Goal: Task Accomplishment & Management: Manage account settings

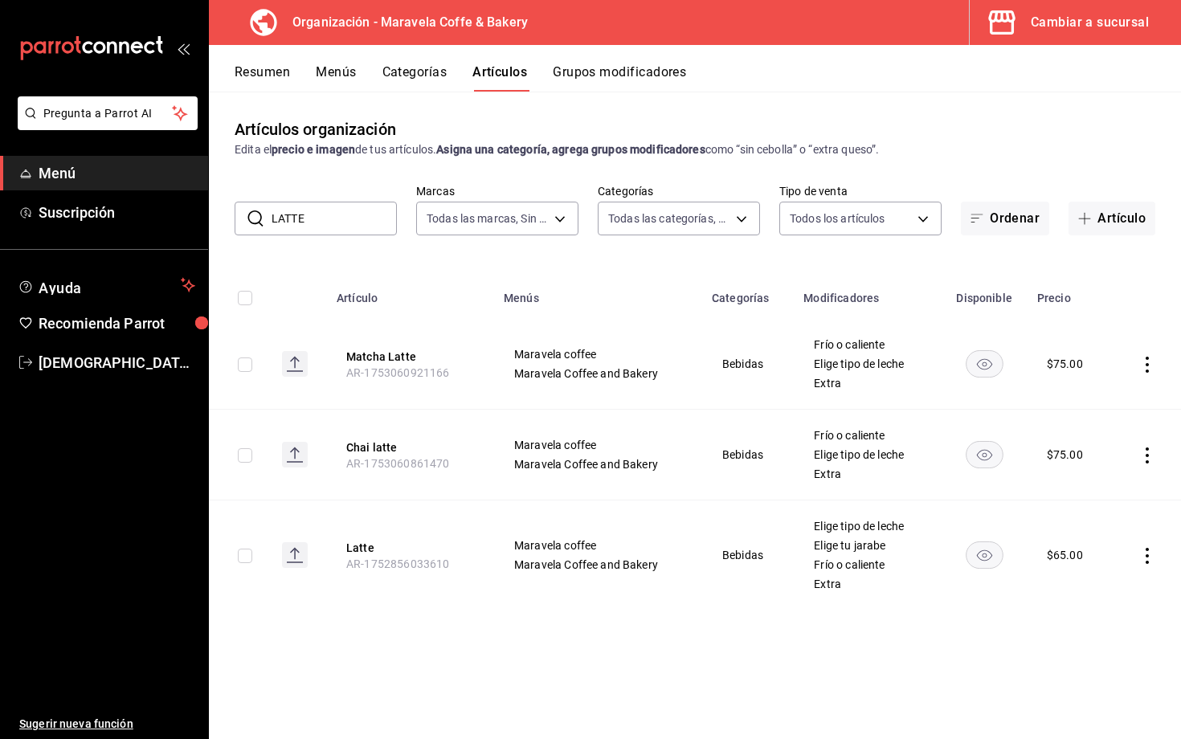
click at [418, 78] on button "Categorías" at bounding box center [415, 77] width 65 height 27
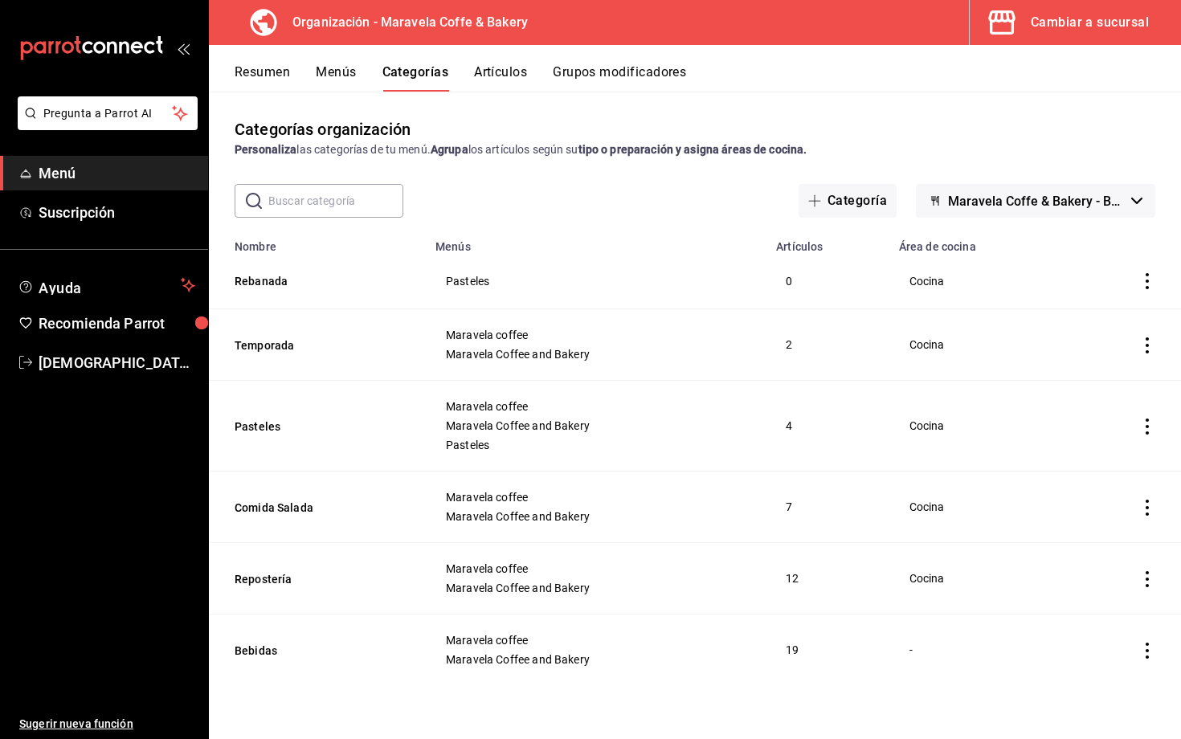
click at [508, 66] on button "Artículos" at bounding box center [500, 77] width 53 height 27
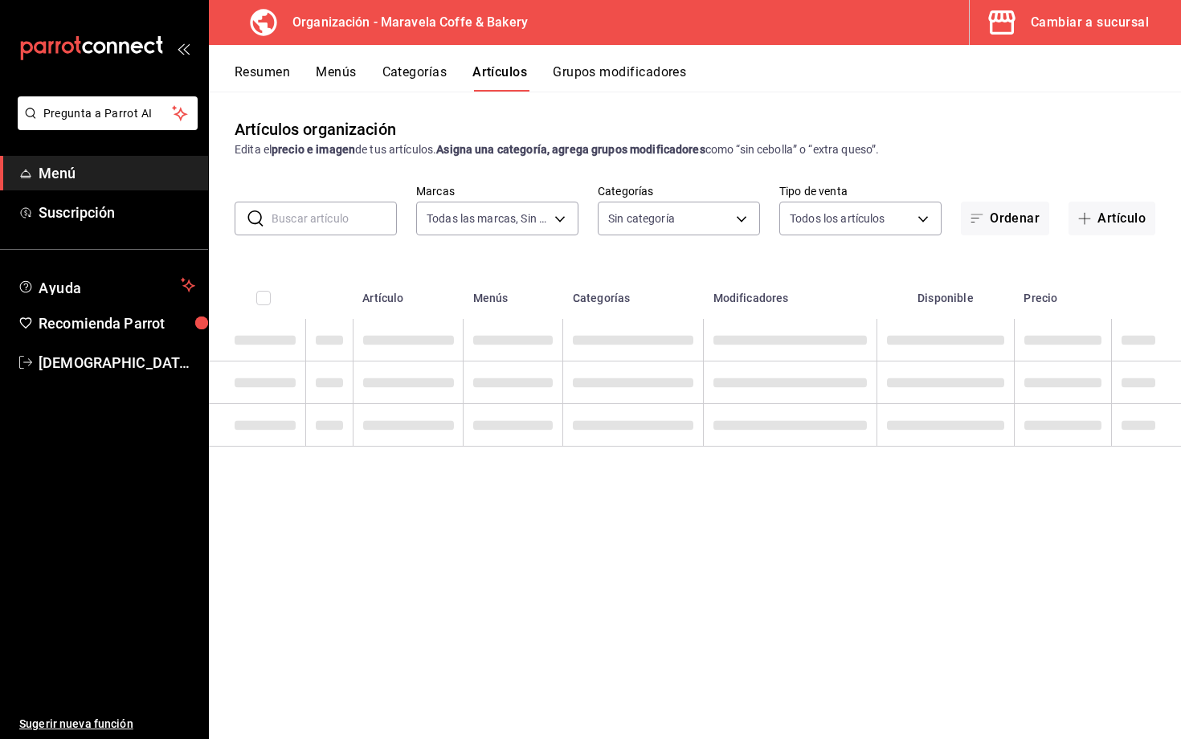
type input "b0fe70b4-93d0-4b6d-a9b2-3c5ba78bffbc"
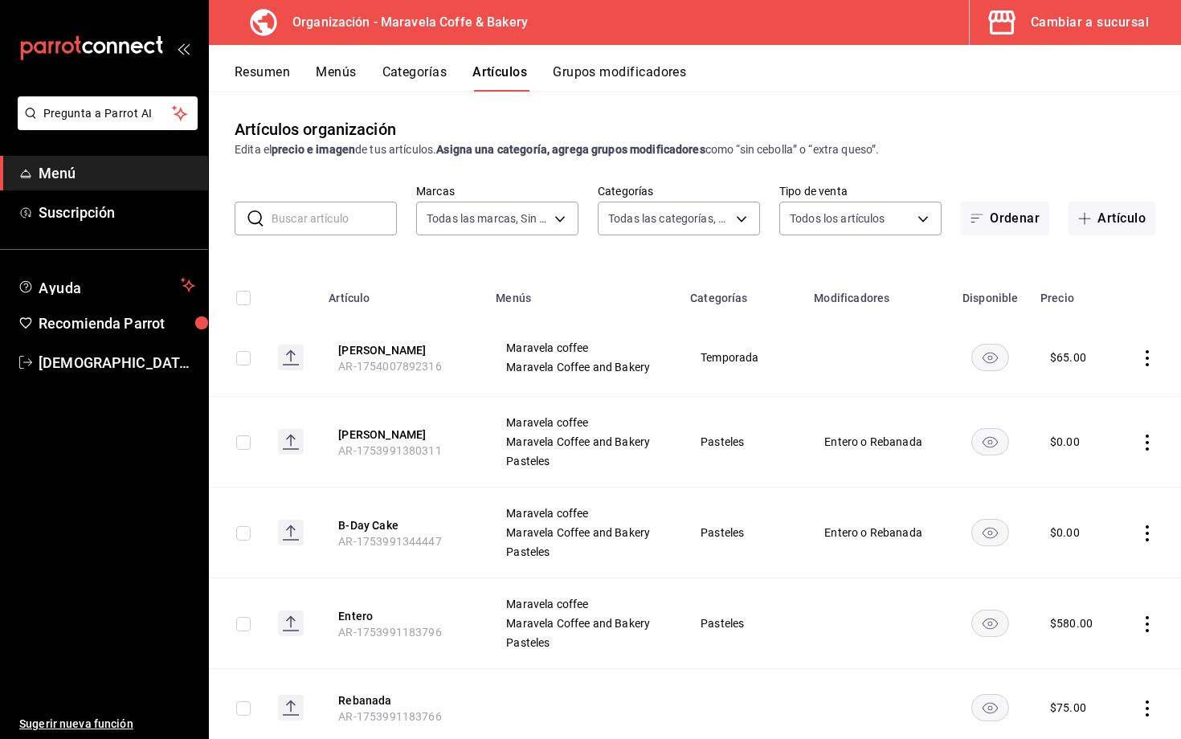
type input "e3eb80dd-9fad-4a65-805b-09ceb71ec6d6,c30c3912-4266-4818-89c5-7af98755fa23,8f39b…"
click at [347, 213] on input "text" at bounding box center [334, 219] width 125 height 32
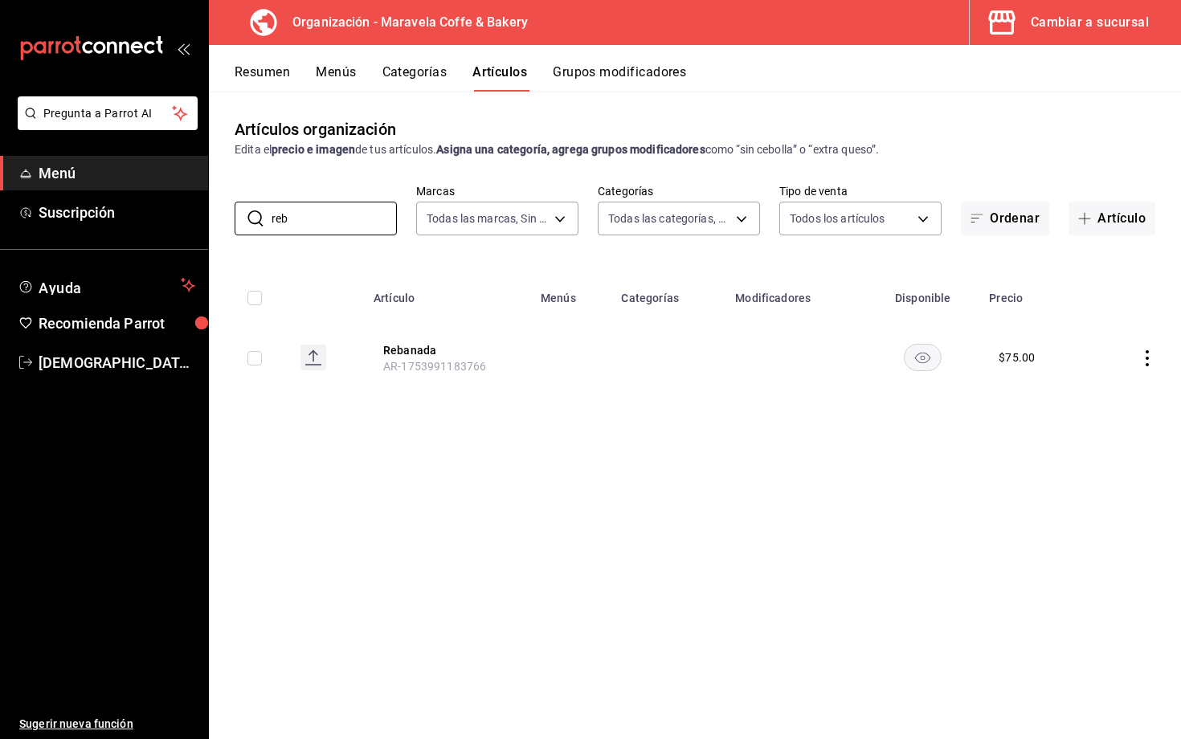
type input "reb"
click at [1124, 364] on icon "actions" at bounding box center [1148, 358] width 16 height 16
click at [1102, 391] on span "Editar" at bounding box center [1100, 395] width 42 height 17
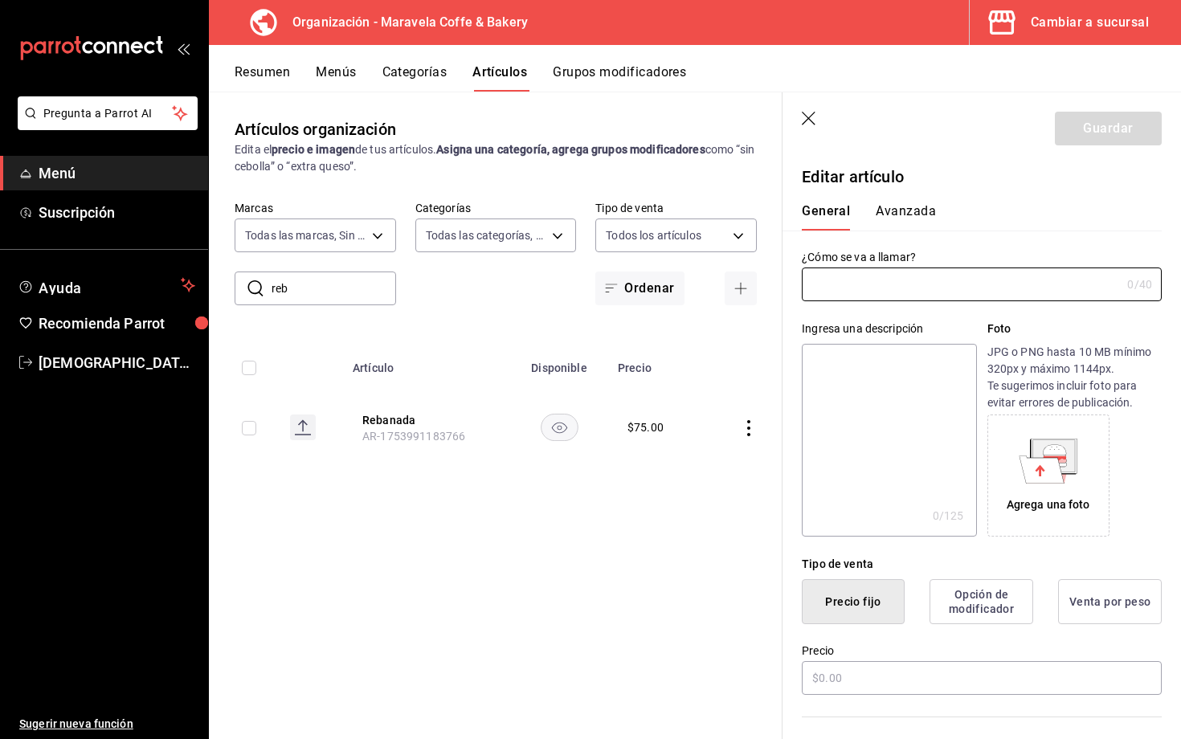
type input "Rebanada"
type input "$75.00"
type input "AR-1753991183766"
click at [854, 606] on button "Precio fijo" at bounding box center [853, 601] width 103 height 45
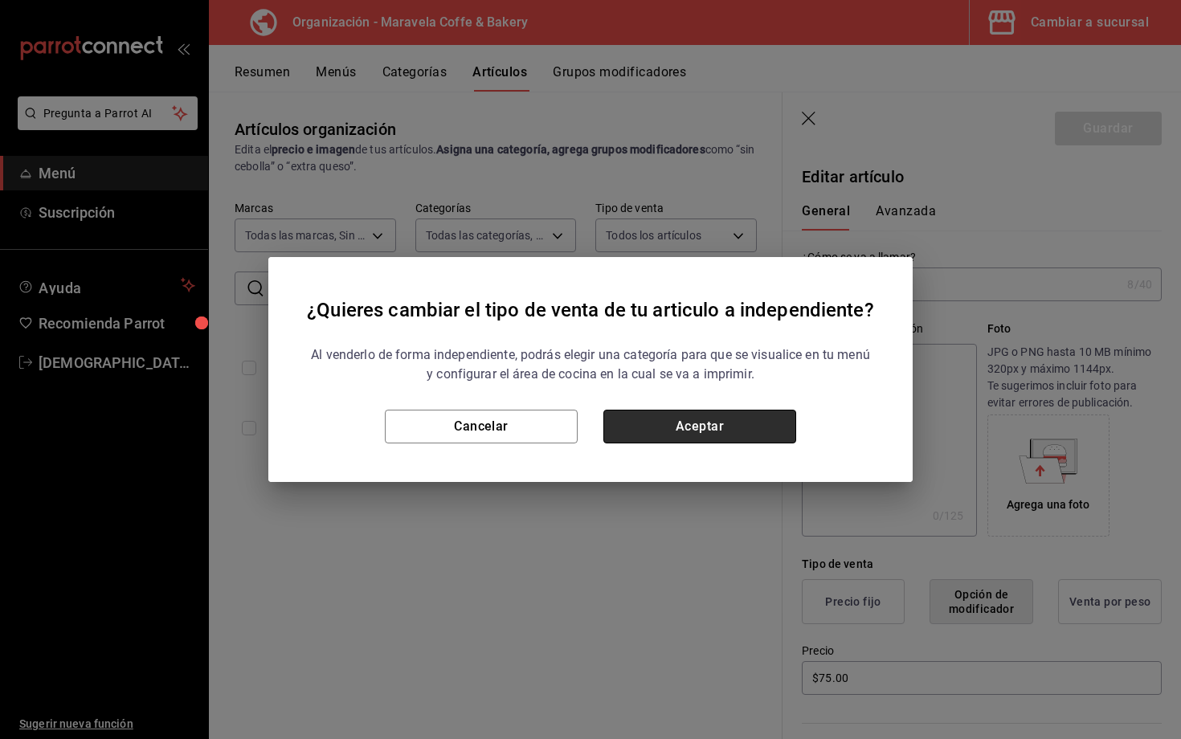
click at [743, 438] on button "Aceptar" at bounding box center [700, 427] width 193 height 34
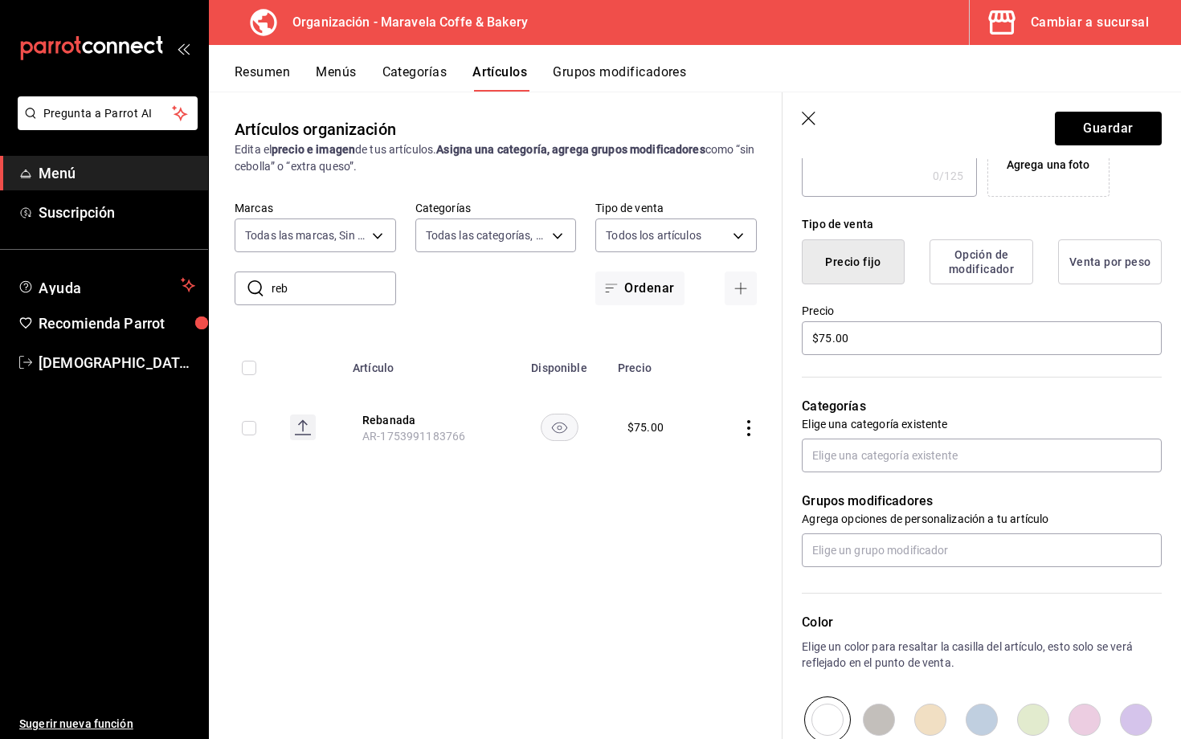
scroll to position [342, 0]
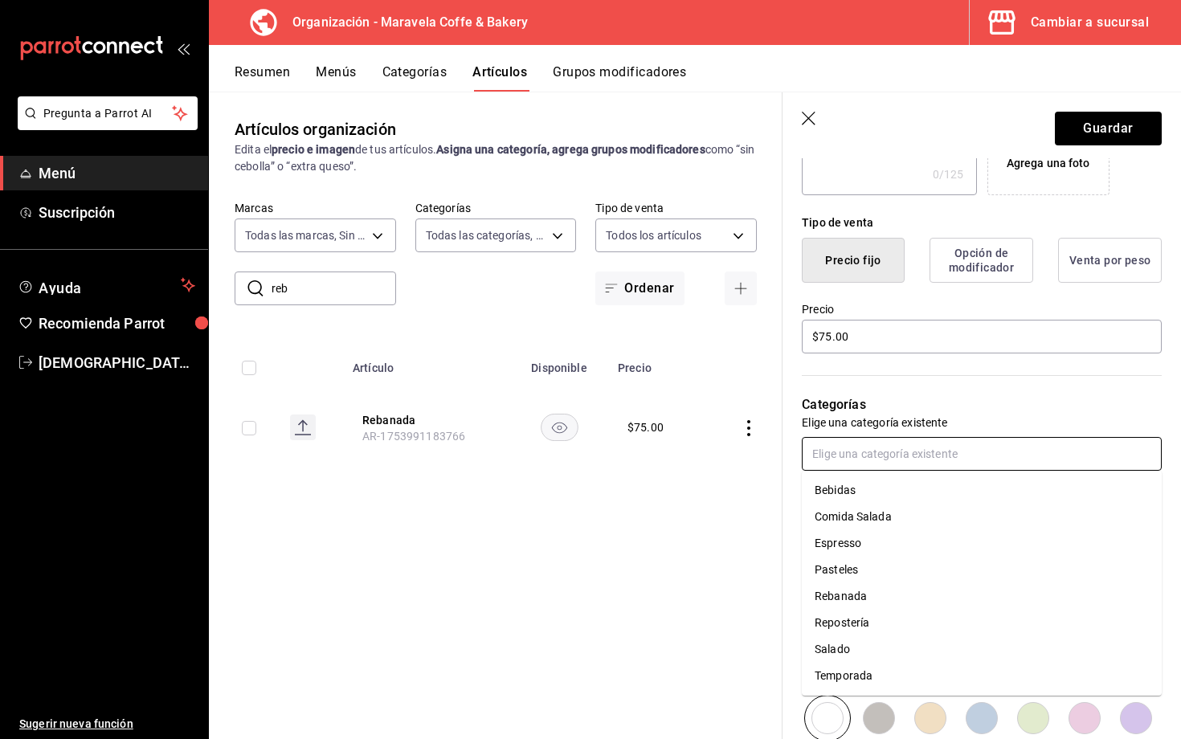
click at [870, 454] on input "text" at bounding box center [982, 454] width 360 height 34
click at [882, 576] on li "Pasteles" at bounding box center [982, 570] width 360 height 27
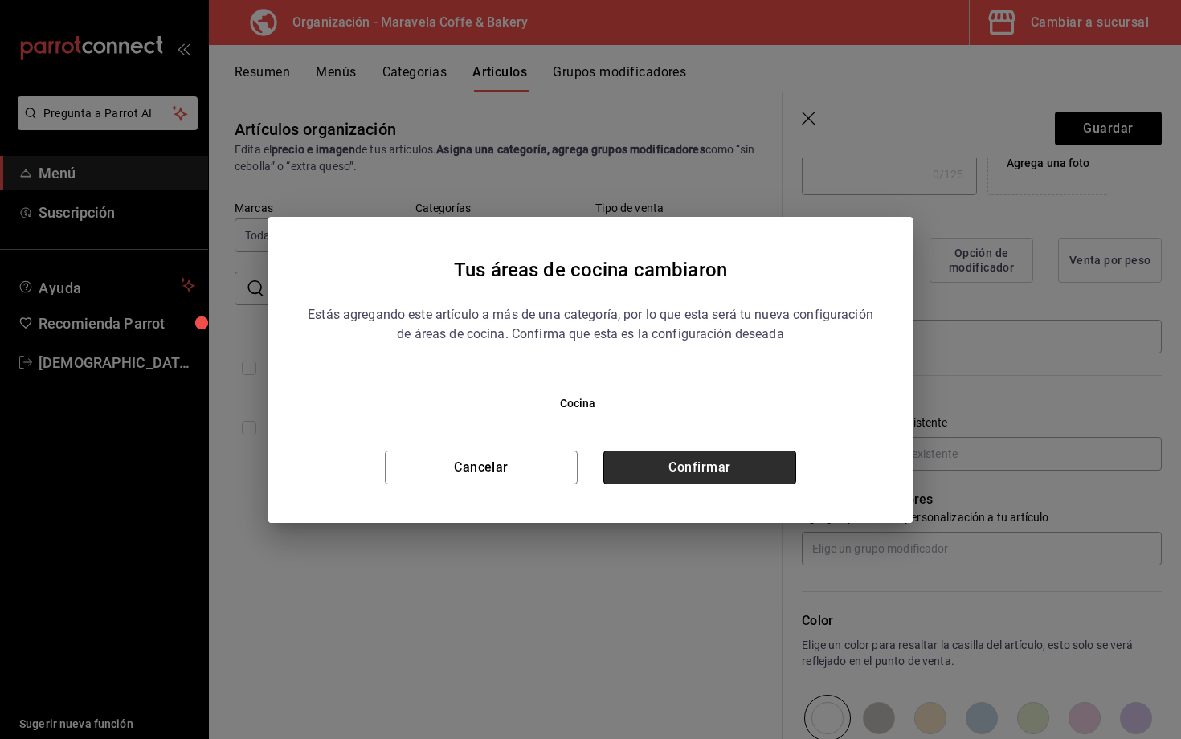
click at [765, 481] on button "Confirmar" at bounding box center [700, 468] width 193 height 34
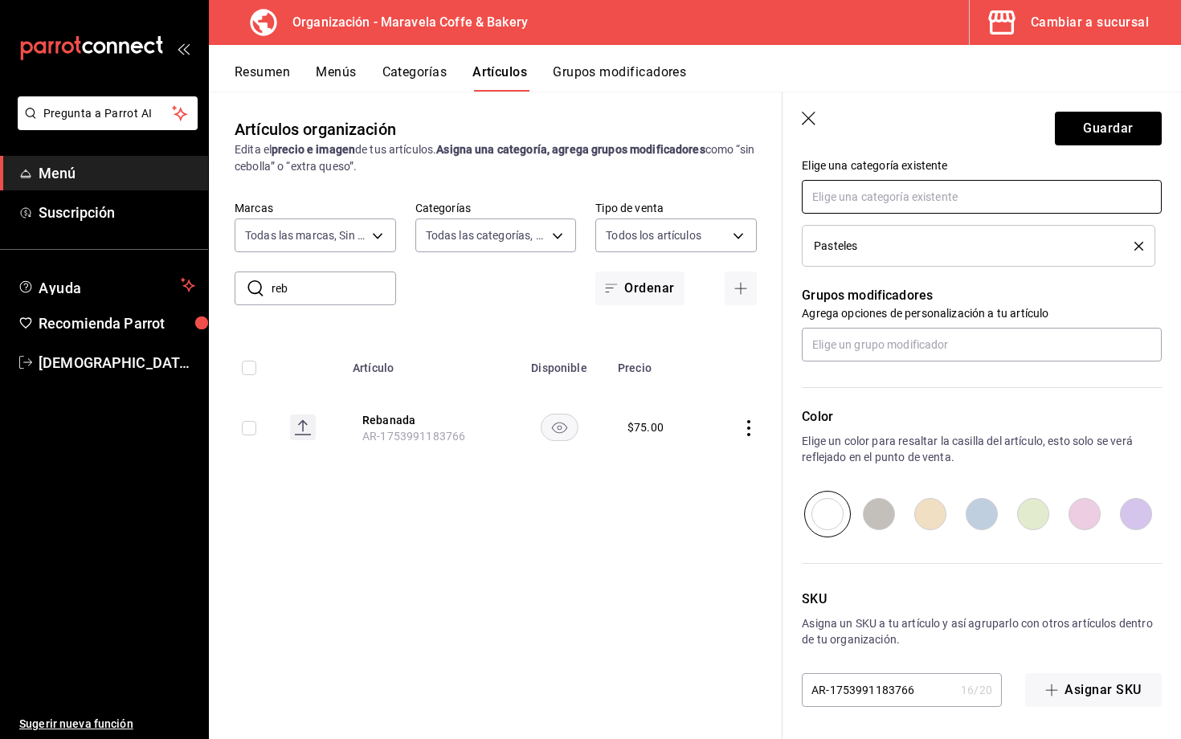
scroll to position [599, 0]
click at [1084, 129] on button "Guardar" at bounding box center [1108, 129] width 107 height 34
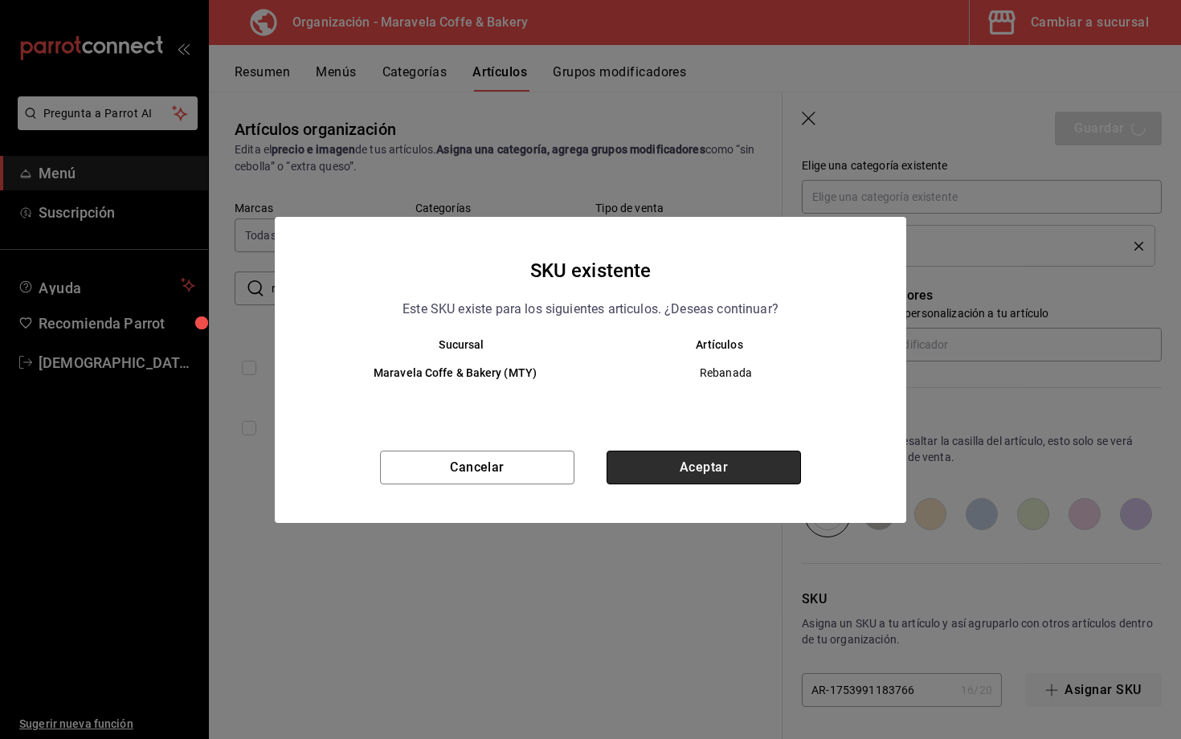
click at [719, 468] on button "Aceptar" at bounding box center [704, 468] width 195 height 34
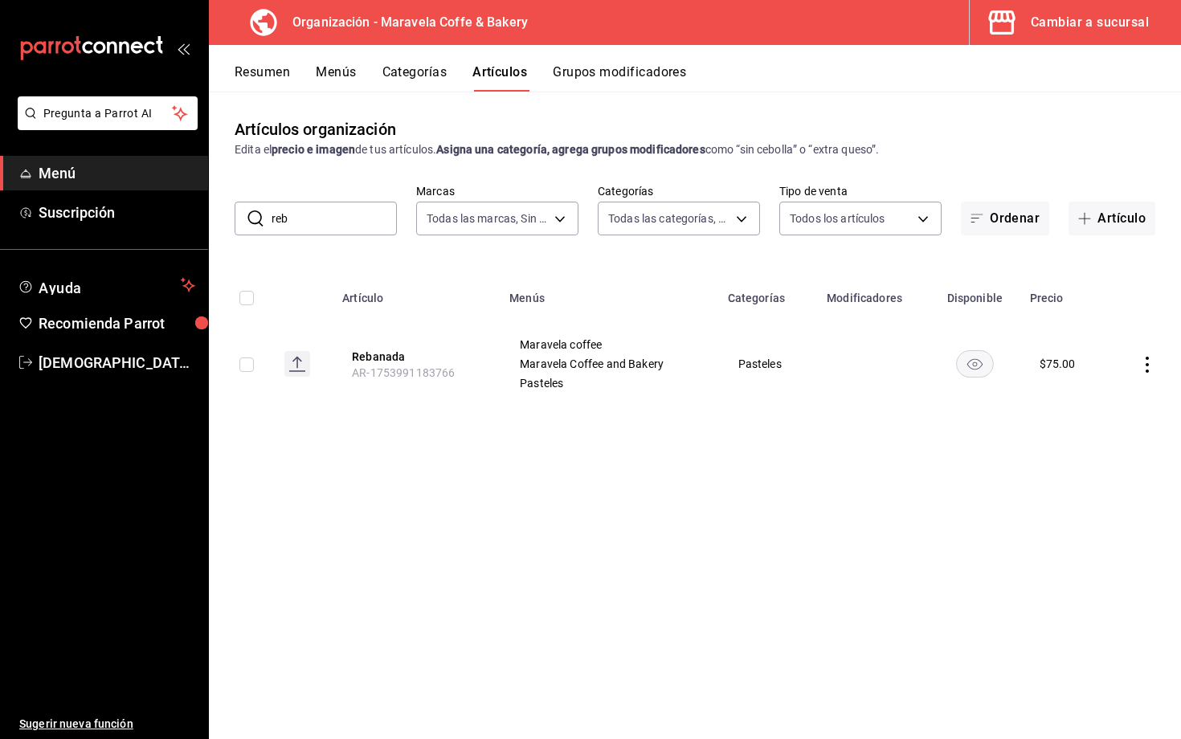
click at [346, 79] on button "Menús" at bounding box center [336, 77] width 40 height 27
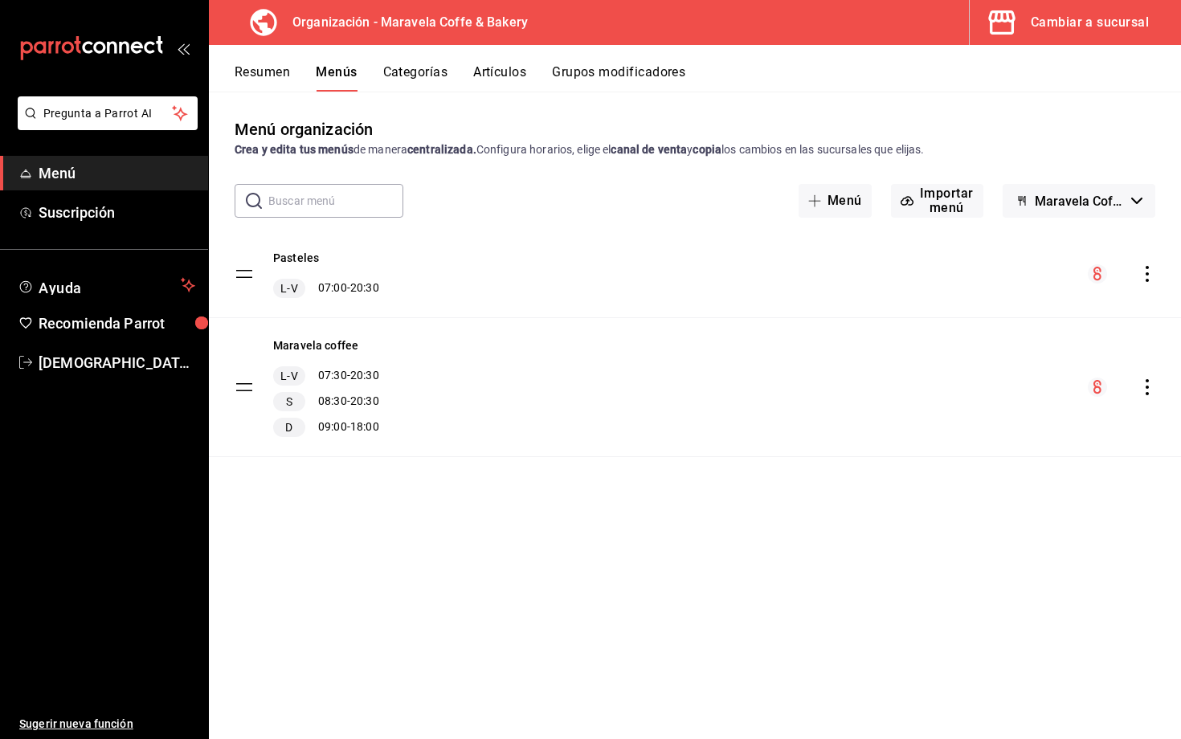
click at [1124, 275] on icon "actions" at bounding box center [1148, 274] width 16 height 16
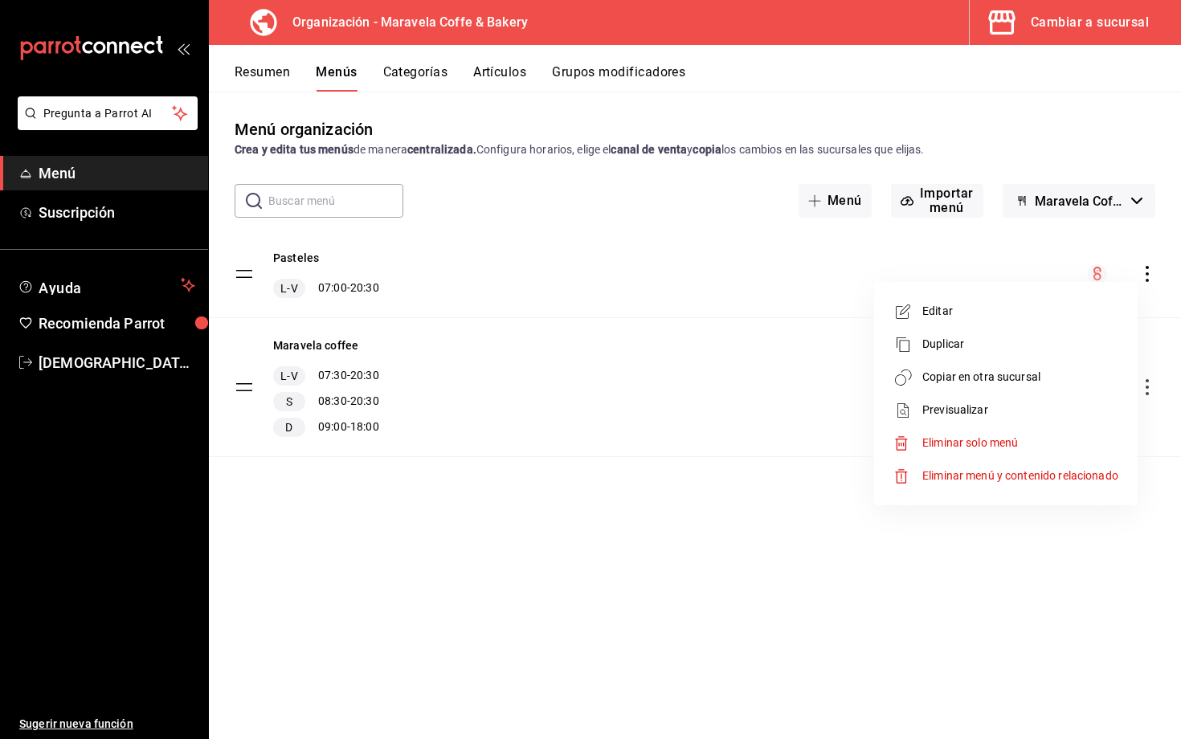
click at [991, 381] on span "Copiar en otra sucursal" at bounding box center [1021, 377] width 196 height 17
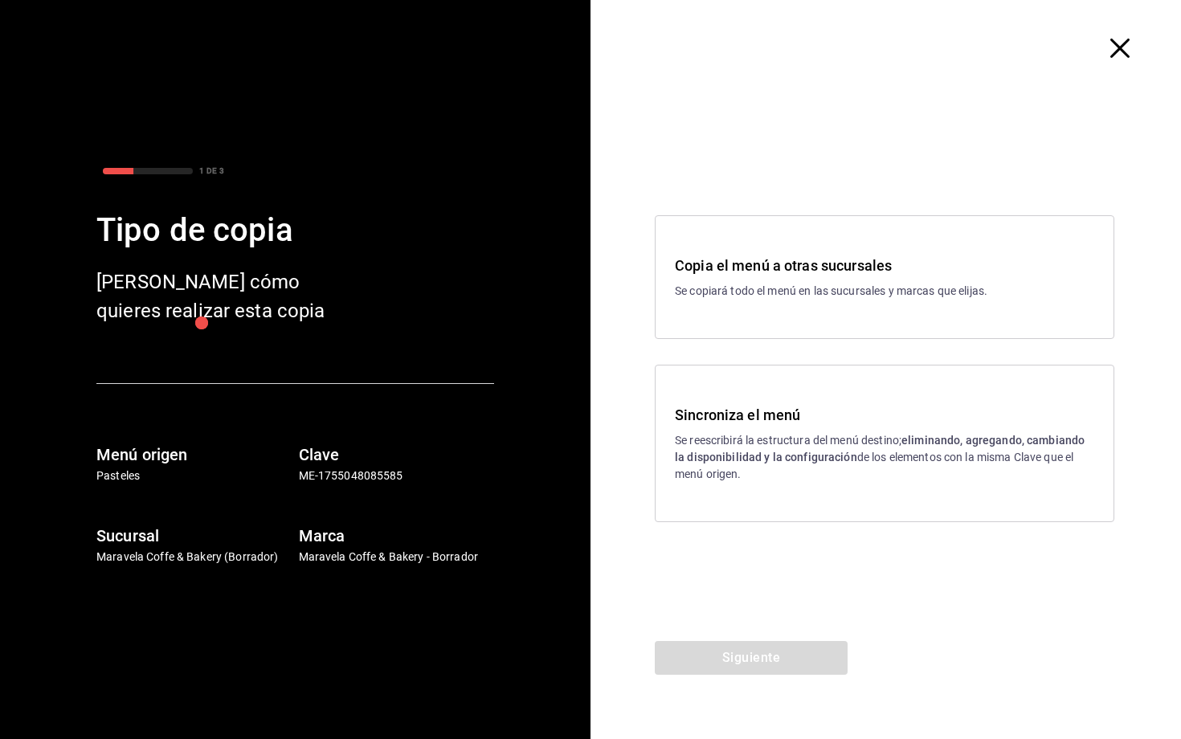
click at [736, 412] on h3 "Sincroniza el menú" at bounding box center [885, 415] width 420 height 22
click at [781, 628] on button "Siguiente" at bounding box center [751, 658] width 193 height 34
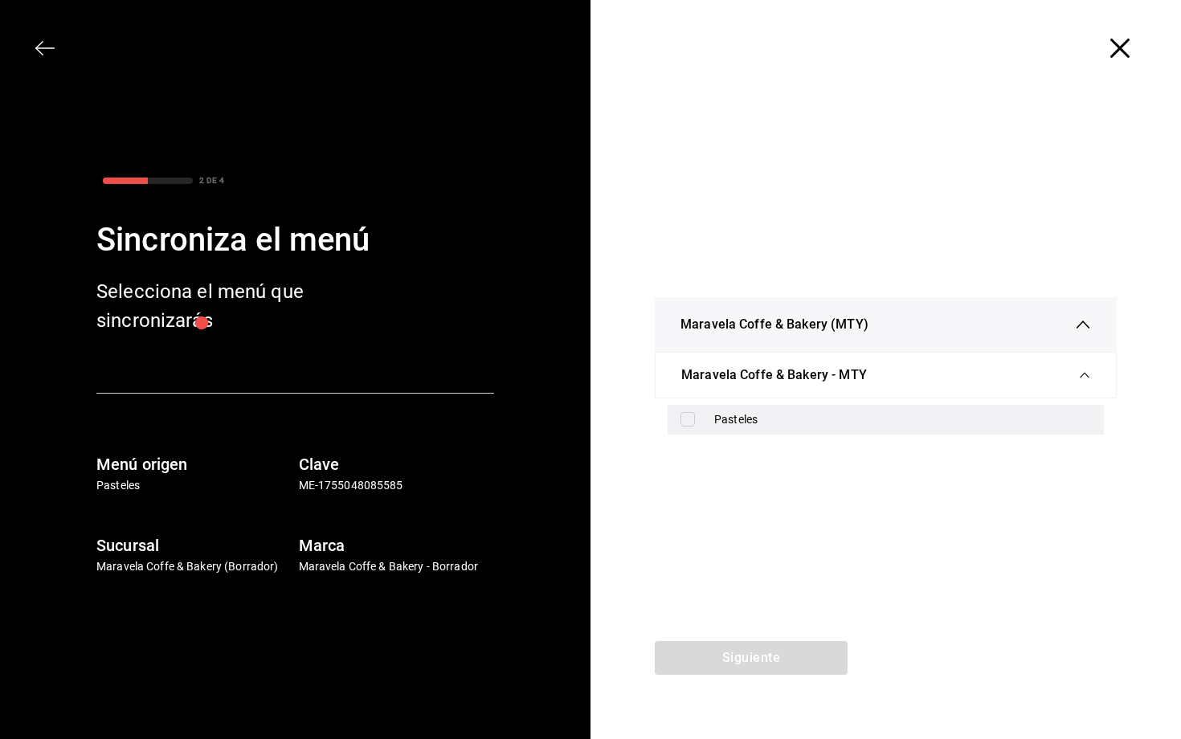
click at [710, 426] on div "Pasteles" at bounding box center [886, 420] width 436 height 30
checkbox input "true"
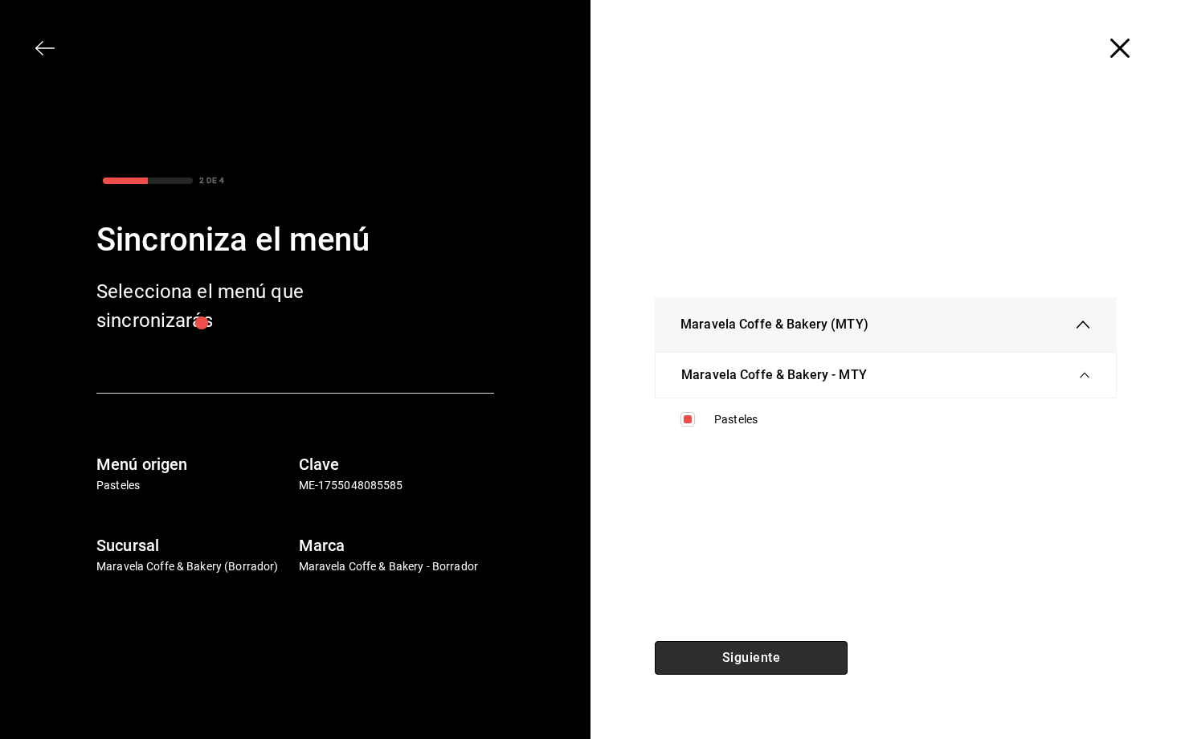
click at [730, 628] on button "Siguiente" at bounding box center [751, 658] width 193 height 34
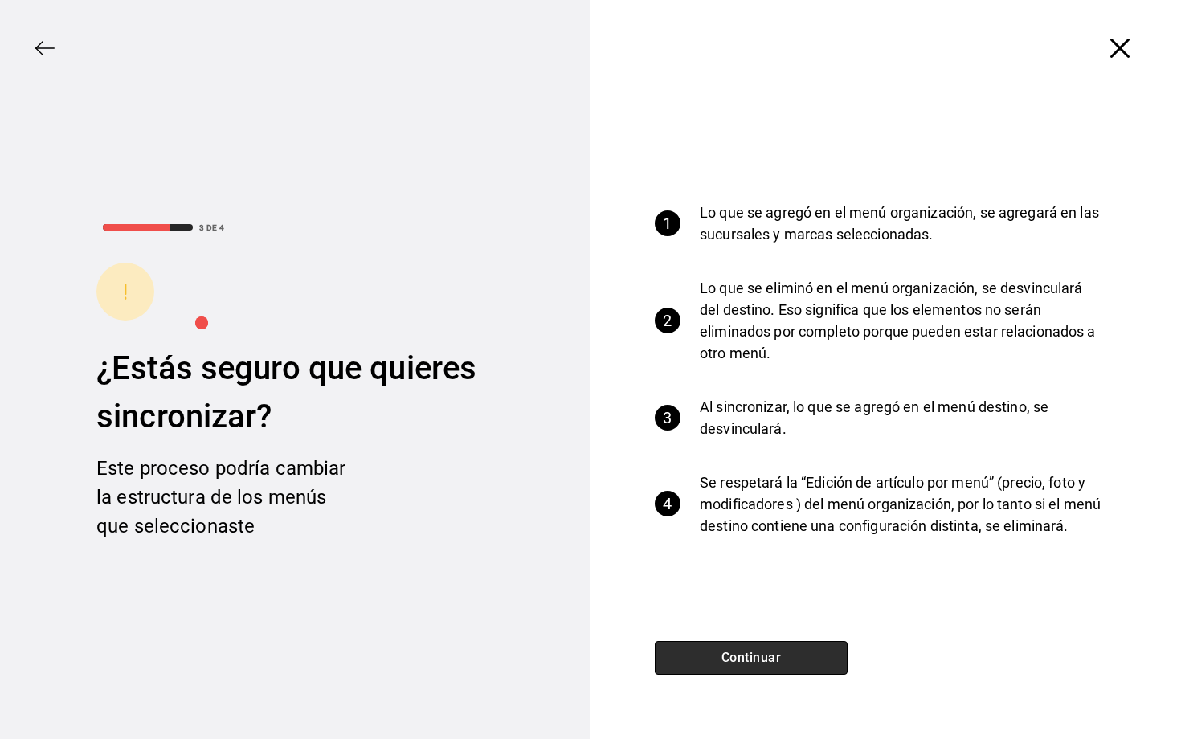
click at [730, 628] on button "Continuar" at bounding box center [751, 658] width 193 height 34
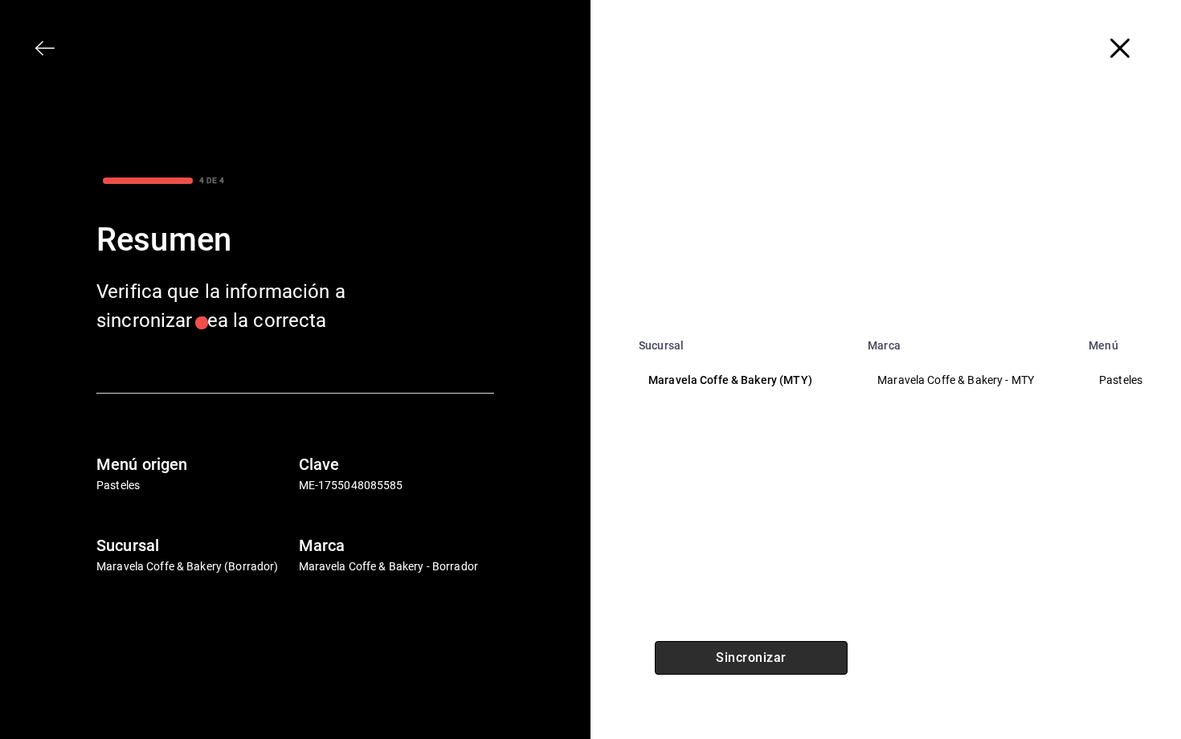
click at [730, 628] on button "Sincronizar" at bounding box center [751, 658] width 193 height 34
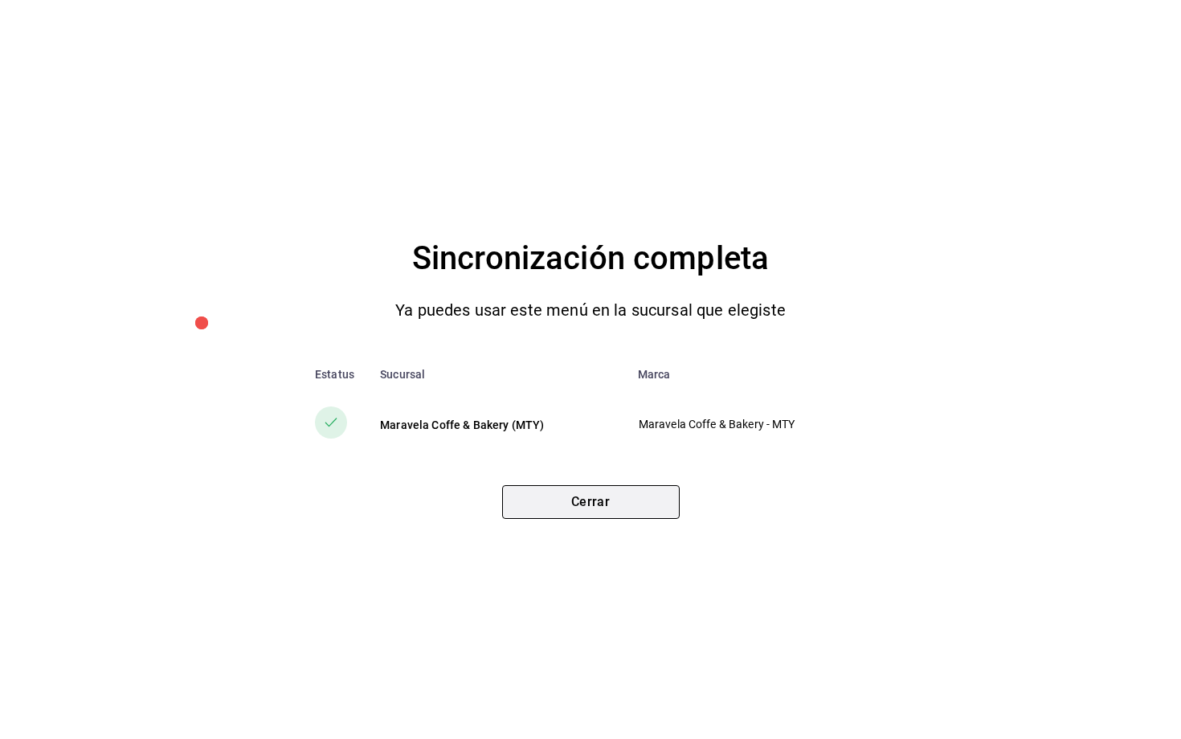
click at [628, 498] on button "Cerrar" at bounding box center [591, 502] width 178 height 34
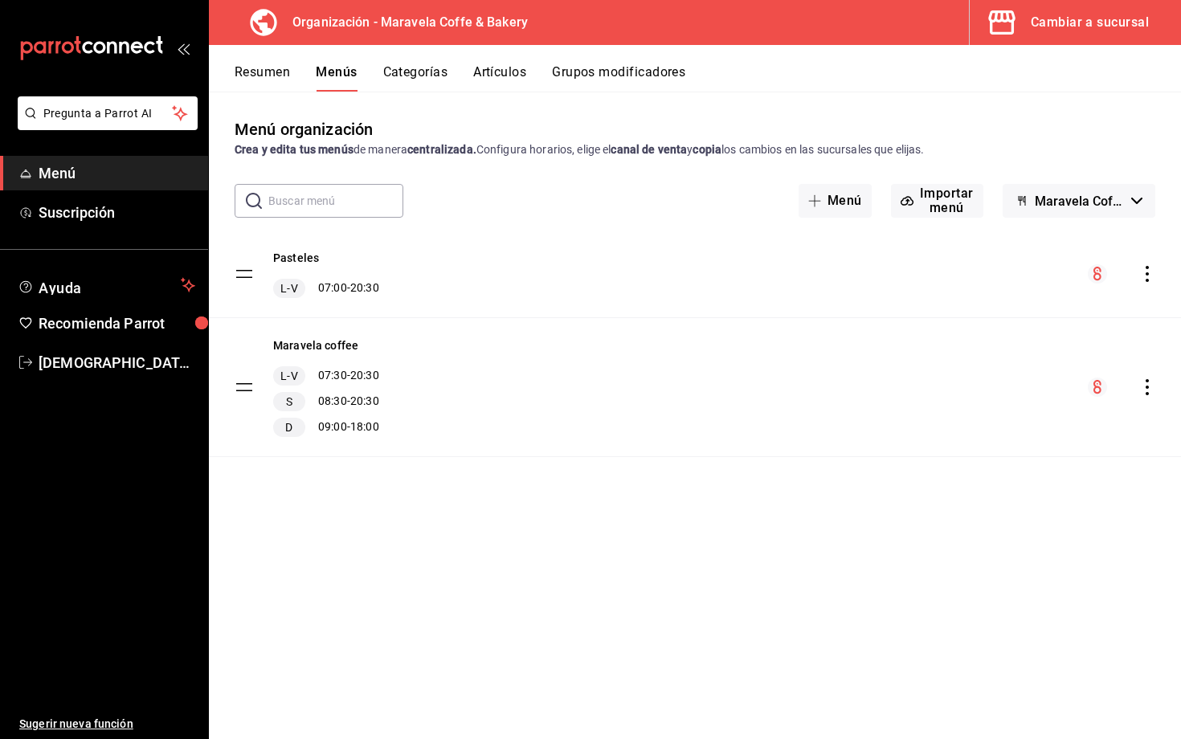
click at [412, 75] on button "Categorías" at bounding box center [415, 77] width 65 height 27
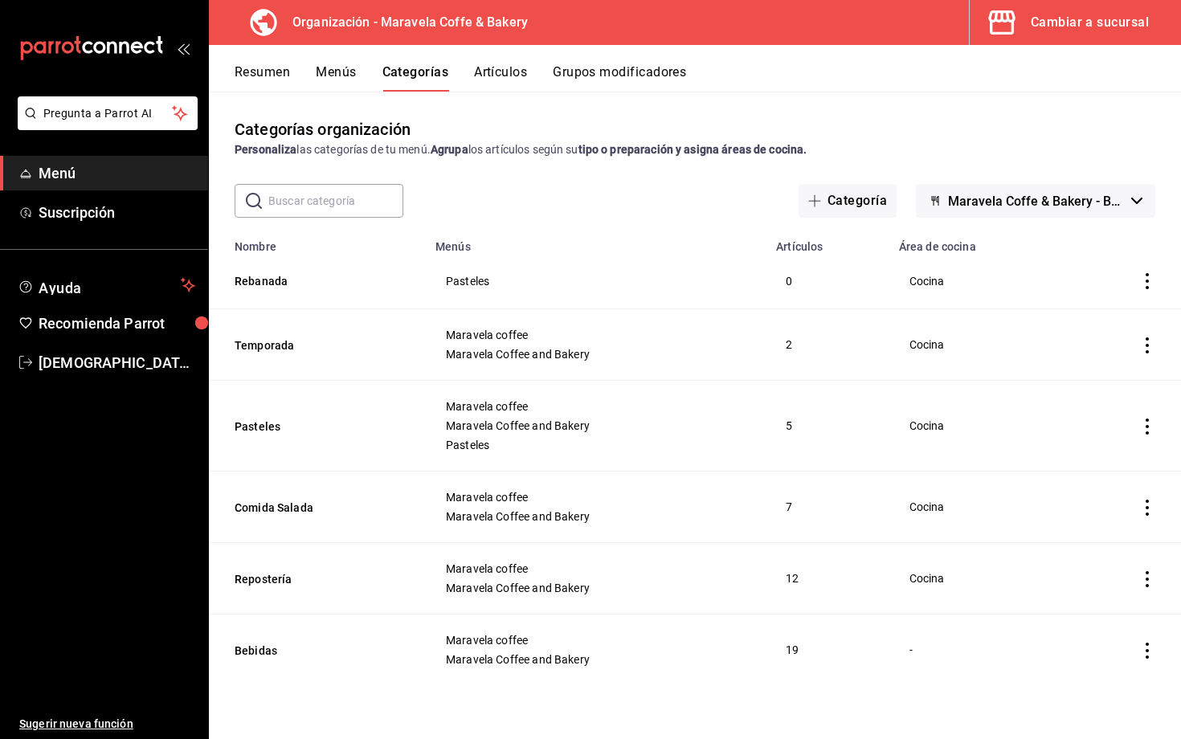
click at [1124, 276] on icon "actions" at bounding box center [1148, 281] width 16 height 16
click at [1082, 377] on span "Eliminar" at bounding box center [1100, 384] width 42 height 17
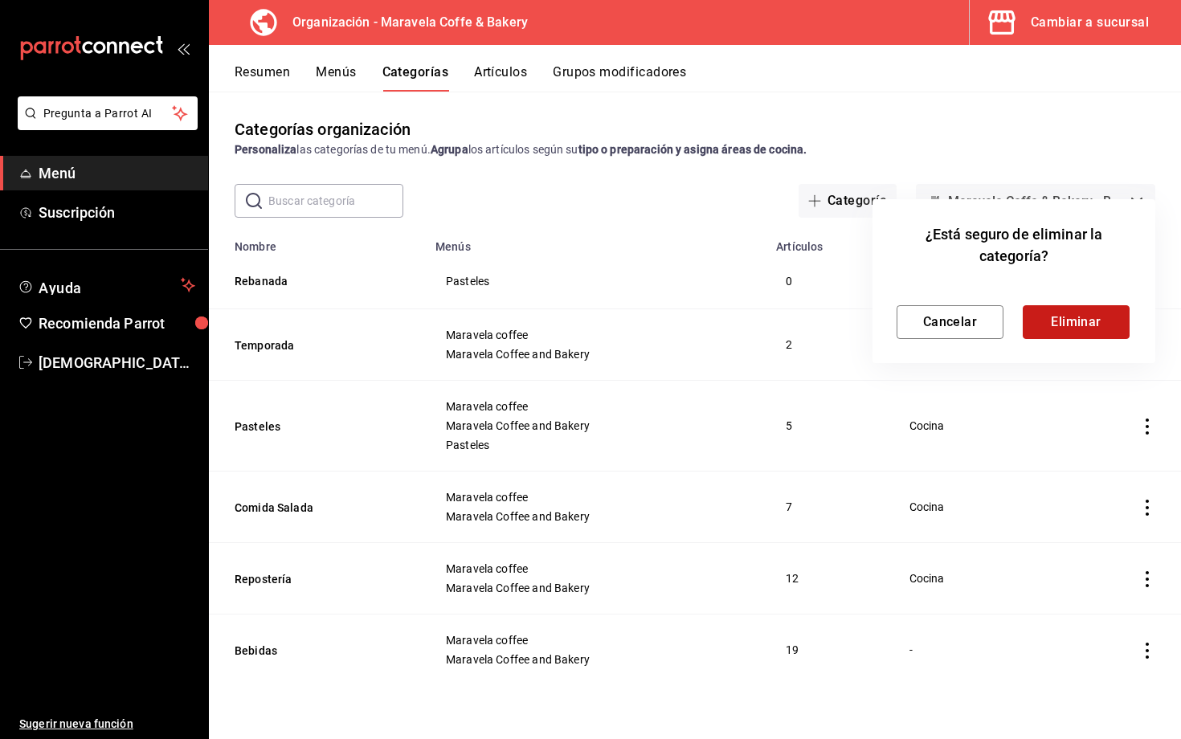
click at [1051, 321] on button "Eliminar" at bounding box center [1076, 322] width 107 height 34
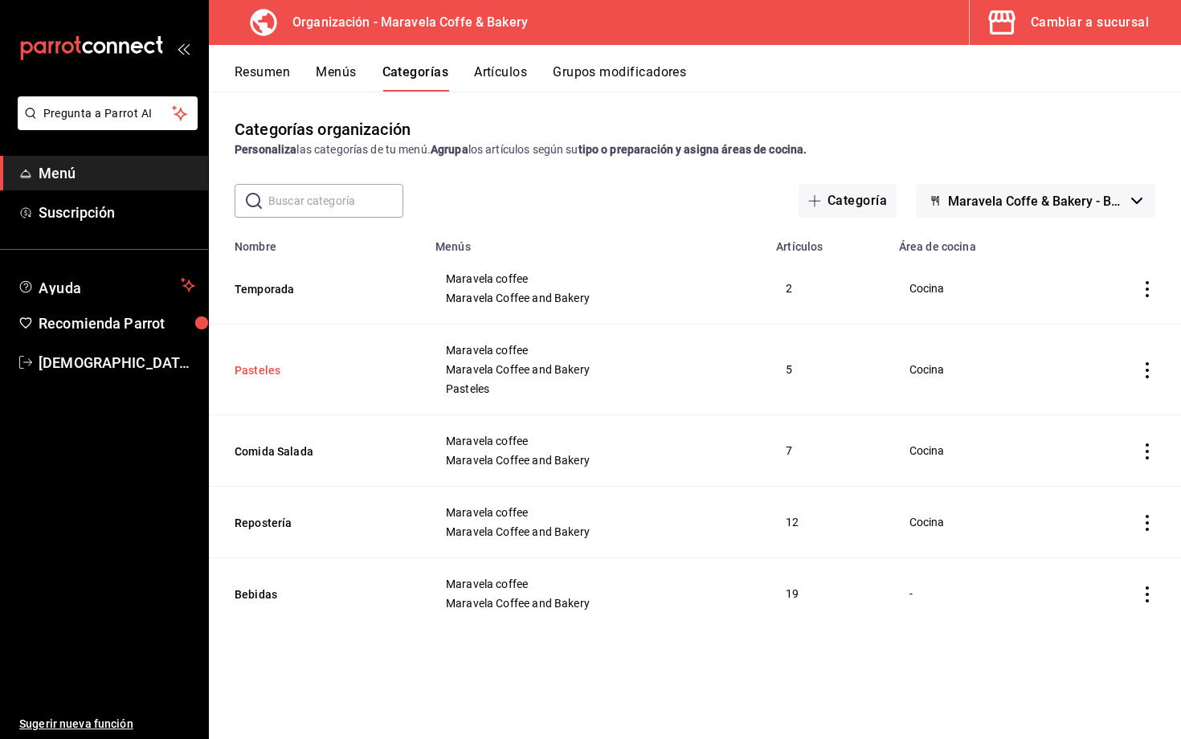
click at [281, 370] on button "Pasteles" at bounding box center [315, 370] width 161 height 16
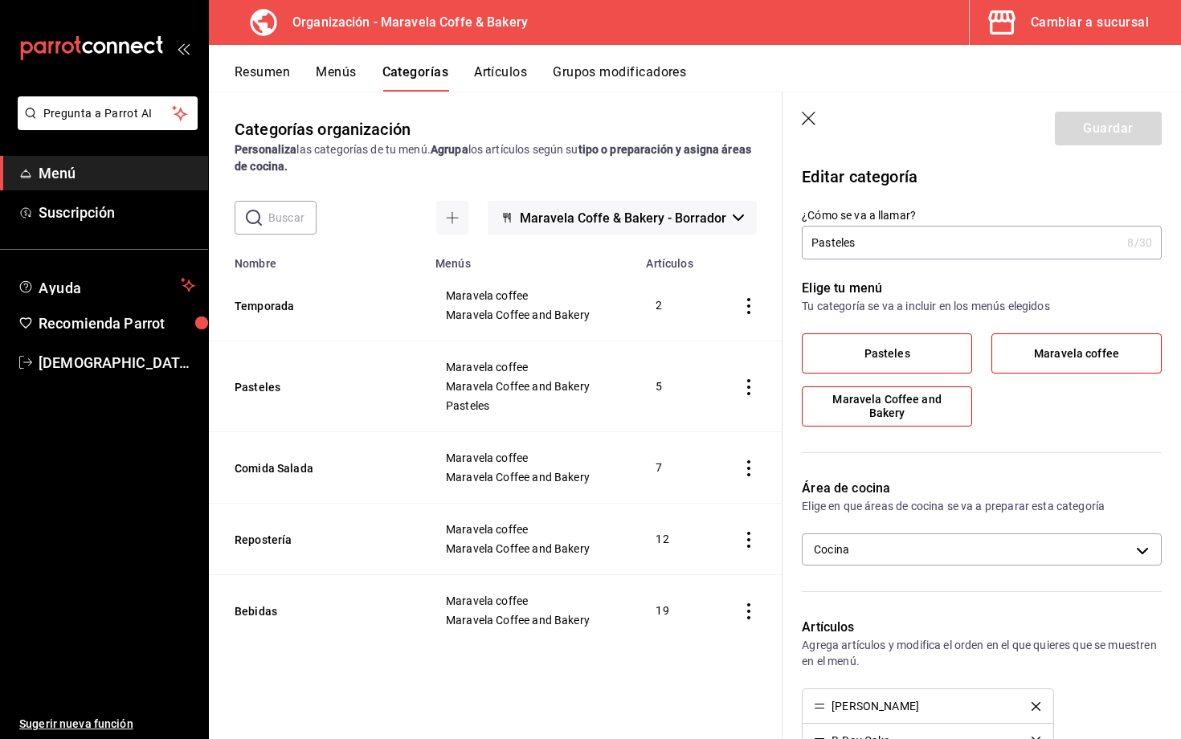
click at [813, 119] on icon "button" at bounding box center [810, 120] width 16 height 16
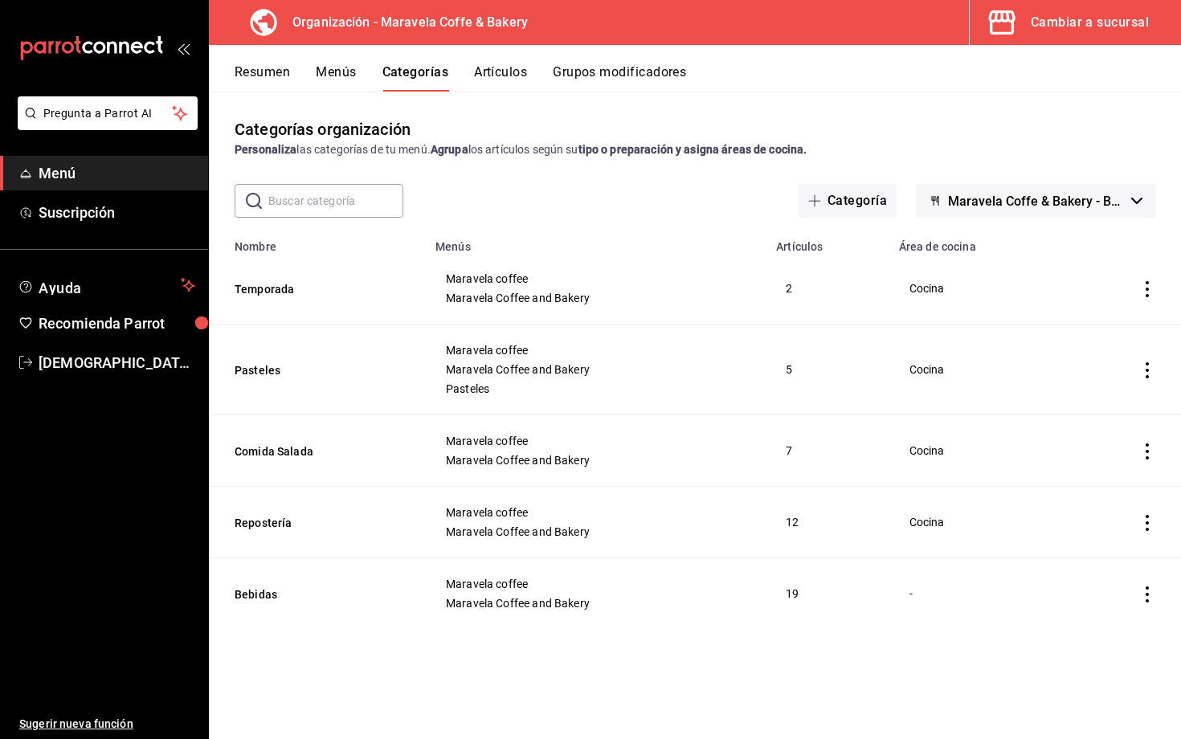
click at [502, 81] on button "Artículos" at bounding box center [500, 77] width 53 height 27
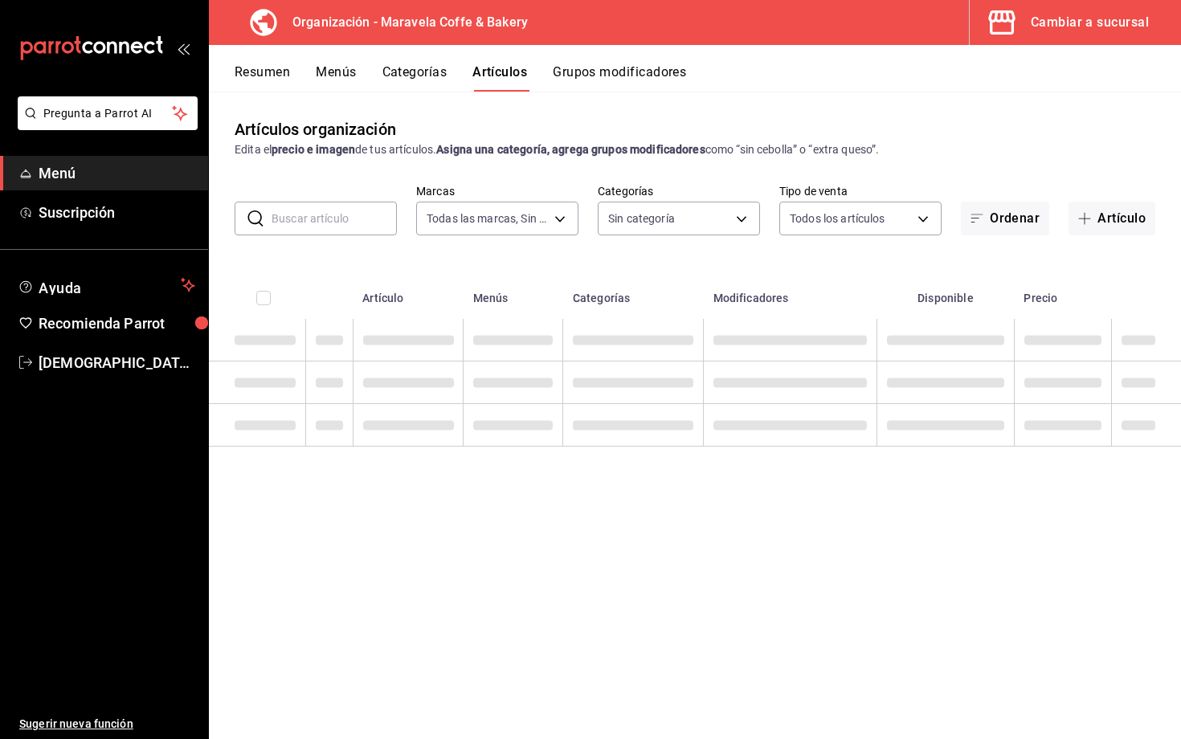
type input "b0fe70b4-93d0-4b6d-a9b2-3c5ba78bffbc"
type input "c30c3912-4266-4818-89c5-7af98755fa23,8f39b61a-e276-4ca0-9b7b-f5010227176e,6b880…"
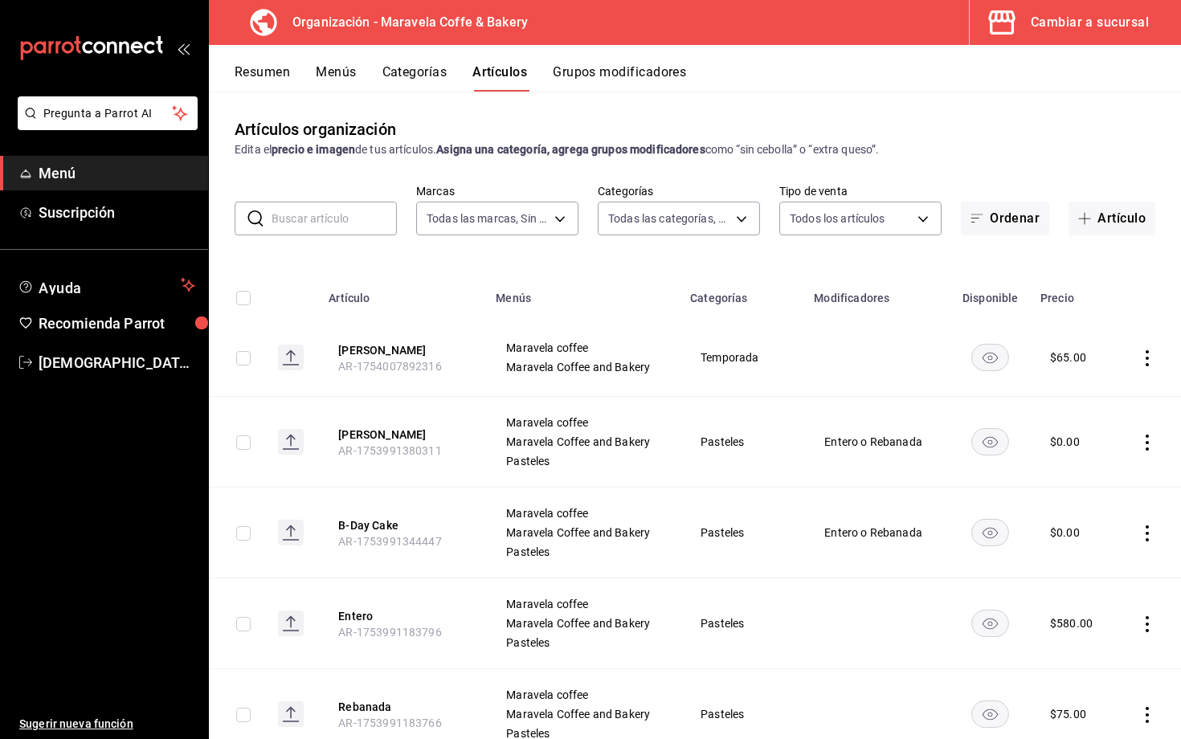
click at [346, 215] on input "text" at bounding box center [334, 219] width 125 height 32
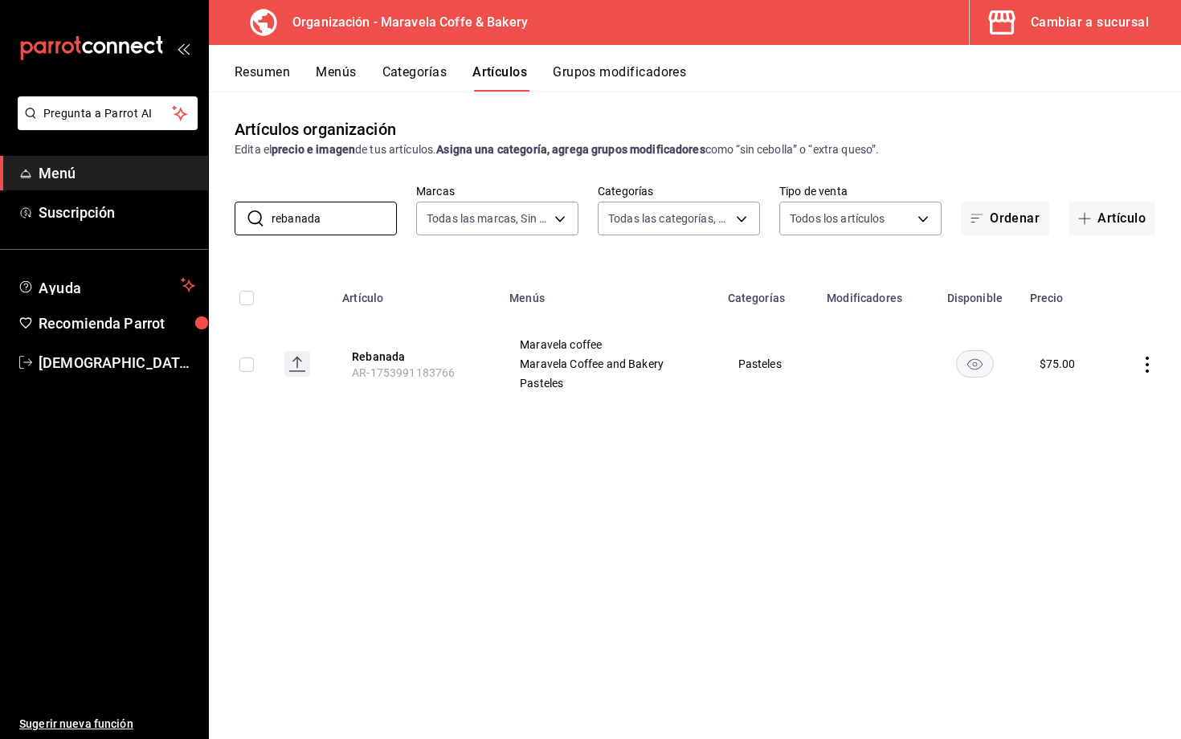
type input "rebanada"
click at [421, 71] on button "Categorías" at bounding box center [415, 77] width 65 height 27
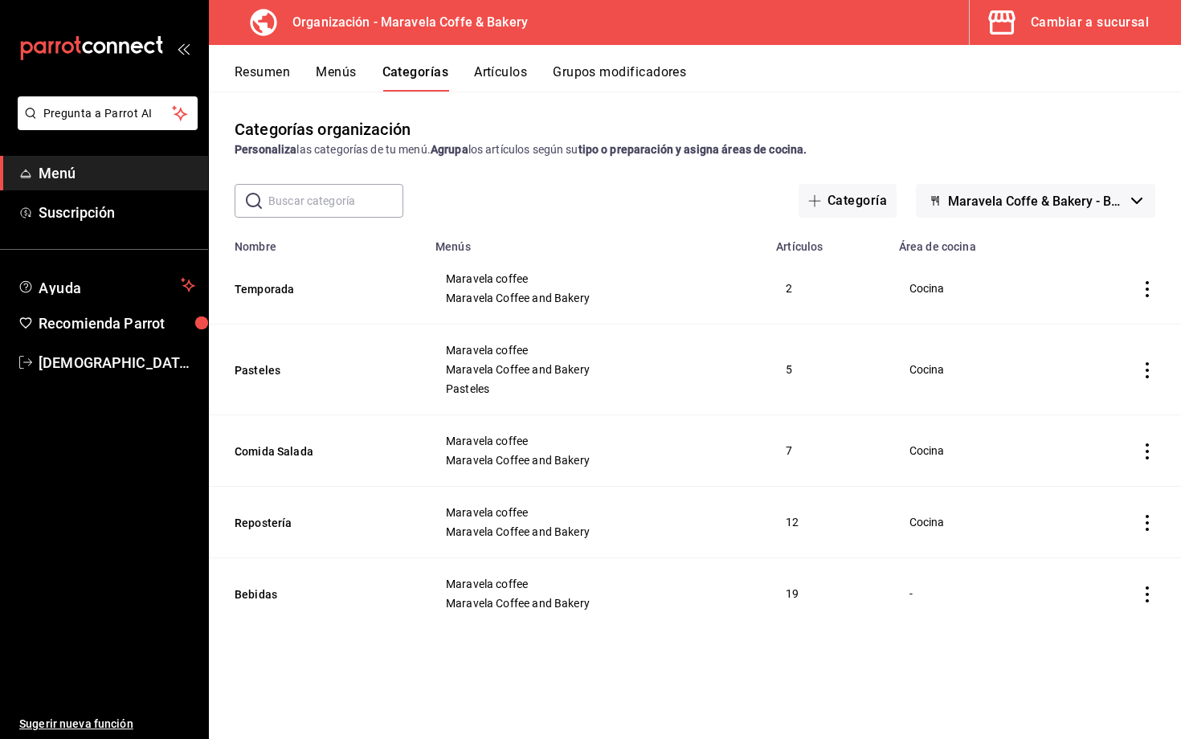
click at [503, 68] on button "Artículos" at bounding box center [500, 77] width 53 height 27
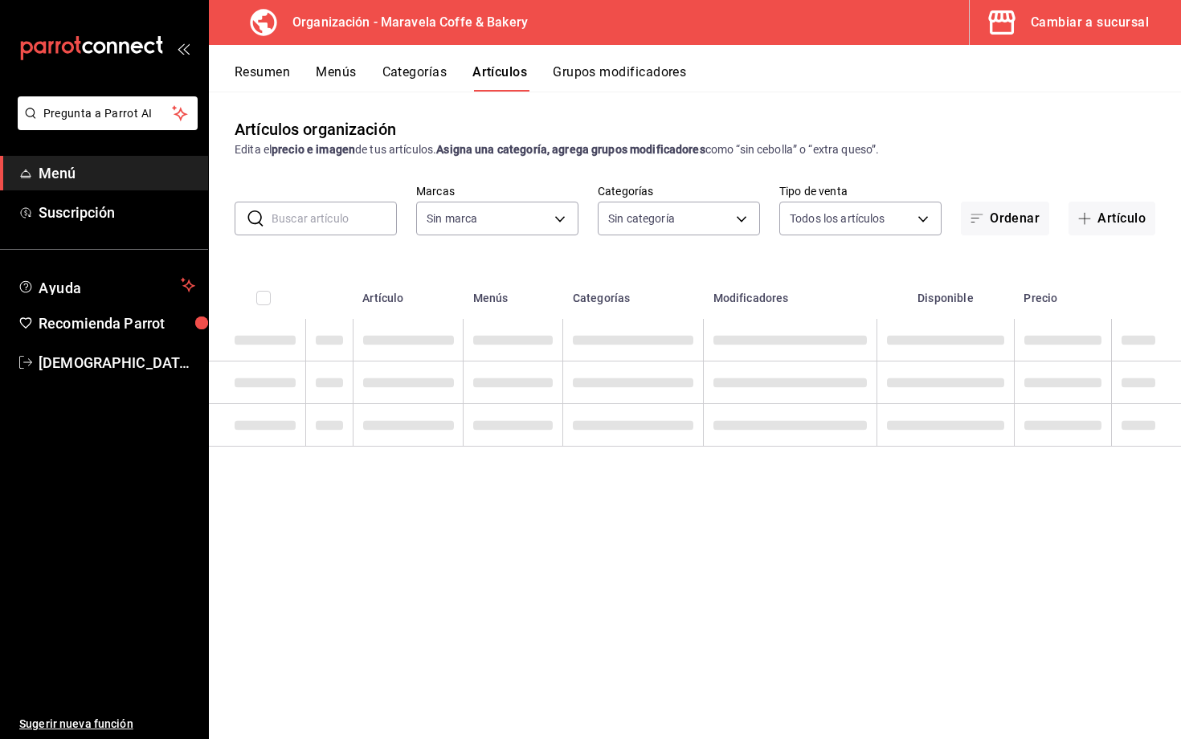
type input "c30c3912-4266-4818-89c5-7af98755fa23,8f39b61a-e276-4ca0-9b7b-f5010227176e,6b880…"
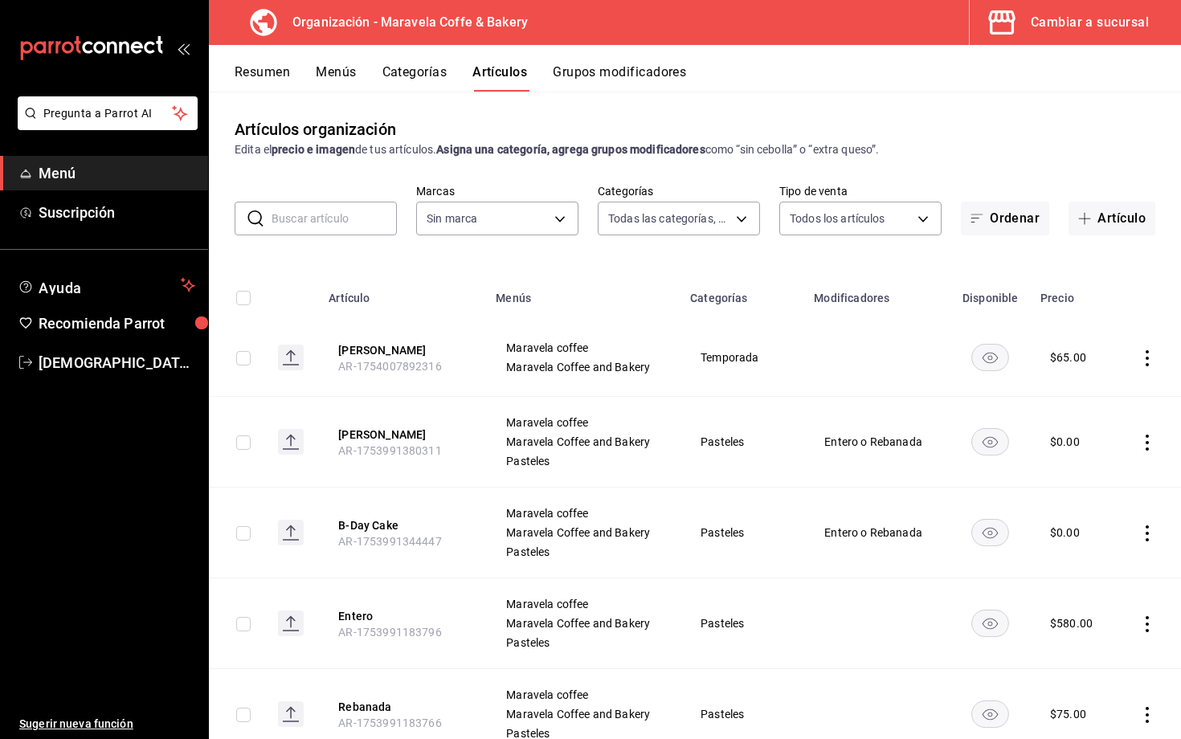
type input "b0fe70b4-93d0-4b6d-a9b2-3c5ba78bffbc"
click at [326, 220] on input "text" at bounding box center [334, 219] width 125 height 32
click at [661, 215] on body "Pregunta a Parrot AI Menú Suscripción Ayuda Recomienda Parrot [DEMOGRAPHIC_DATA…" at bounding box center [590, 369] width 1181 height 739
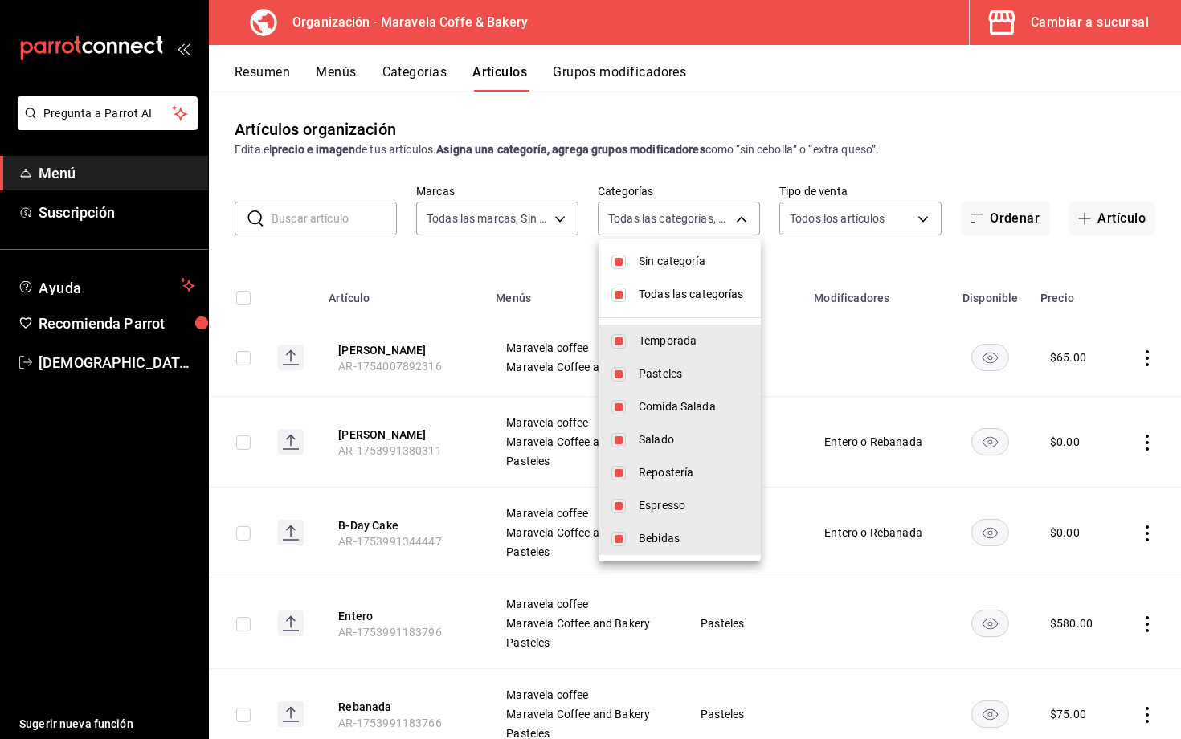
click at [446, 260] on div at bounding box center [590, 369] width 1181 height 739
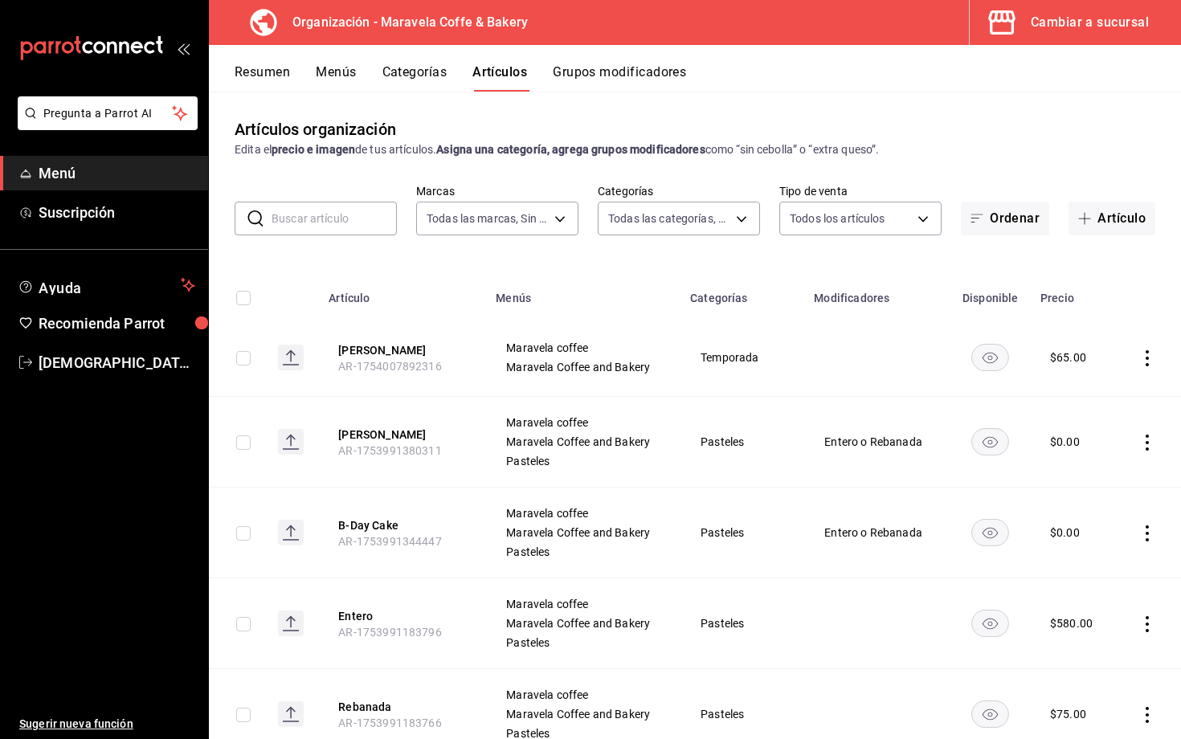
click at [405, 68] on button "Categorías" at bounding box center [415, 77] width 65 height 27
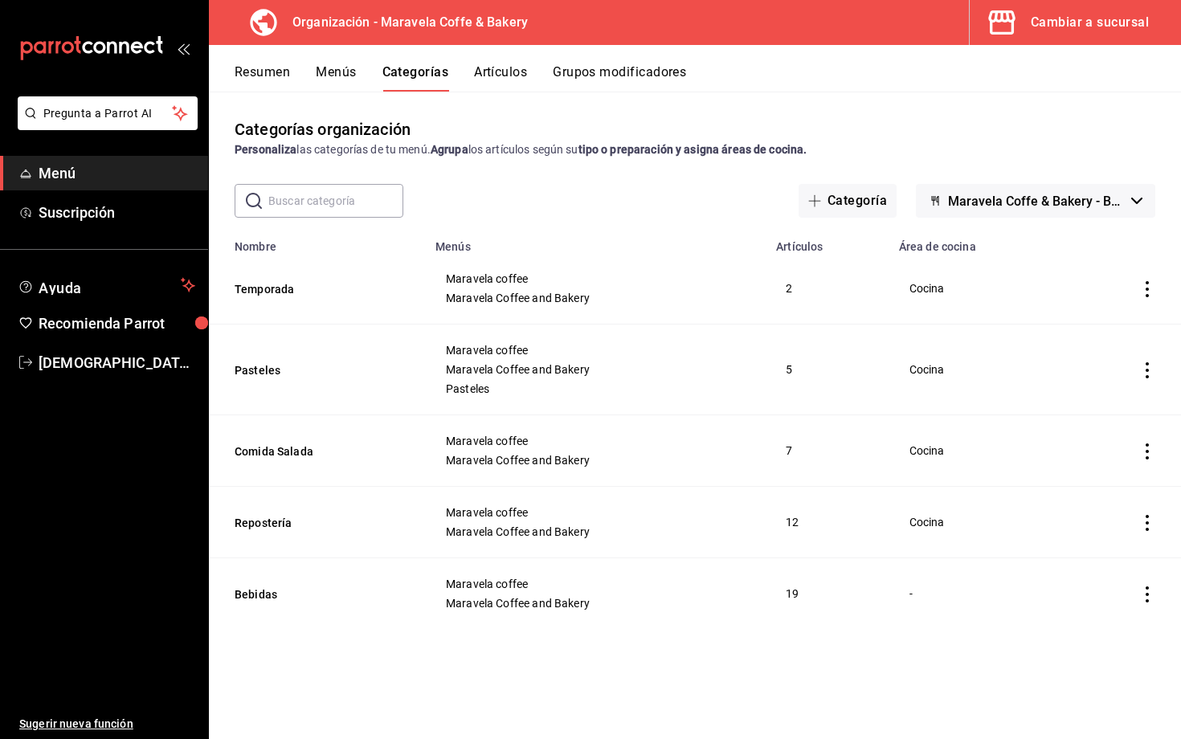
click at [315, 197] on input "text" at bounding box center [335, 201] width 135 height 32
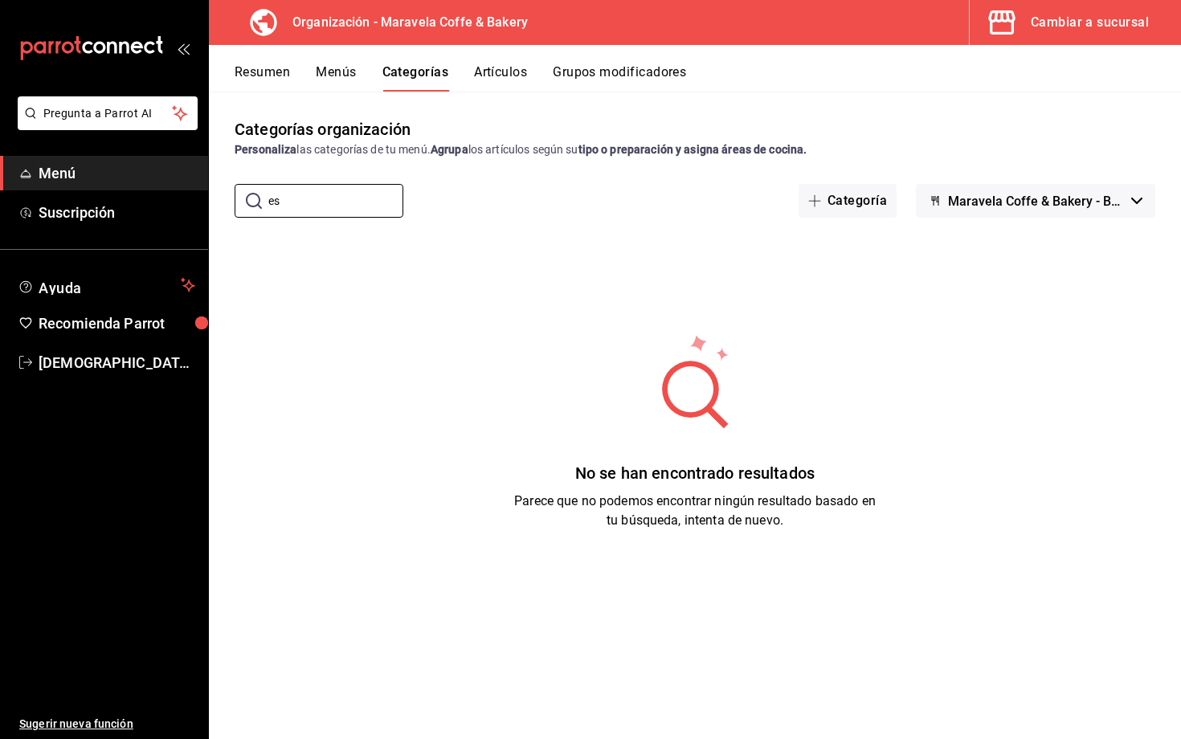
type input "e"
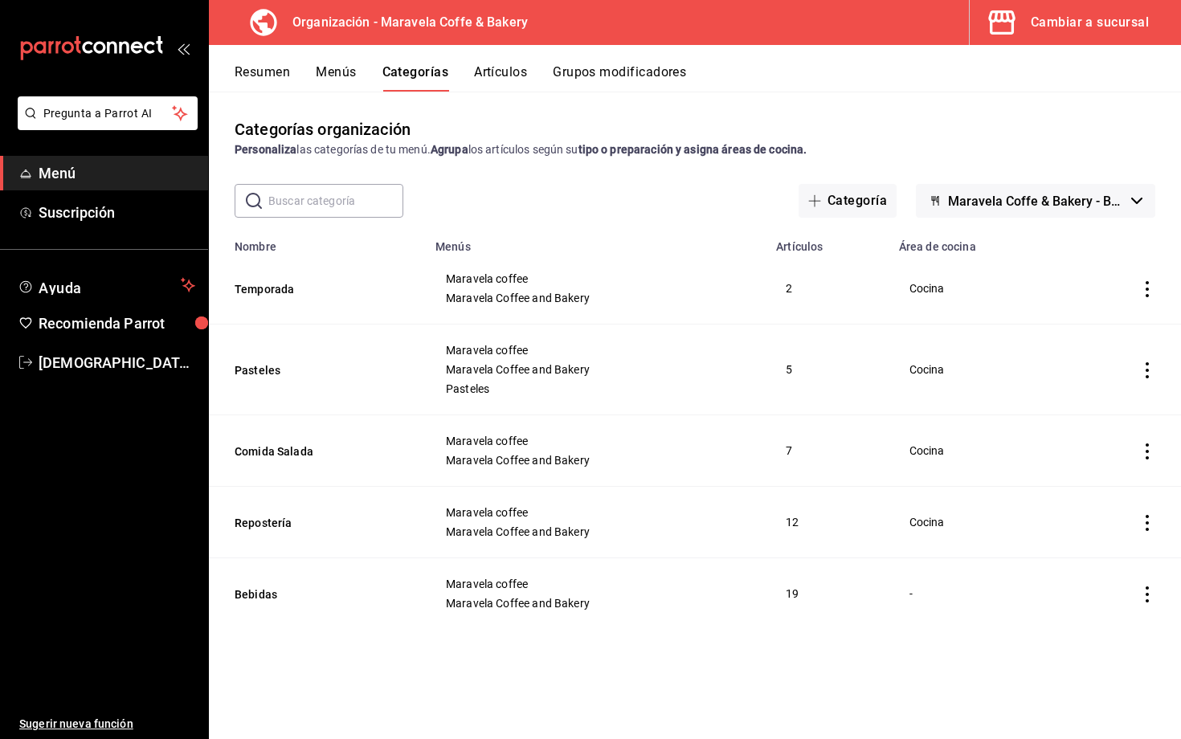
click at [498, 80] on button "Artículos" at bounding box center [500, 77] width 53 height 27
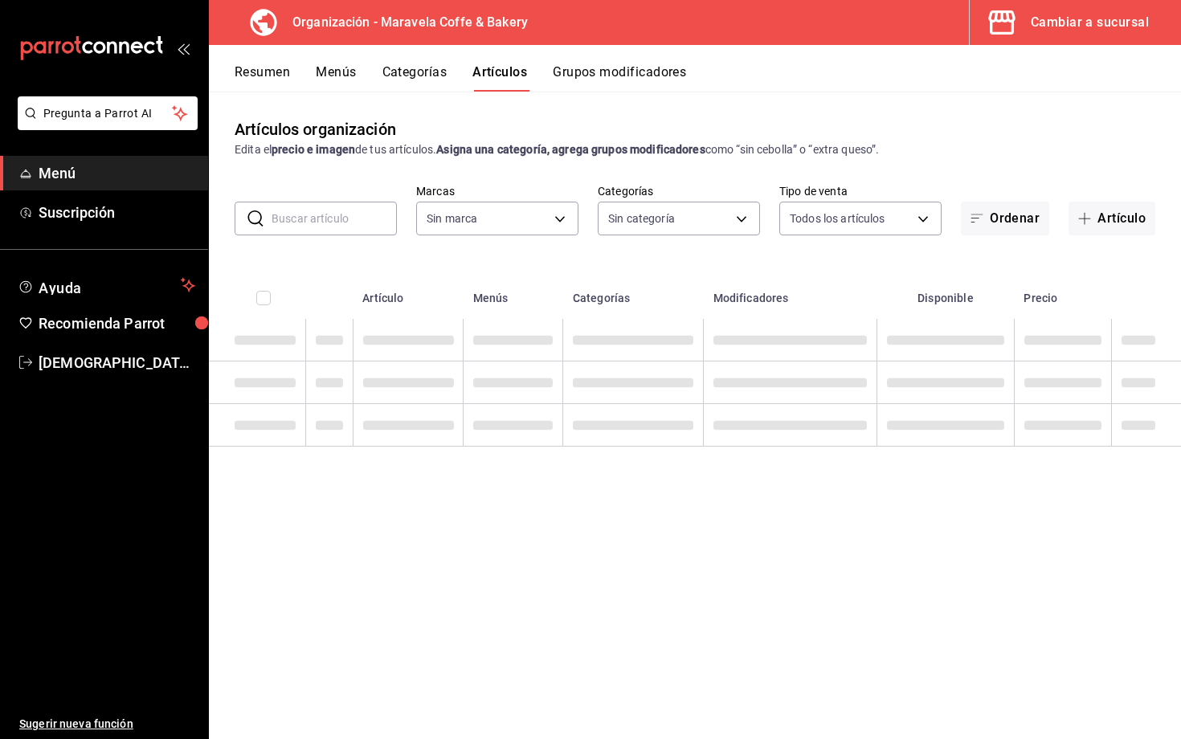
type input "b0fe70b4-93d0-4b6d-a9b2-3c5ba78bffbc"
type input "c30c3912-4266-4818-89c5-7af98755fa23,8f39b61a-e276-4ca0-9b7b-f5010227176e,6b880…"
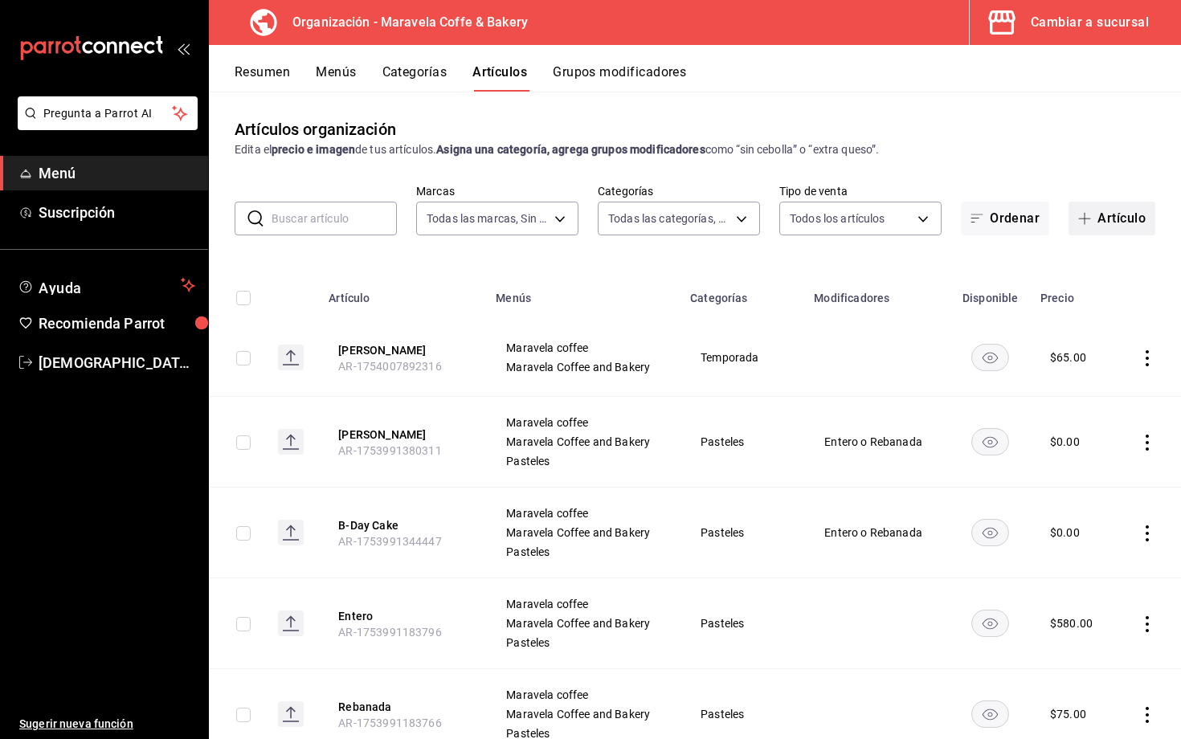
click at [1109, 228] on button "Artículo" at bounding box center [1112, 219] width 87 height 34
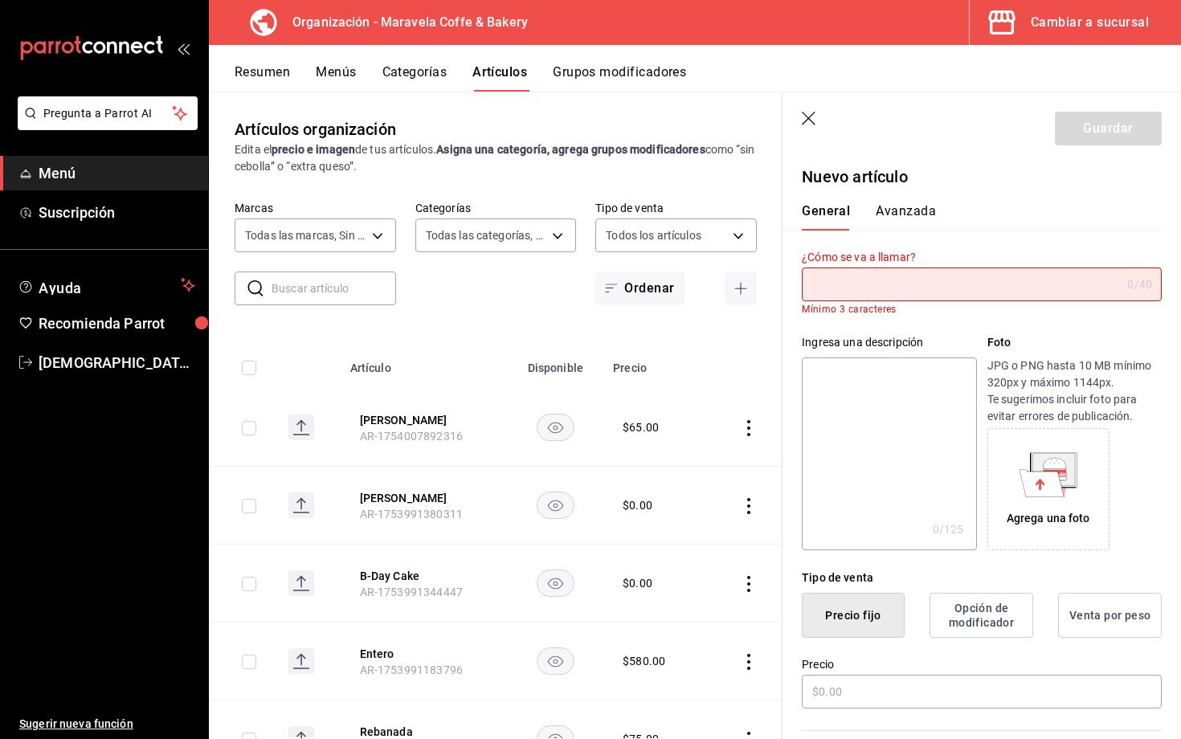
type input "a"
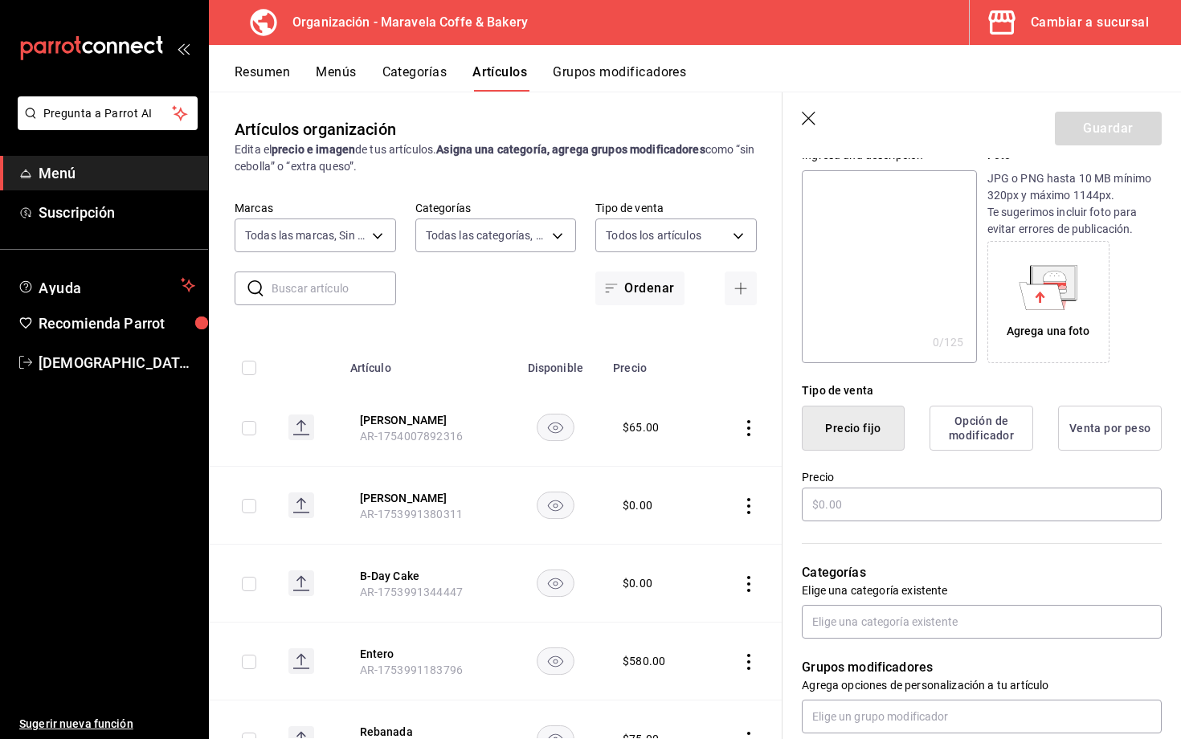
scroll to position [179, 0]
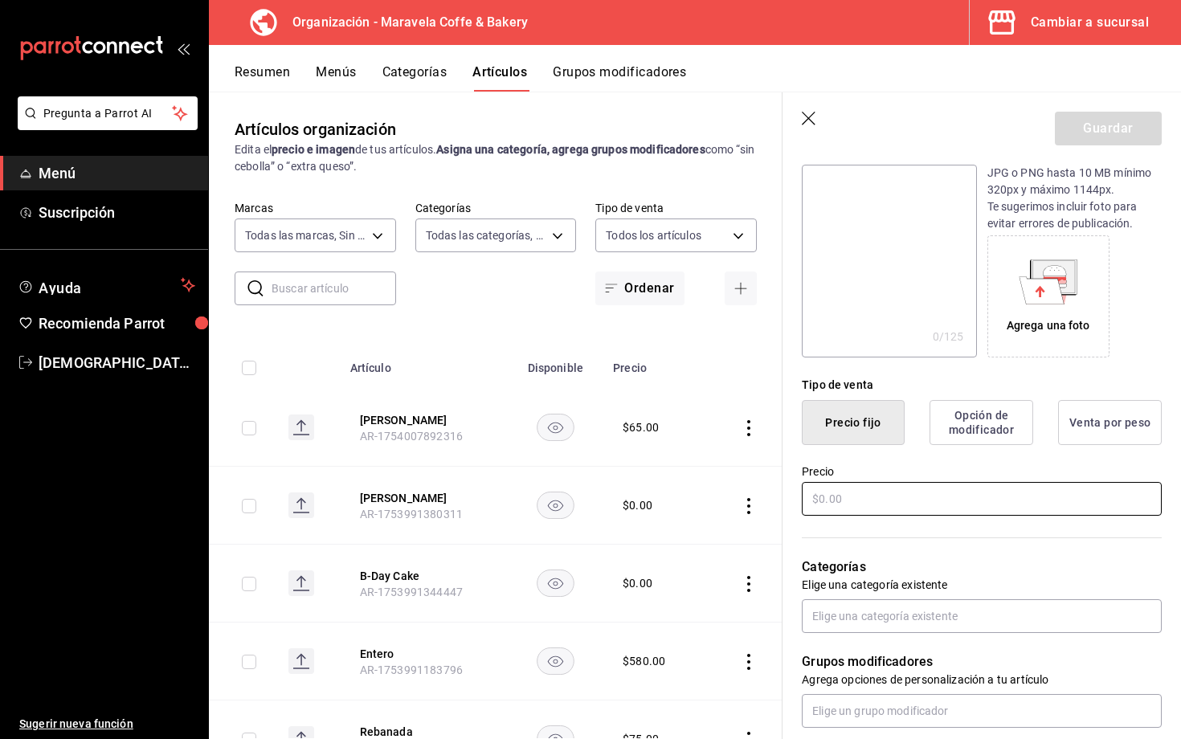
type input "Agua Natural"
click at [844, 506] on input "text" at bounding box center [982, 499] width 360 height 34
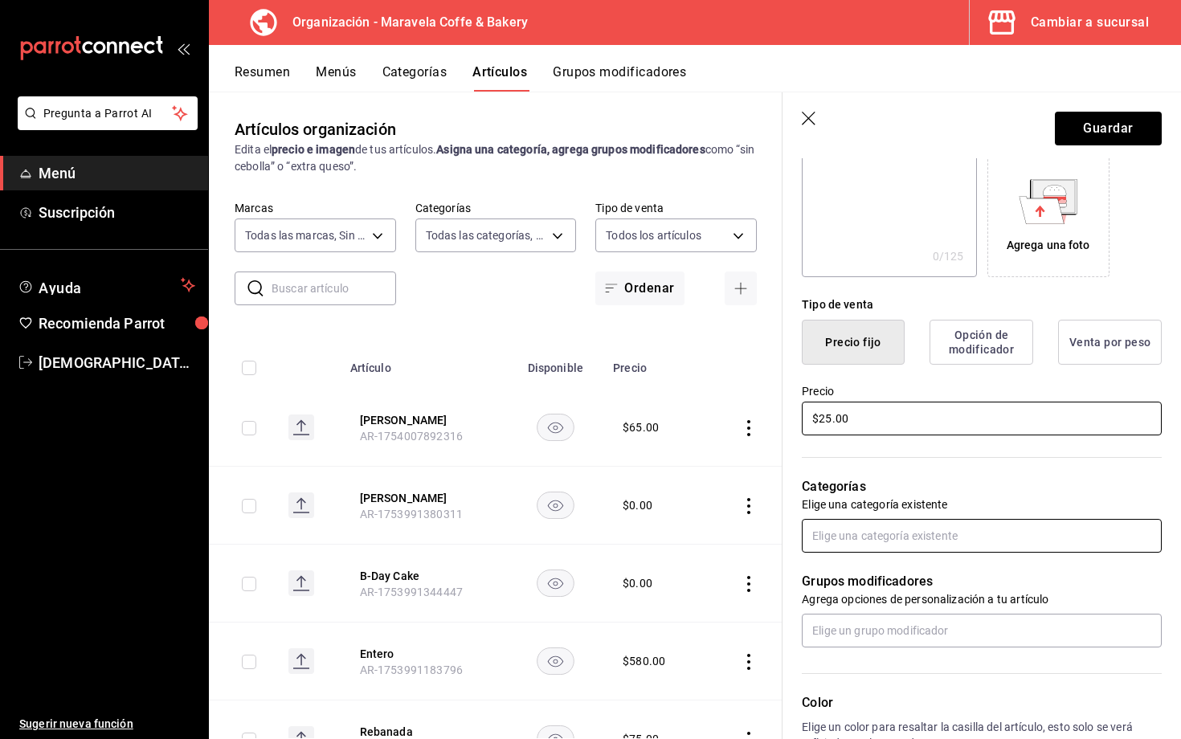
type input "$25.00"
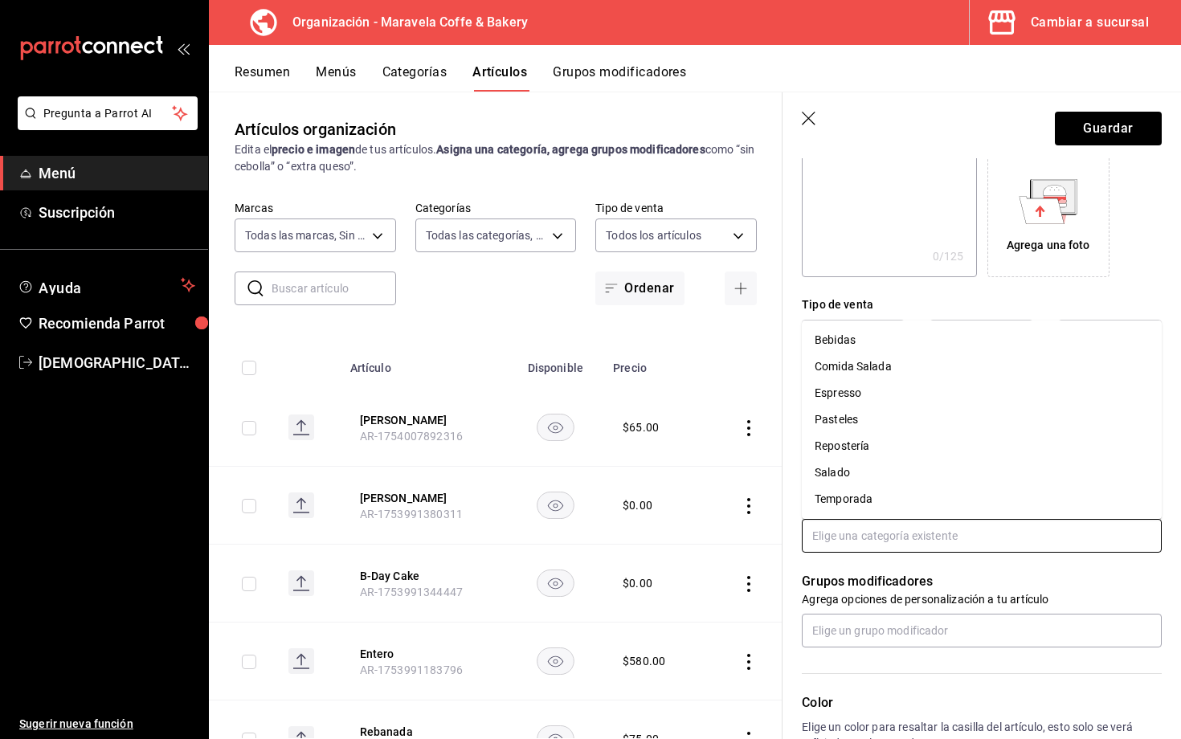
click at [846, 534] on input "text" at bounding box center [982, 536] width 360 height 34
click at [857, 345] on li "Bebidas" at bounding box center [982, 340] width 360 height 27
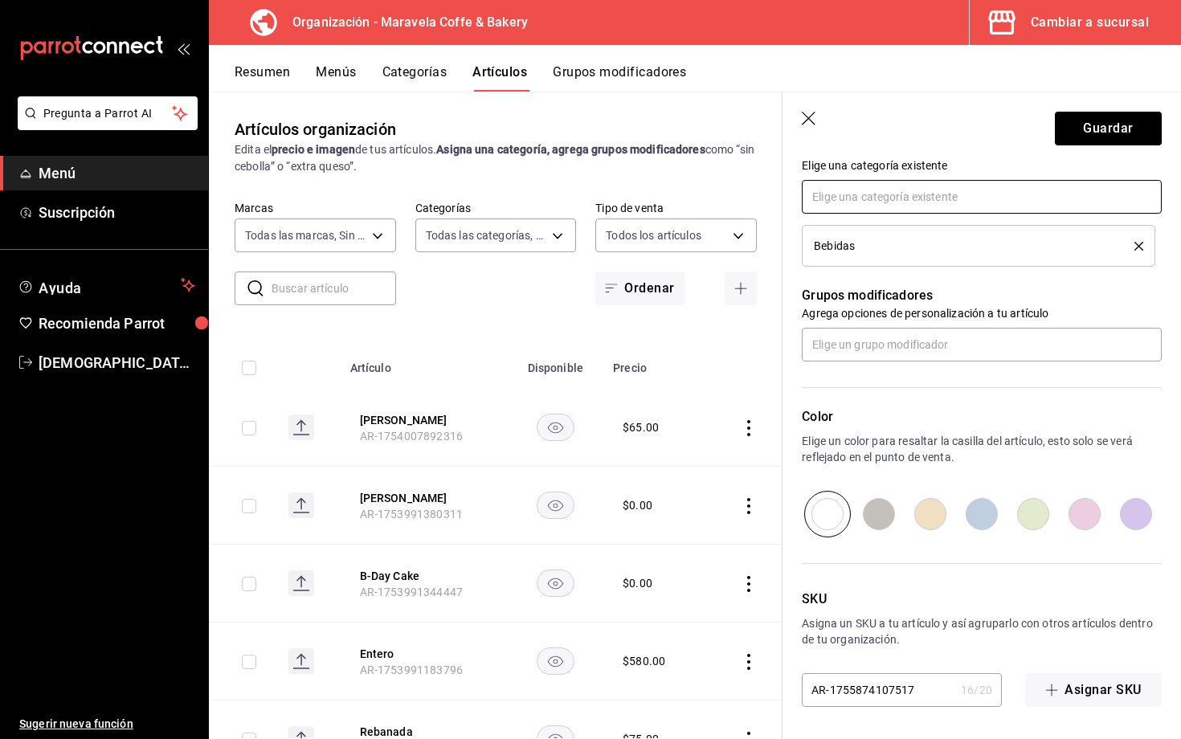
scroll to position [0, 0]
click at [1071, 134] on button "Guardar" at bounding box center [1108, 129] width 107 height 34
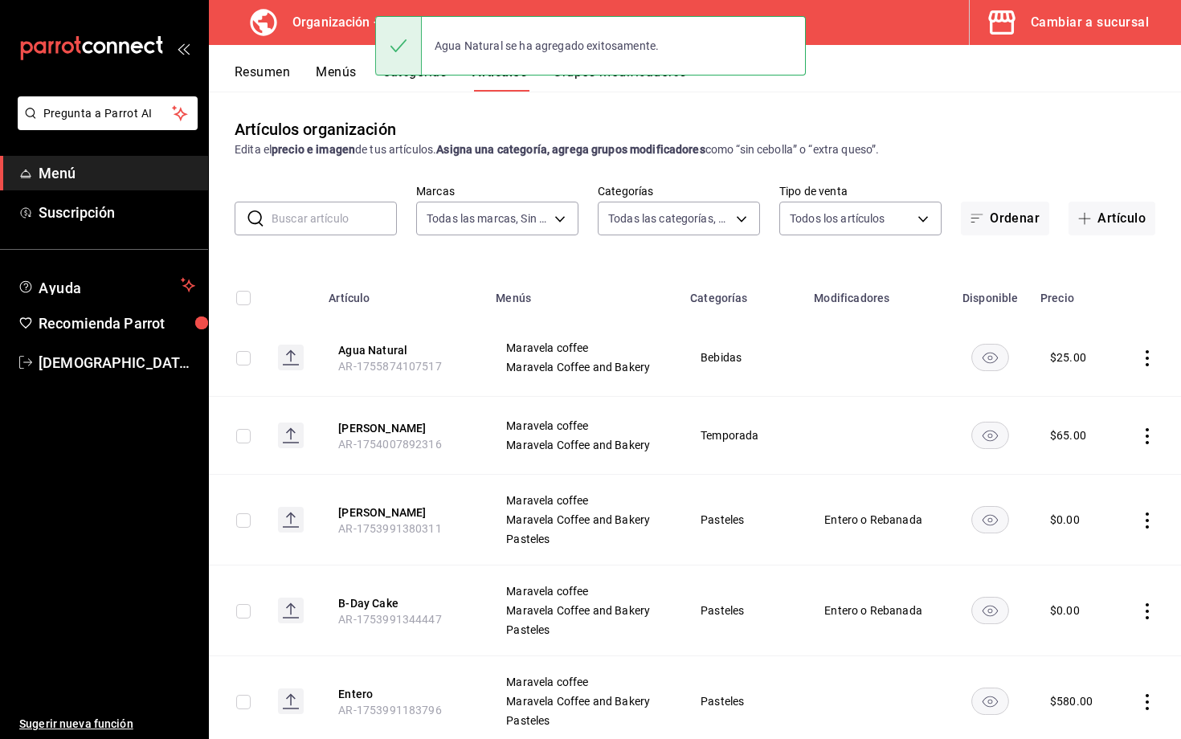
click at [428, 78] on div "Agua Natural se ha agregado exitosamente." at bounding box center [590, 45] width 431 height 69
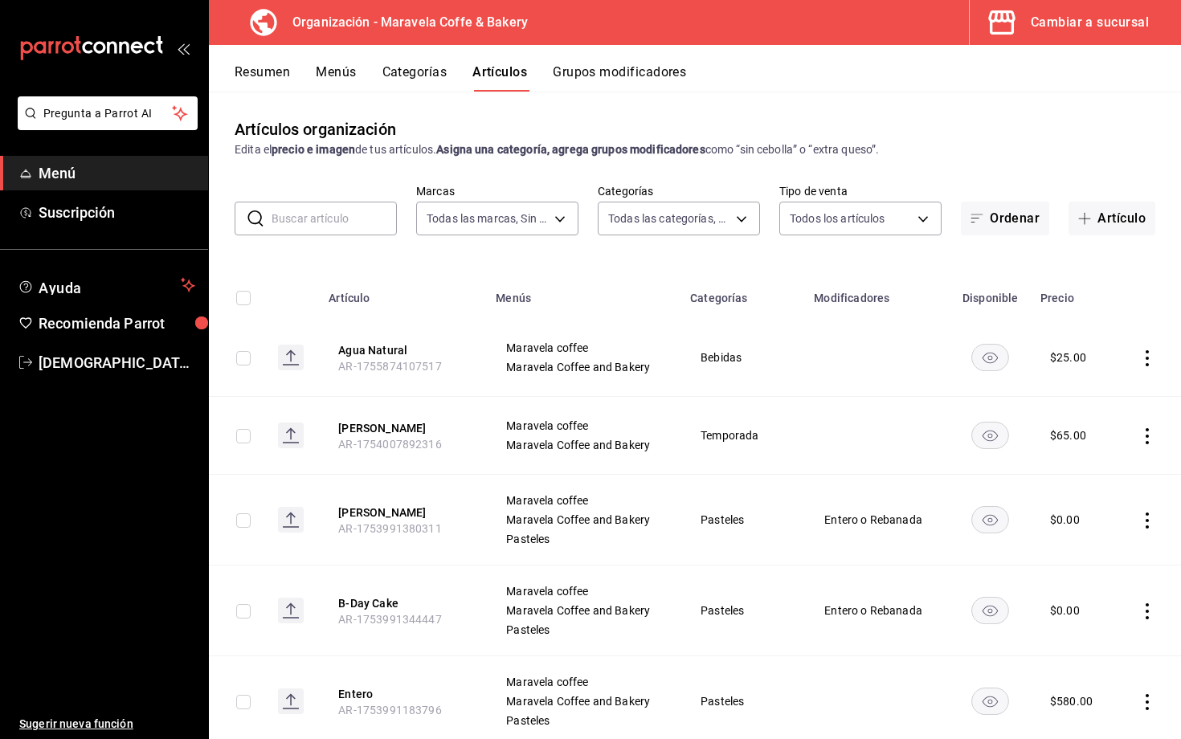
click at [426, 81] on button "Categorías" at bounding box center [415, 77] width 65 height 27
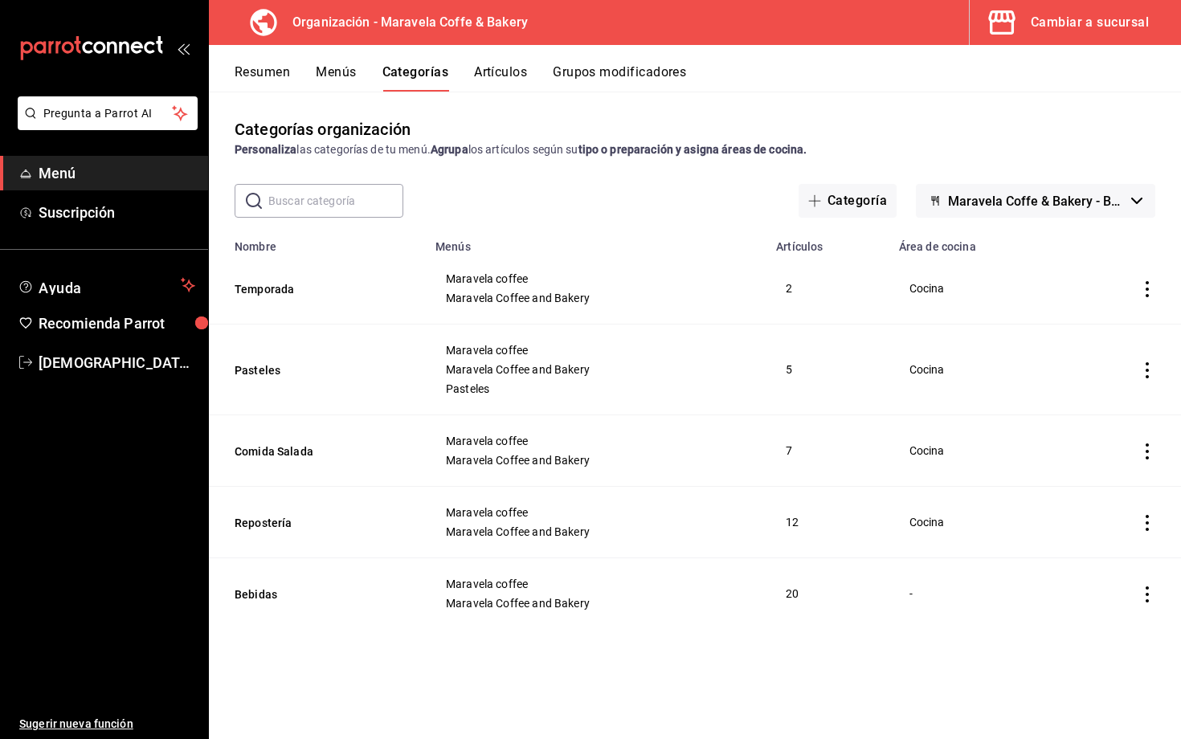
click at [985, 212] on button "Maravela Coffe & Bakery - Borrador" at bounding box center [1036, 201] width 240 height 34
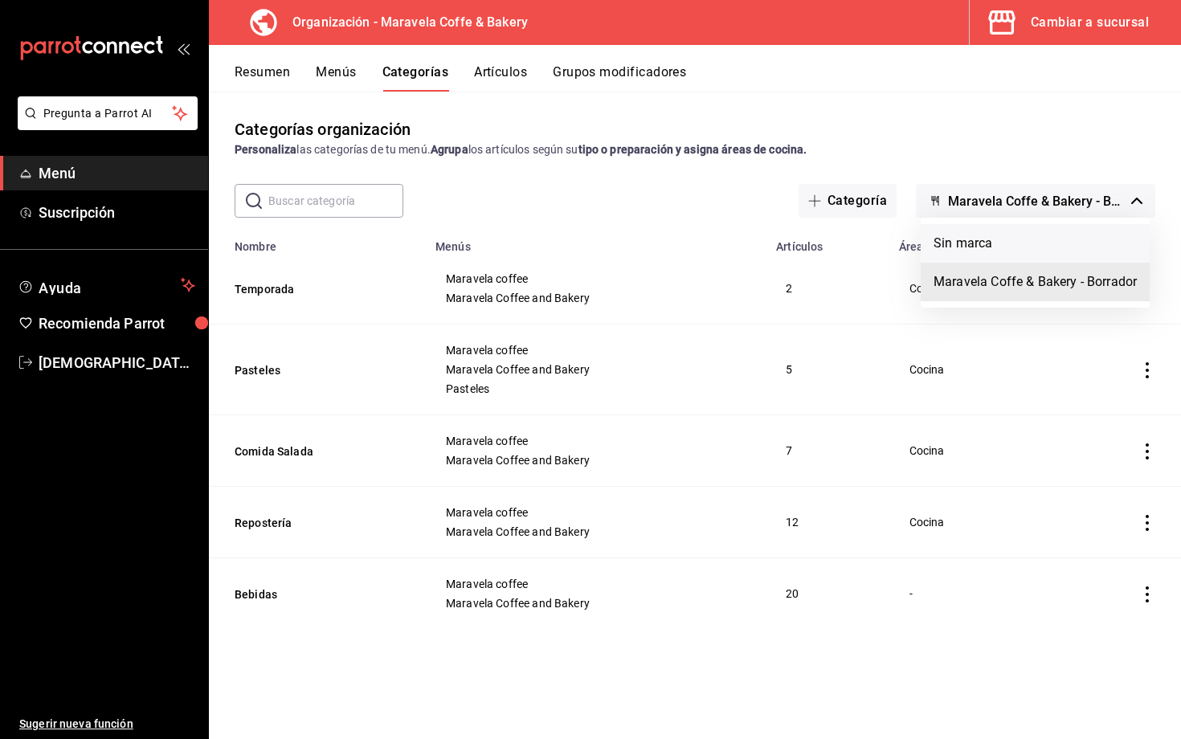
click at [964, 239] on li "Sin marca" at bounding box center [1035, 243] width 229 height 39
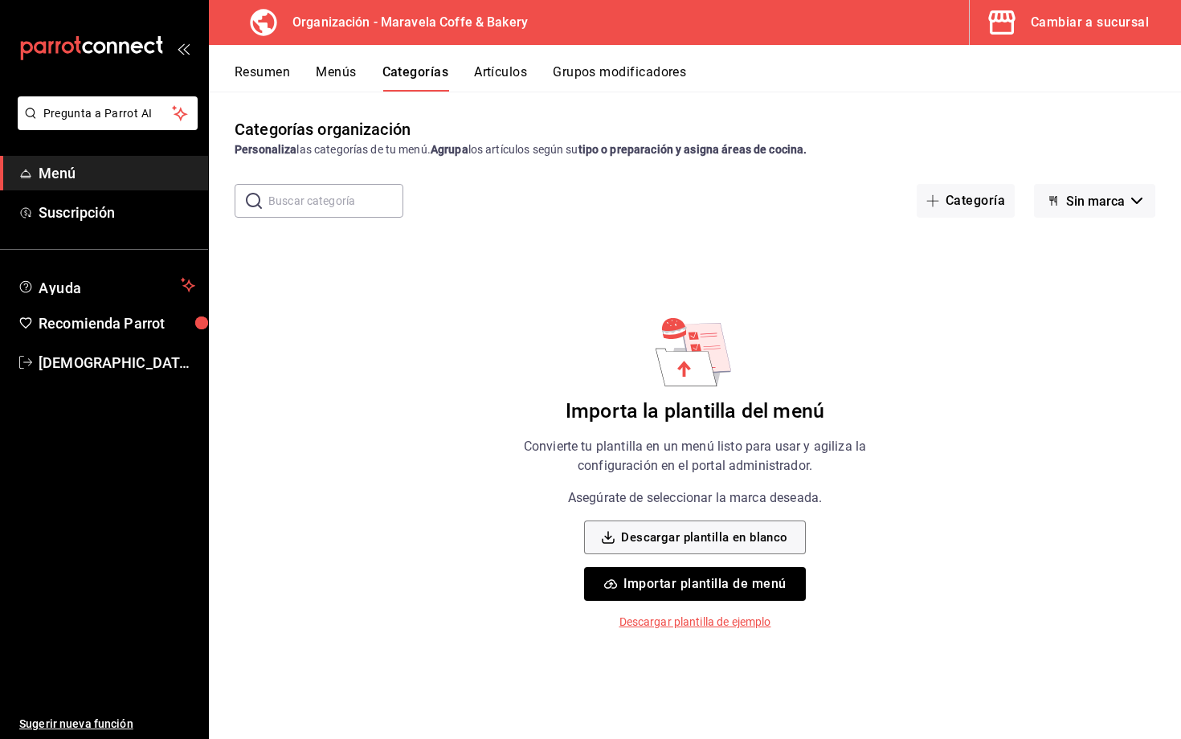
click at [1039, 203] on button "Sin marca" at bounding box center [1094, 201] width 121 height 34
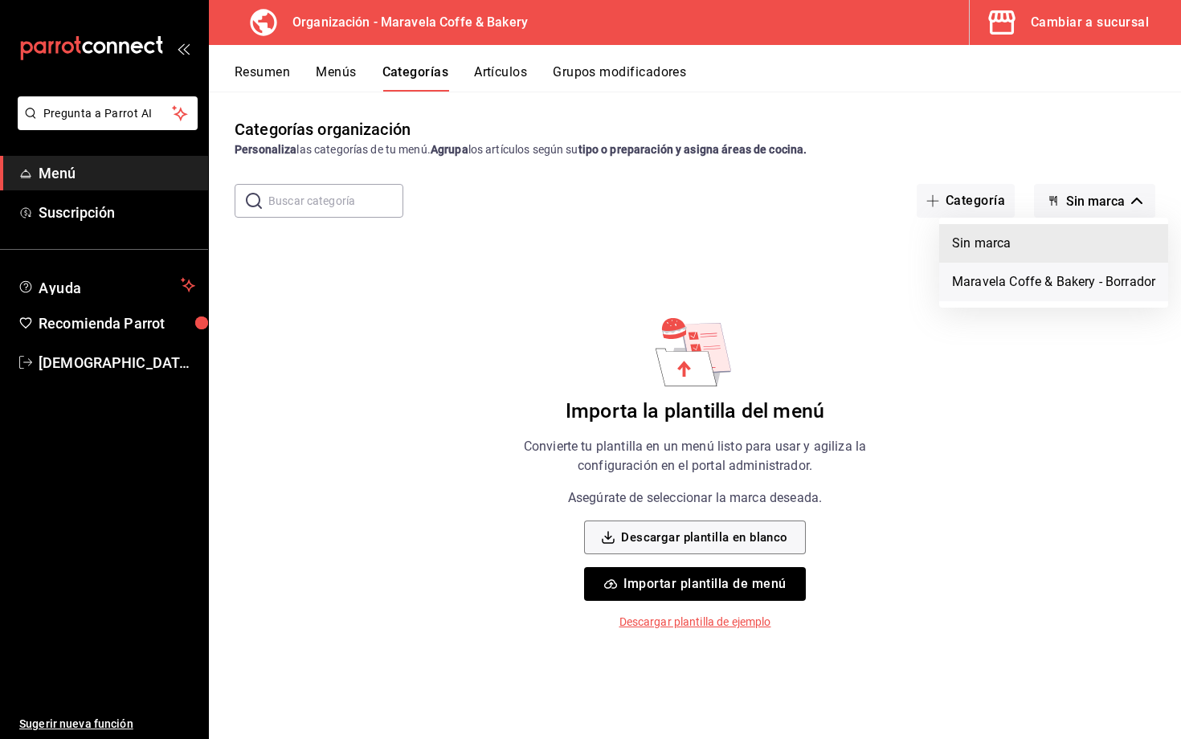
click at [997, 284] on li "Maravela Coffe & Bakery - Borrador" at bounding box center [1054, 282] width 229 height 39
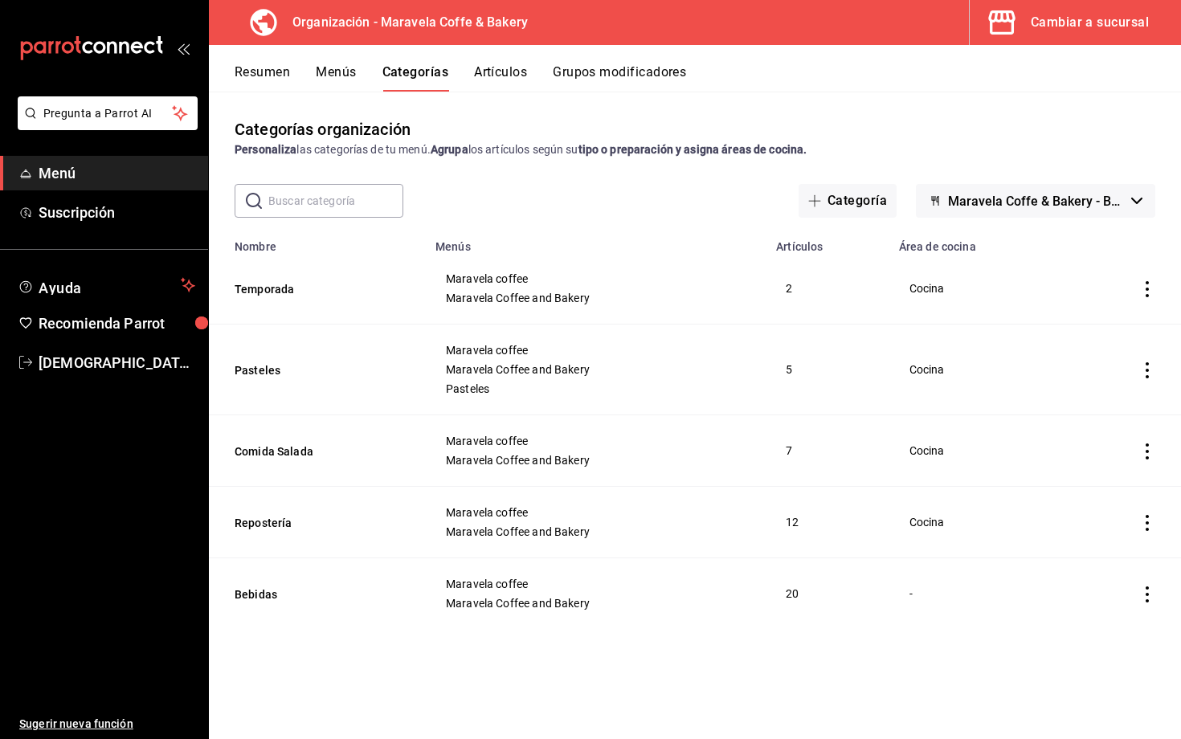
click at [487, 75] on button "Artículos" at bounding box center [500, 77] width 53 height 27
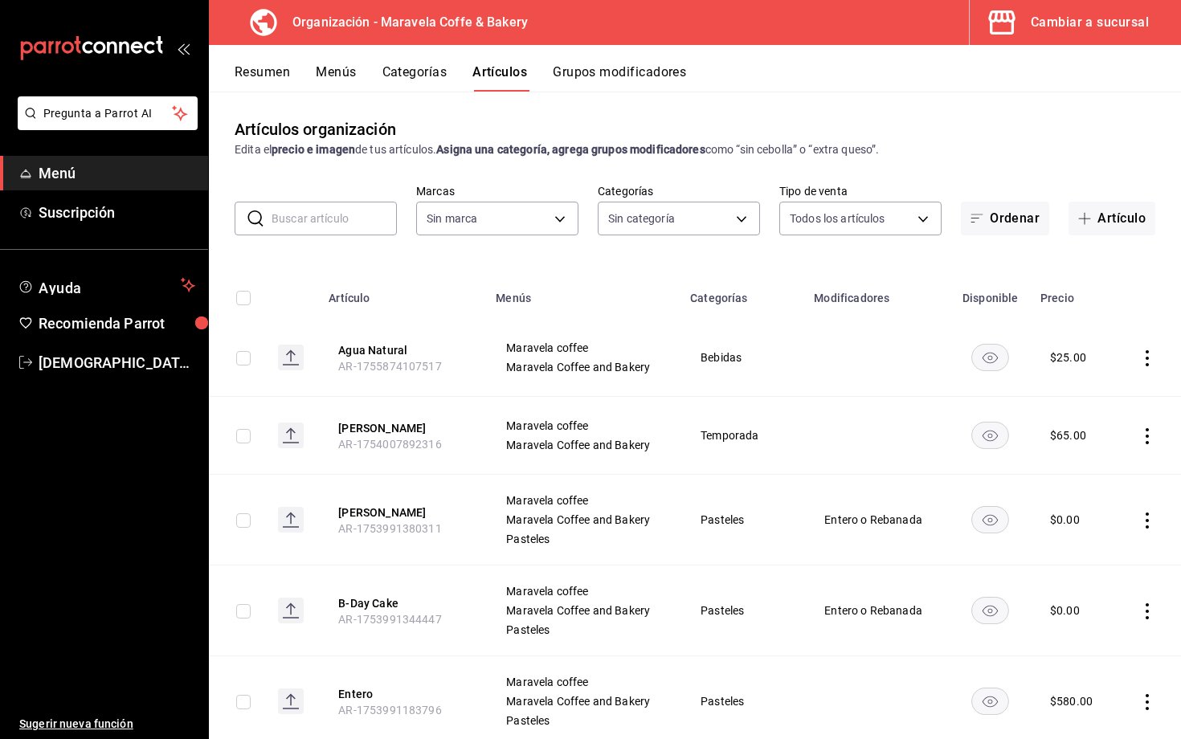
type input "b0fe70b4-93d0-4b6d-a9b2-3c5ba78bffbc"
type input "c30c3912-4266-4818-89c5-7af98755fa23,8f39b61a-e276-4ca0-9b7b-f5010227176e,6b880…"
click at [333, 220] on input "text" at bounding box center [334, 219] width 125 height 32
click at [1101, 221] on button "Artículo" at bounding box center [1112, 219] width 87 height 34
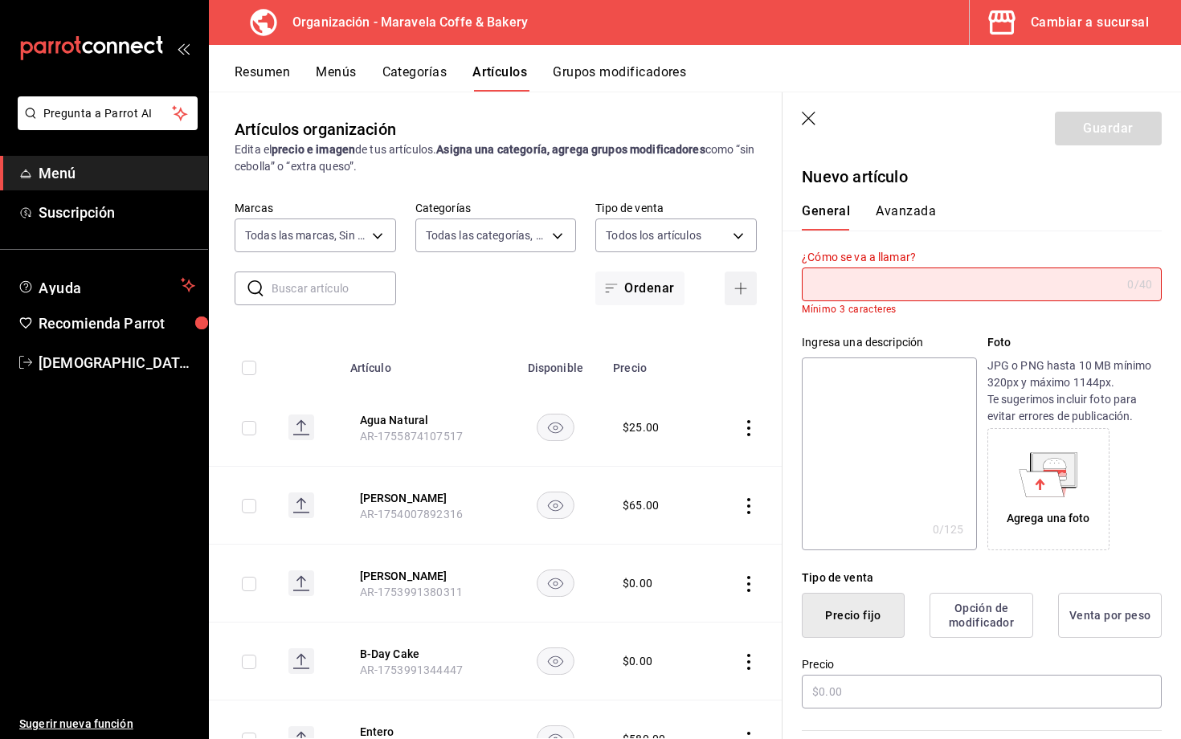
type input "a"
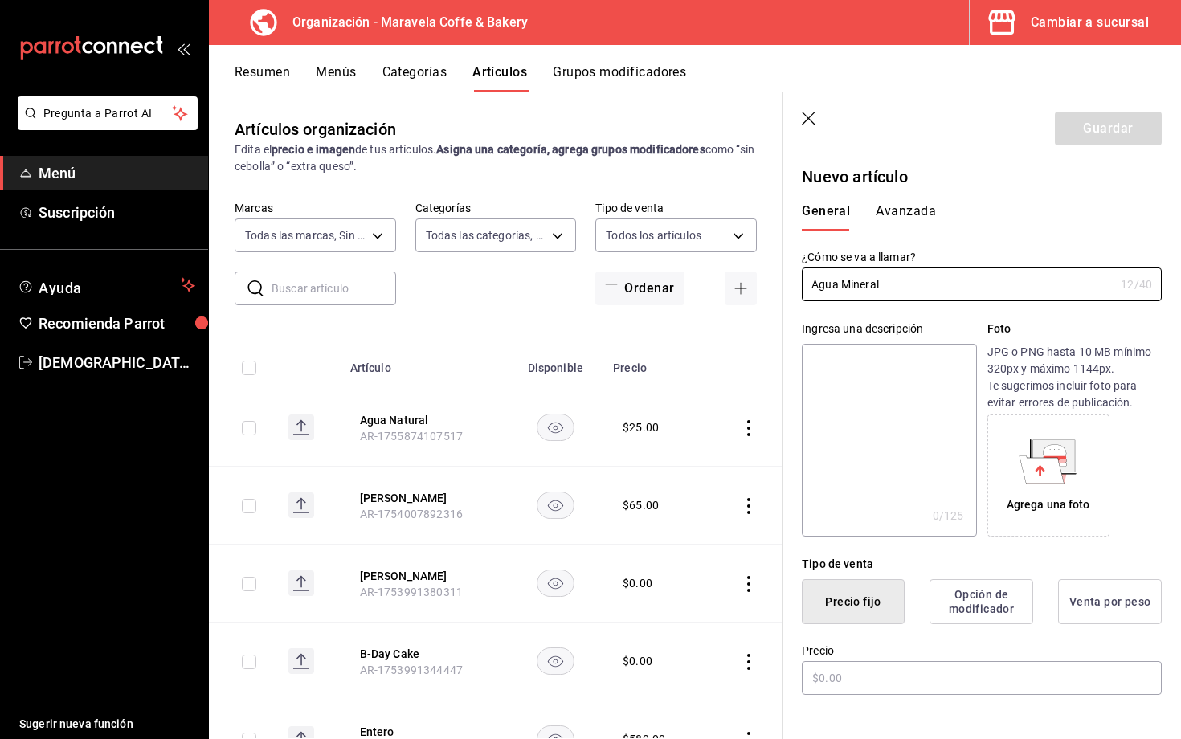
type input "Agua Mineral"
click at [850, 616] on button "Precio fijo" at bounding box center [853, 601] width 103 height 45
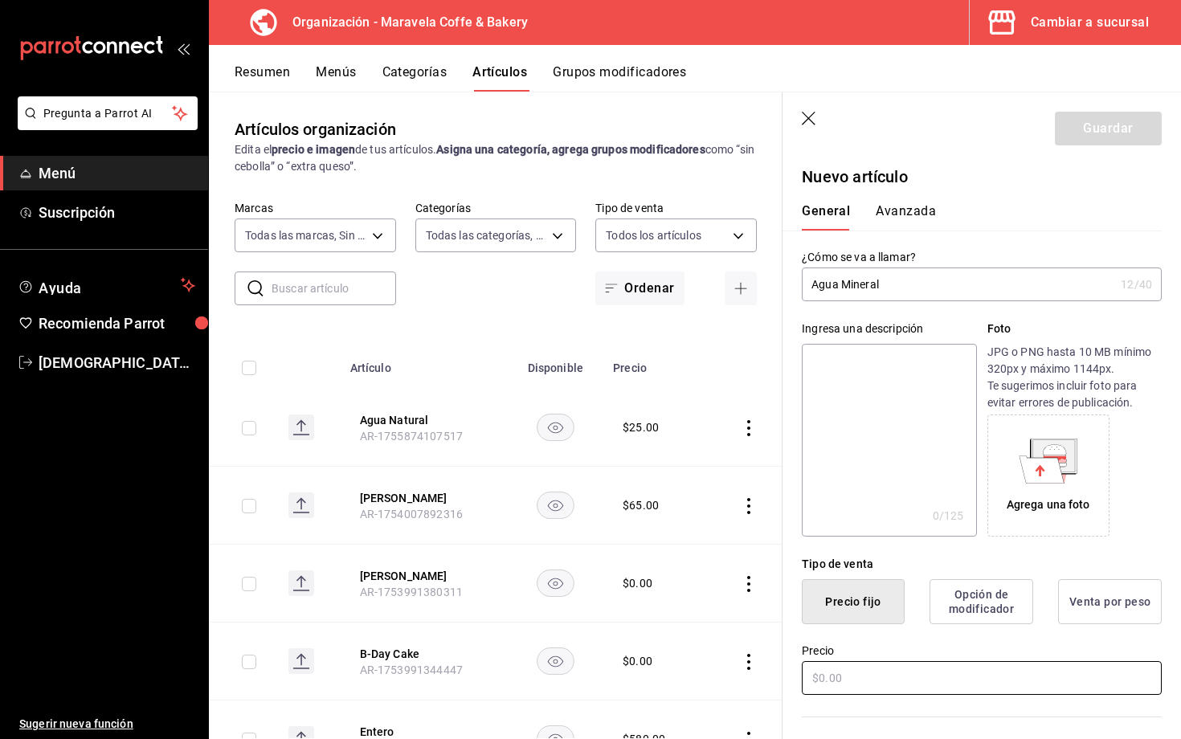
click at [850, 628] on input "text" at bounding box center [982, 678] width 360 height 34
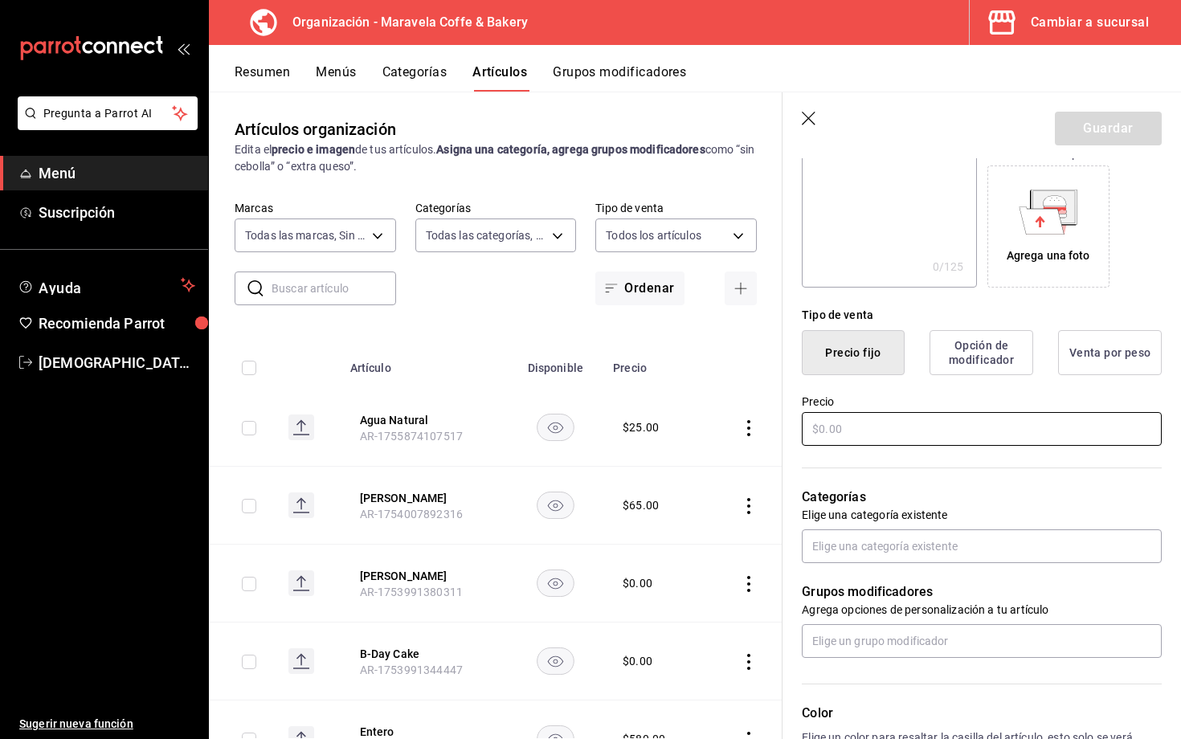
scroll to position [257, 0]
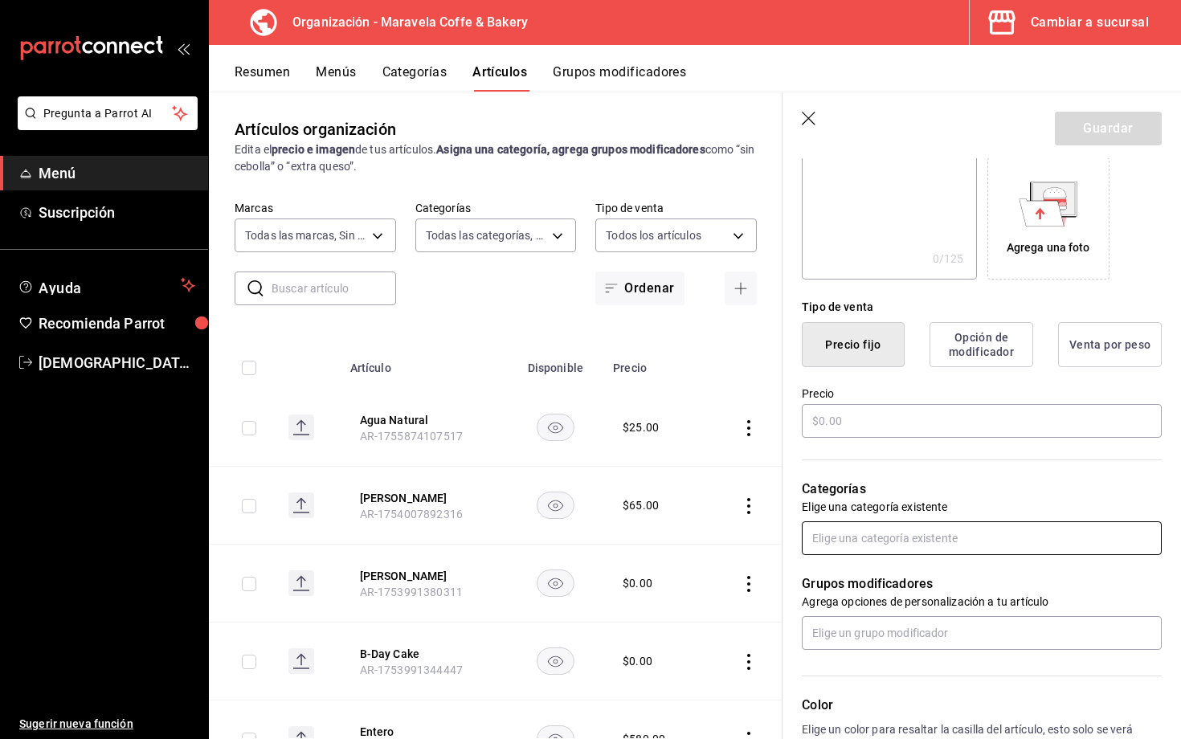
click at [858, 547] on input "text" at bounding box center [982, 539] width 360 height 34
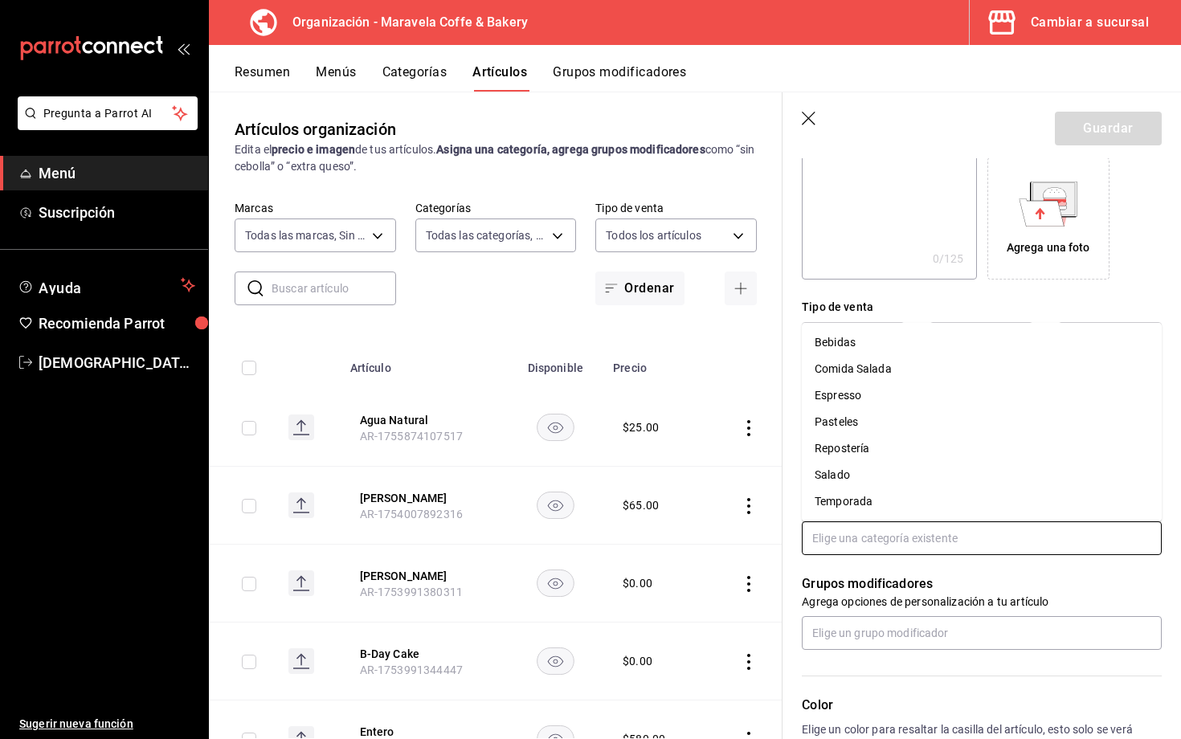
click at [857, 346] on li "Bebidas" at bounding box center [982, 343] width 360 height 27
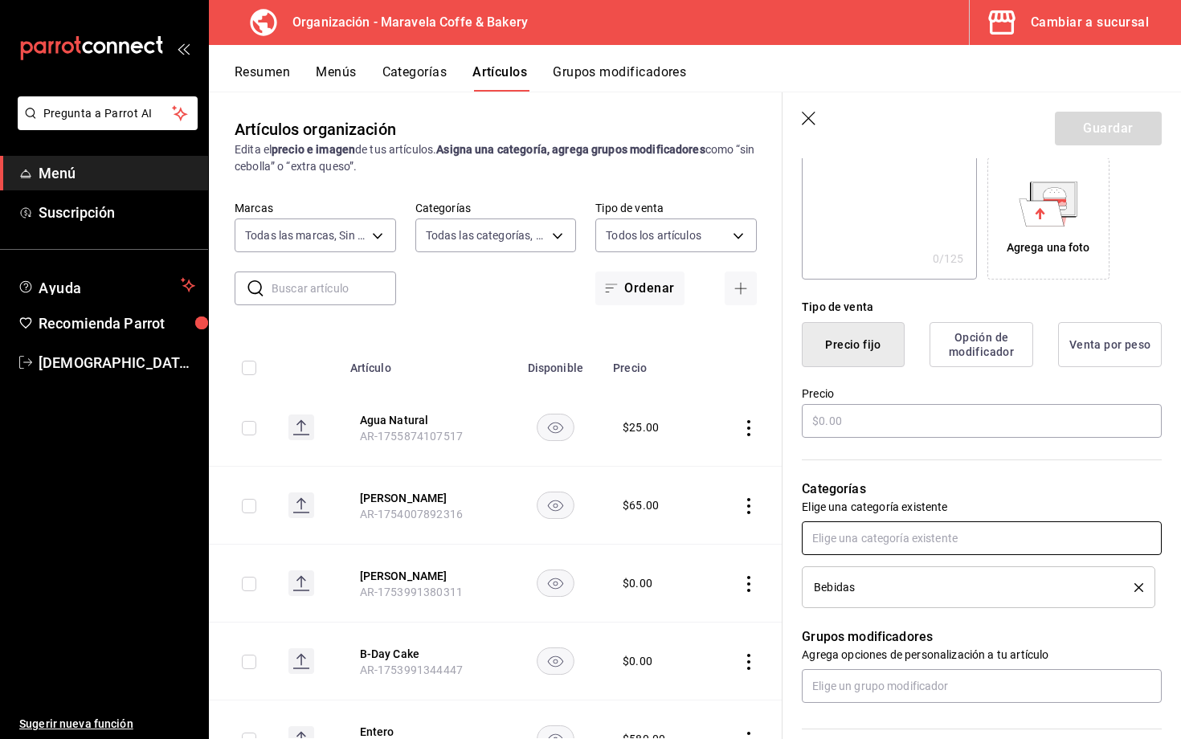
scroll to position [305, 0]
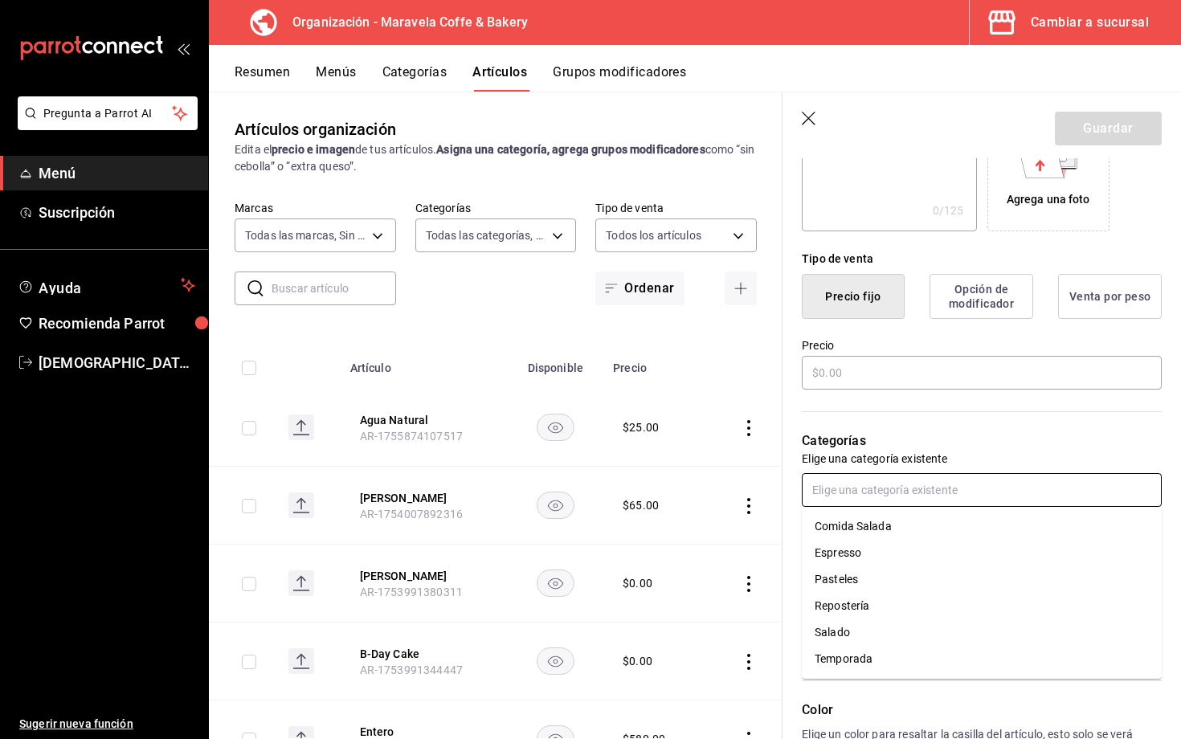
click at [862, 485] on input "text" at bounding box center [982, 490] width 360 height 34
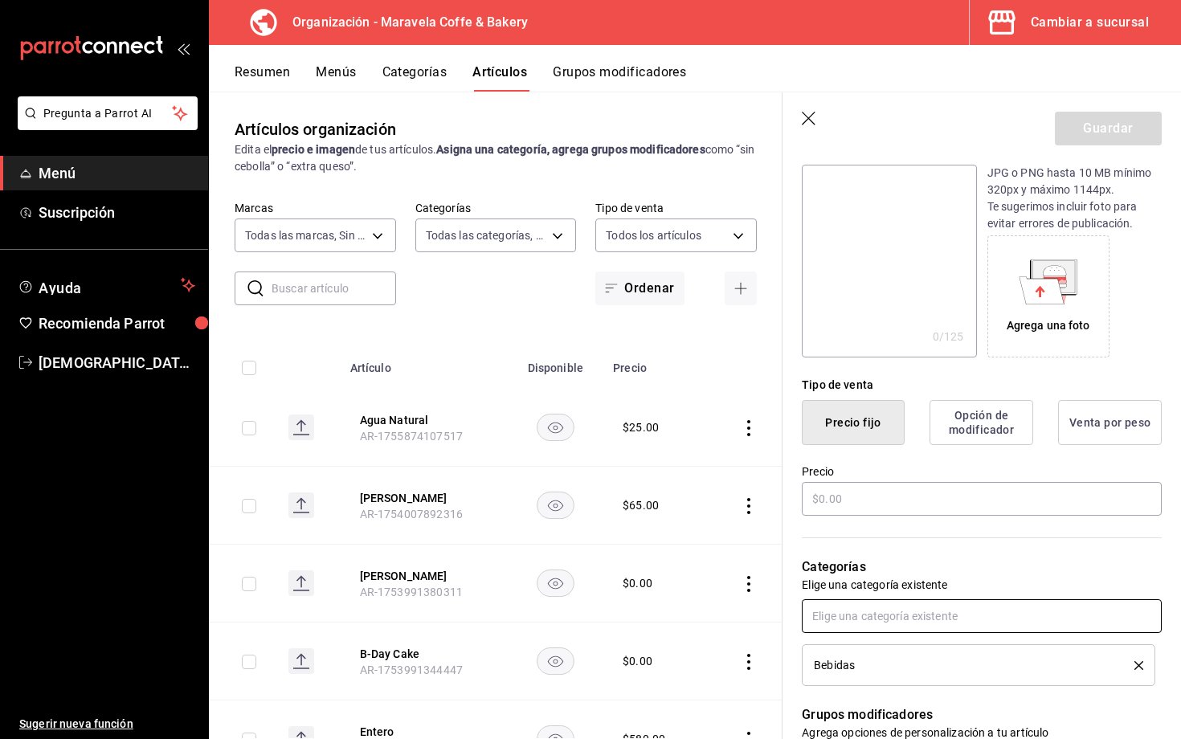
scroll to position [178, 0]
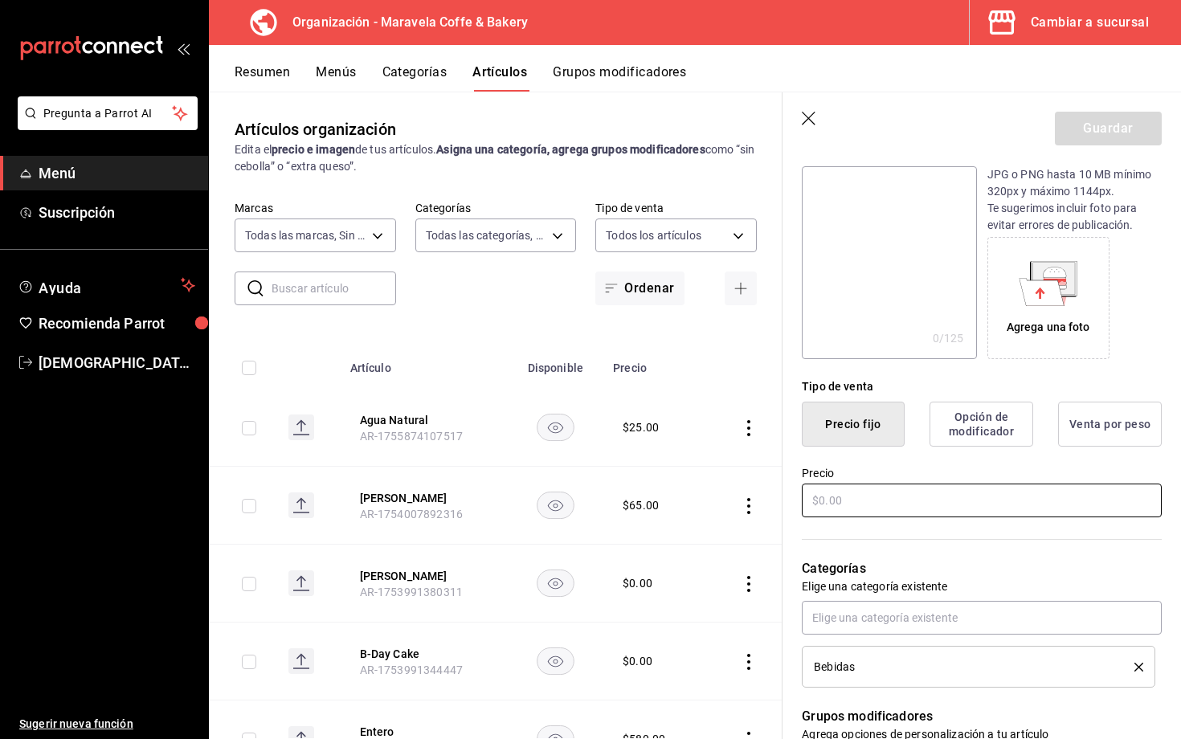
click at [895, 510] on input "text" at bounding box center [982, 501] width 360 height 34
type input "$30.00"
click at [1086, 133] on button "Guardar" at bounding box center [1108, 129] width 107 height 34
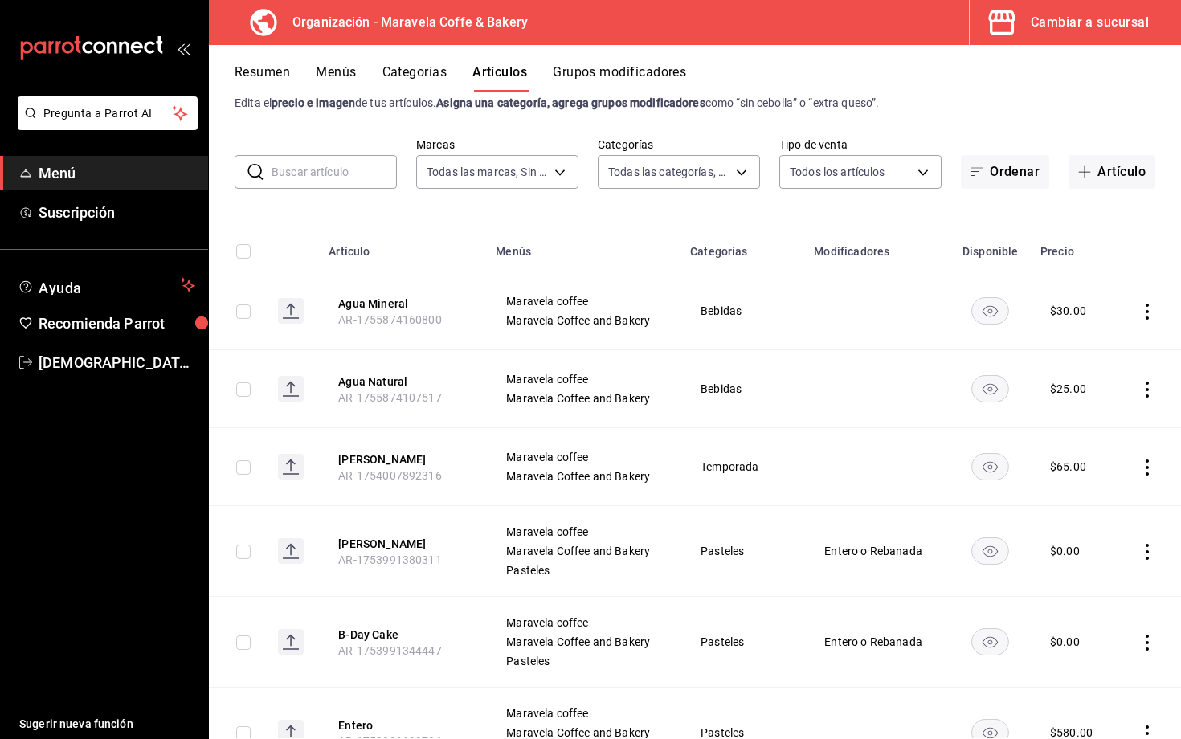
scroll to position [45, 0]
click at [359, 182] on input "text" at bounding box center [334, 174] width 125 height 32
click at [436, 76] on button "Categorías" at bounding box center [415, 77] width 65 height 27
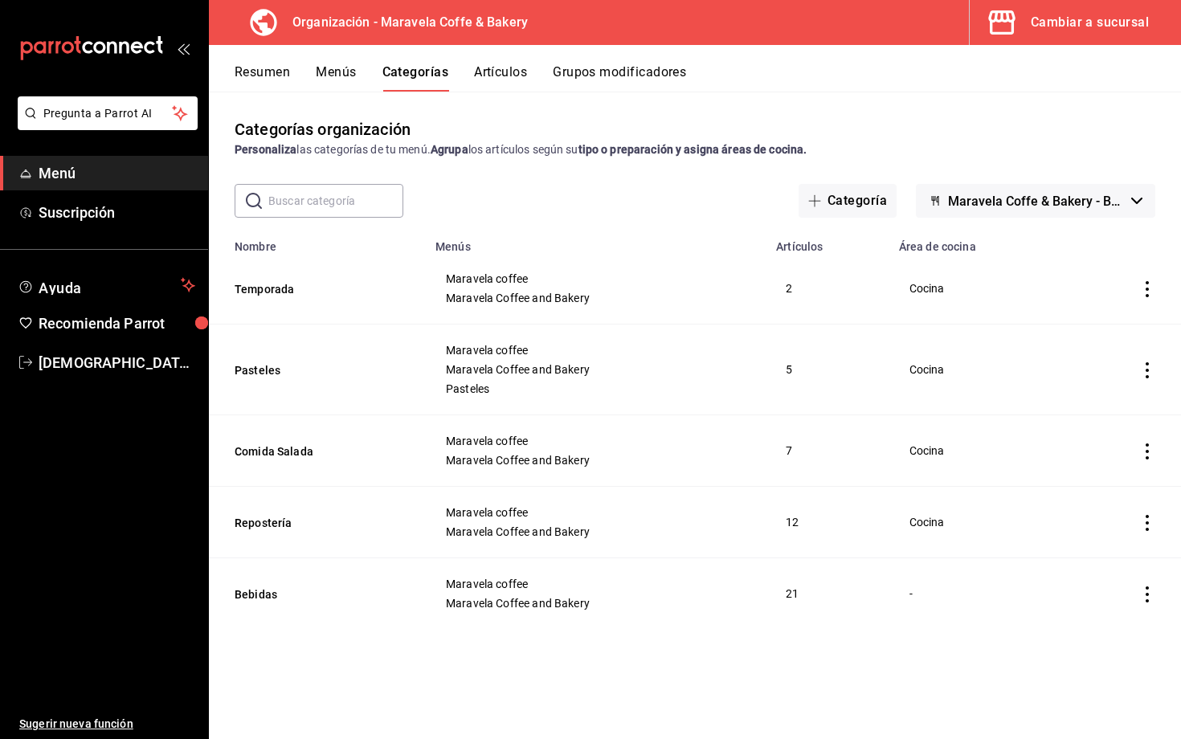
click at [346, 80] on button "Menús" at bounding box center [336, 77] width 40 height 27
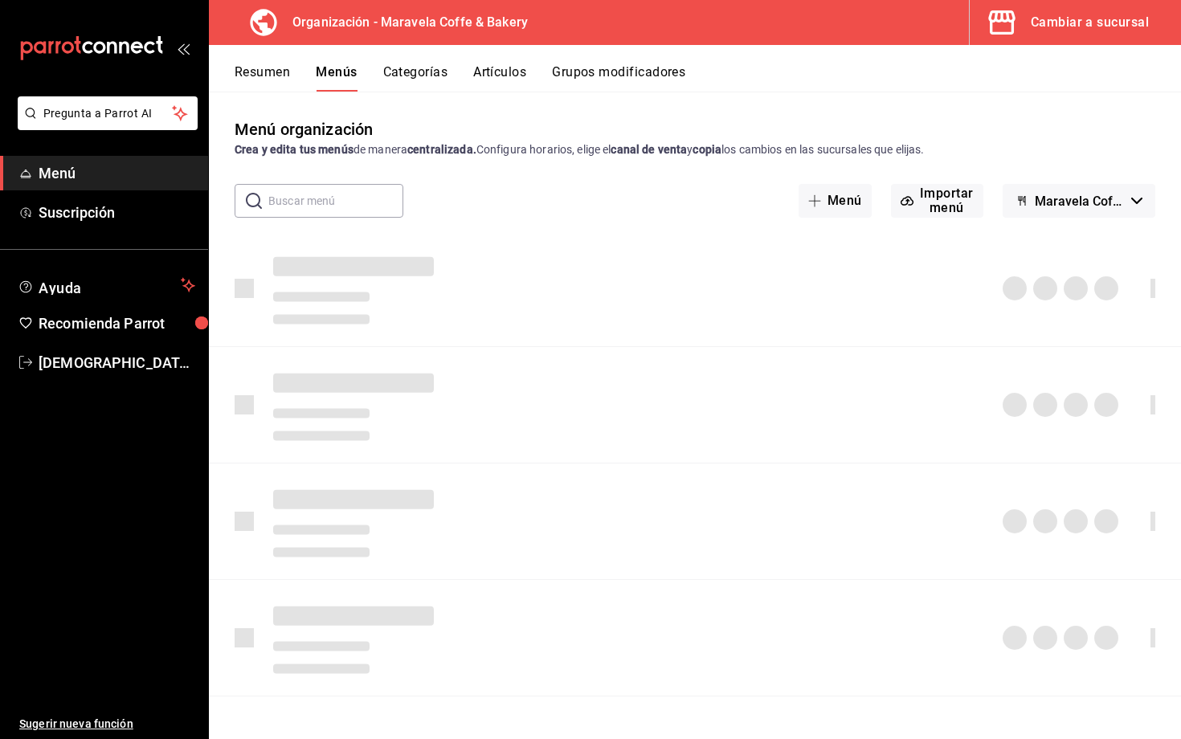
click at [643, 72] on button "Grupos modificadores" at bounding box center [618, 77] width 133 height 27
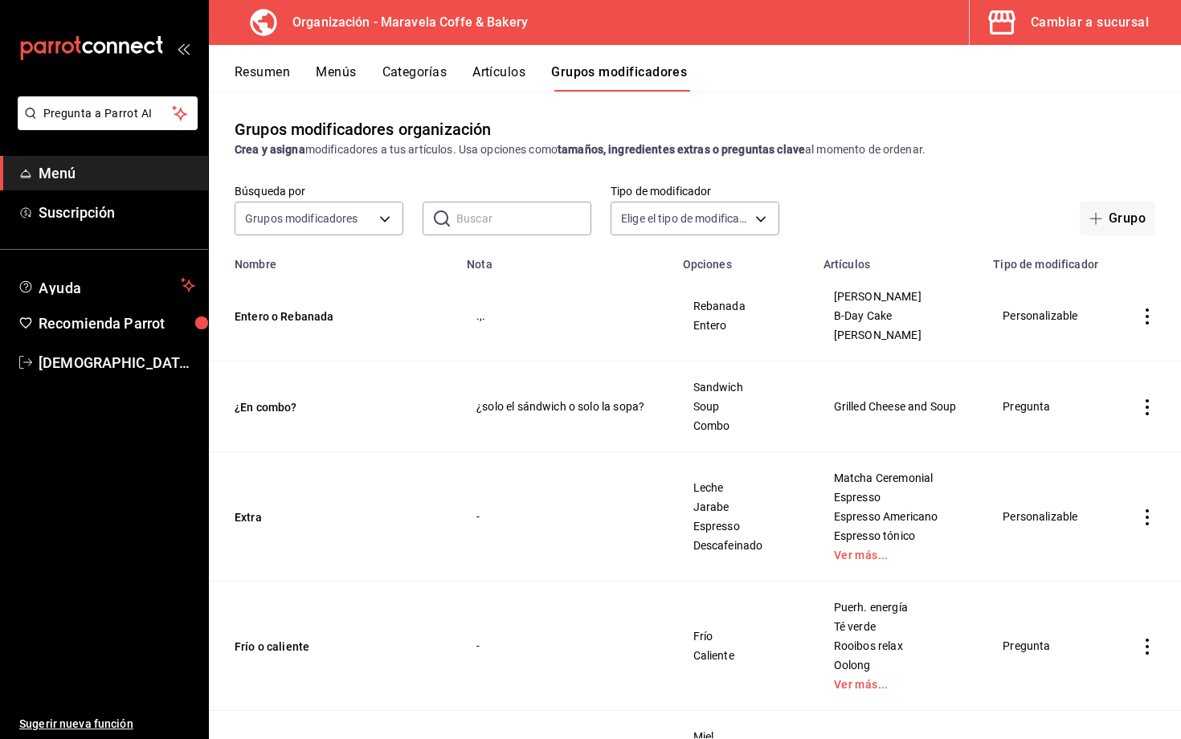
click at [501, 69] on button "Artículos" at bounding box center [499, 77] width 53 height 27
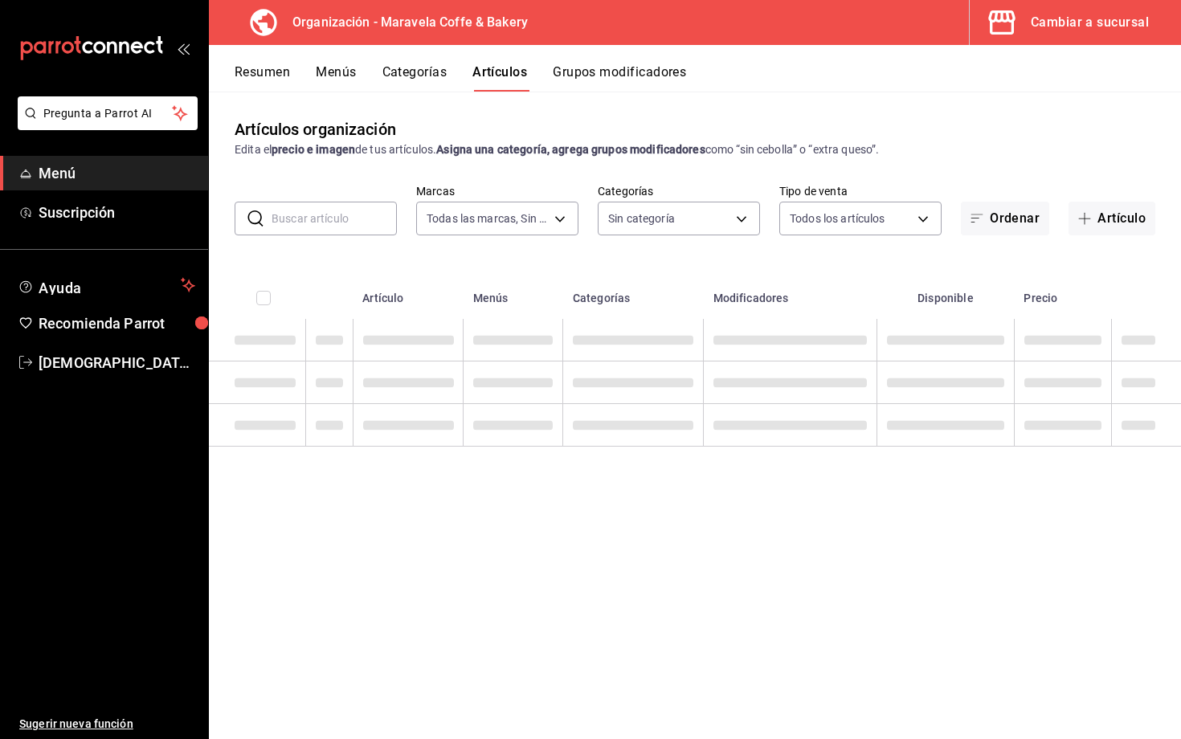
type input "b0fe70b4-93d0-4b6d-a9b2-3c5ba78bffbc"
type input "c30c3912-4266-4818-89c5-7af98755fa23,8f39b61a-e276-4ca0-9b7b-f5010227176e,6b880…"
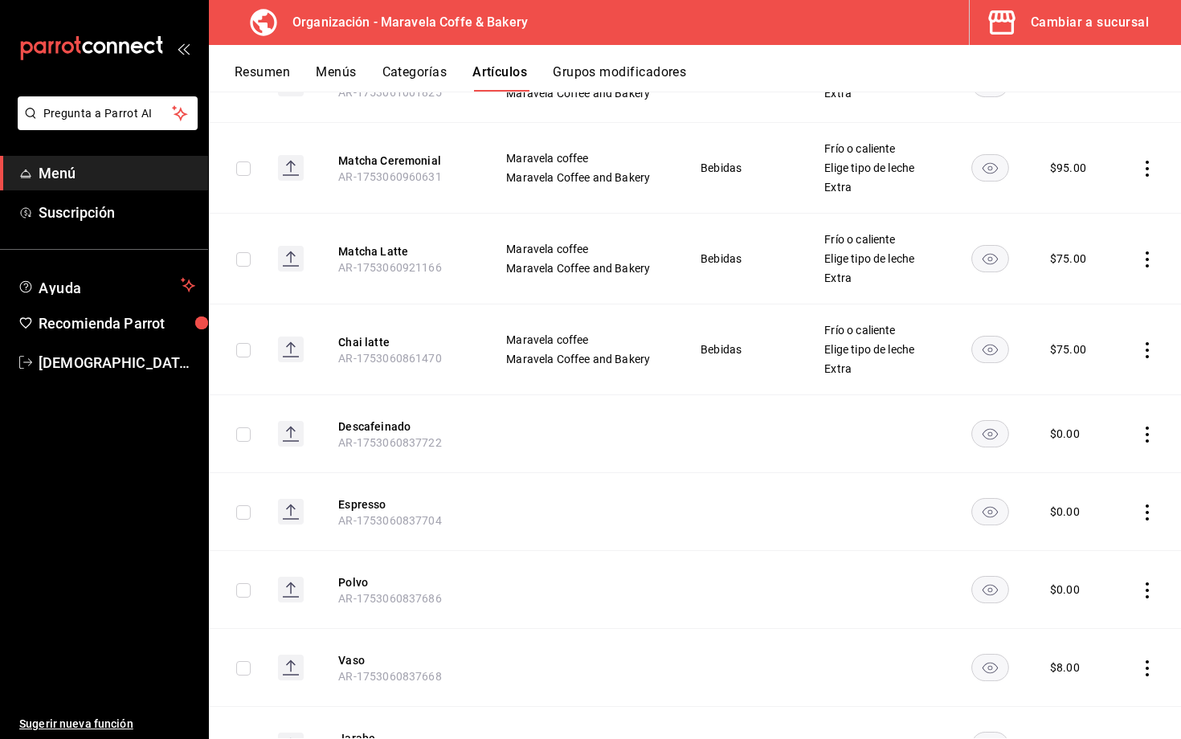
scroll to position [2763, 0]
click at [1124, 436] on icon "actions" at bounding box center [1147, 436] width 3 height 16
click at [1096, 476] on span "Editar" at bounding box center [1100, 473] width 42 height 17
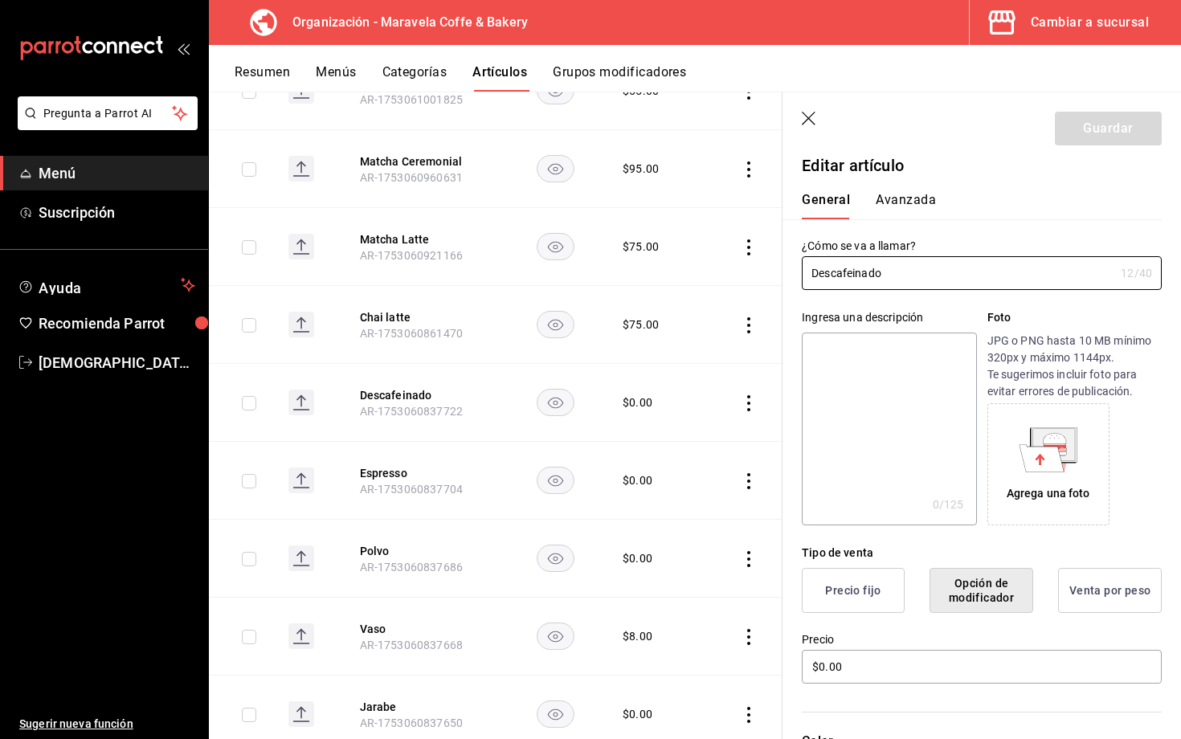
scroll to position [6, 0]
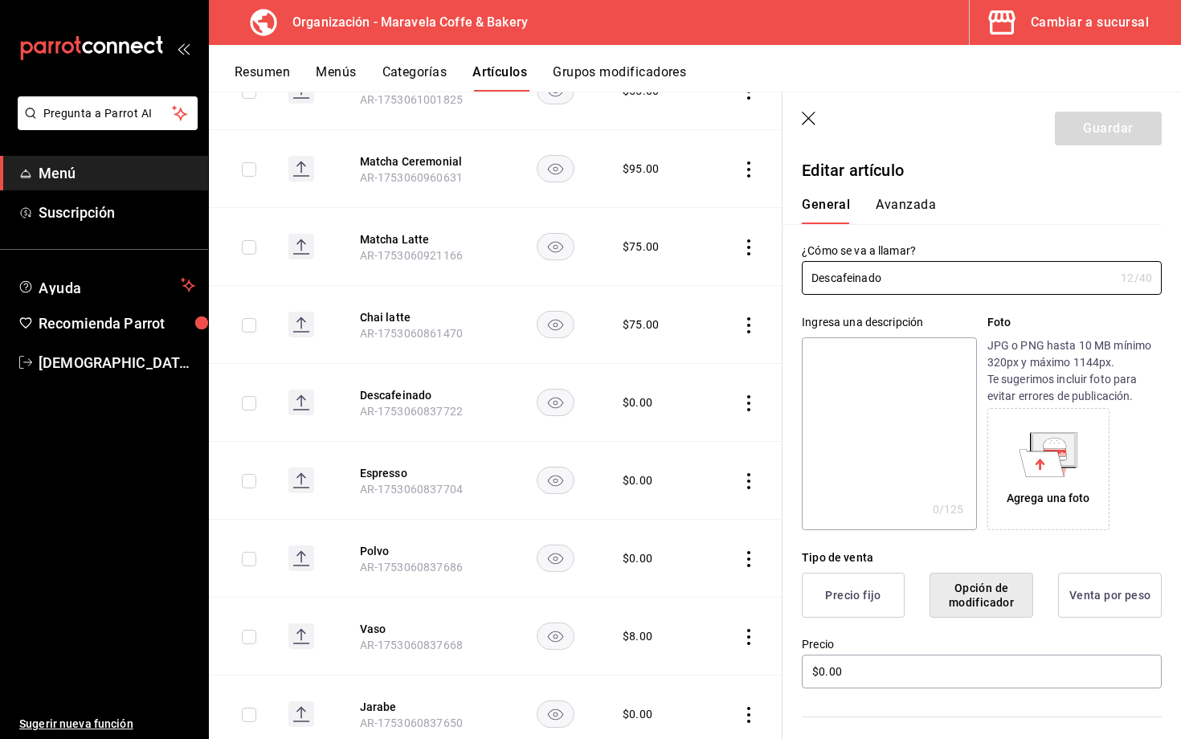
click at [807, 115] on icon "button" at bounding box center [810, 120] width 16 height 16
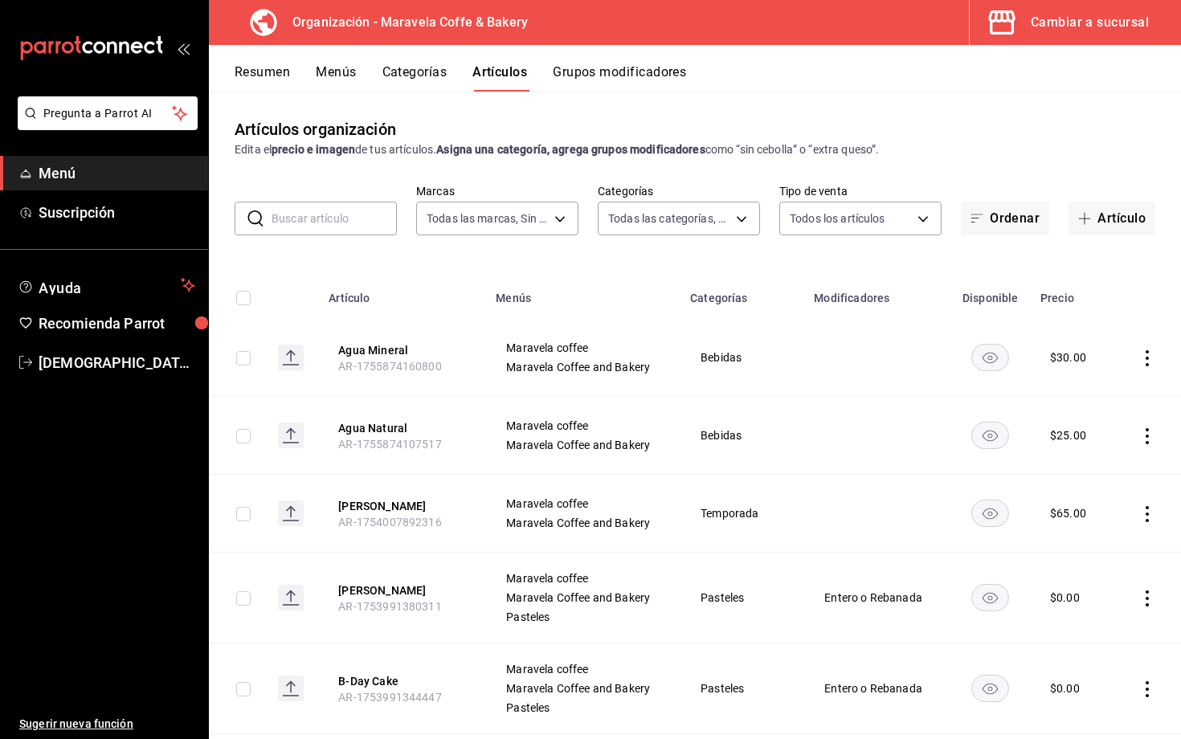
click at [350, 223] on input "text" at bounding box center [334, 219] width 125 height 32
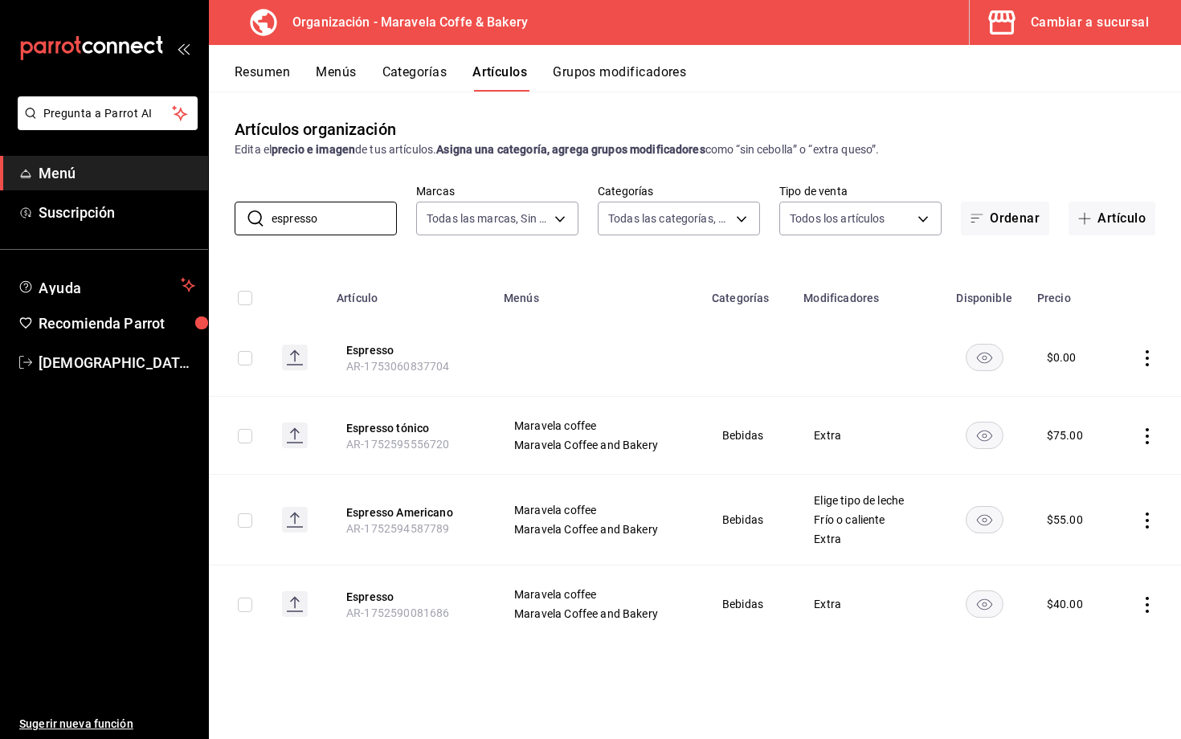
type input "espresso"
click at [92, 185] on link "Menú" at bounding box center [104, 173] width 208 height 35
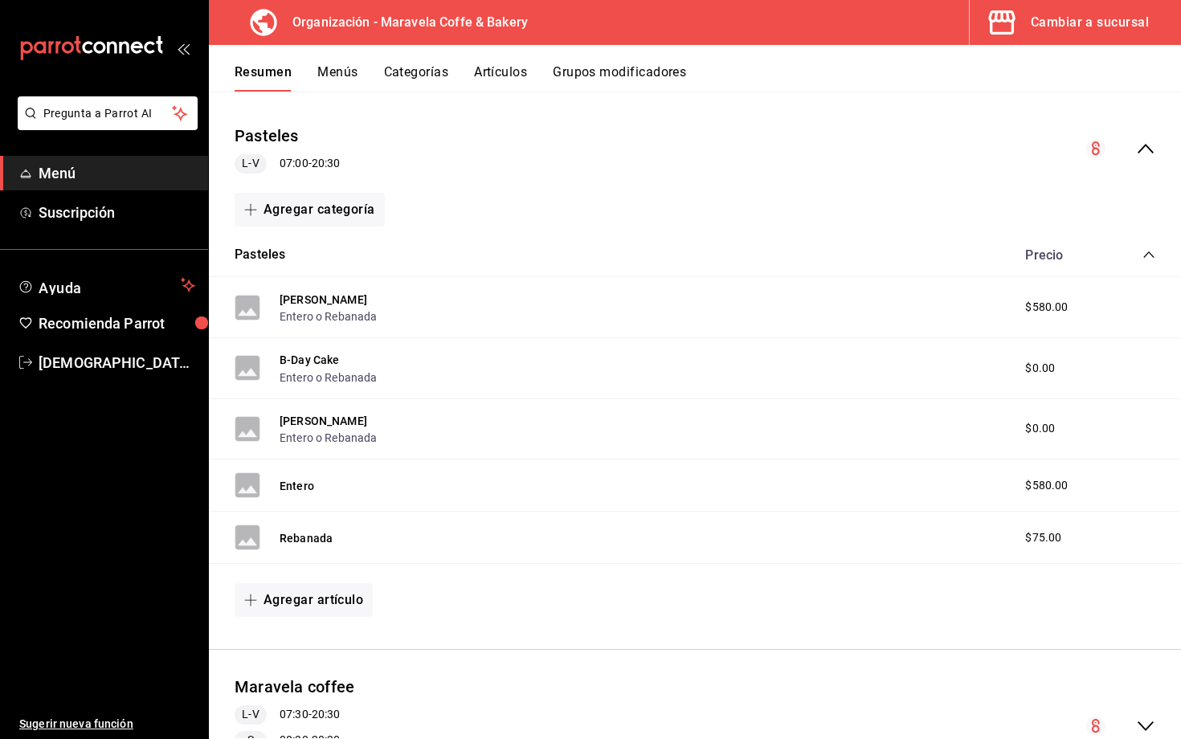
scroll to position [128, 0]
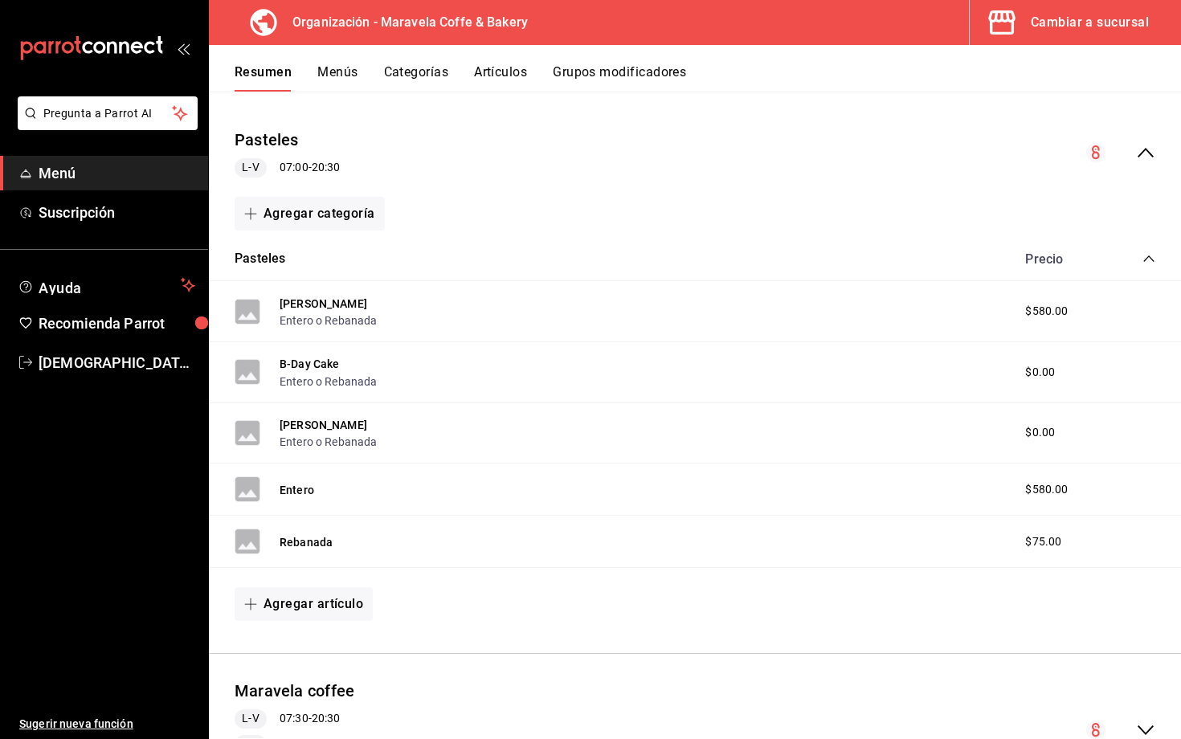
click at [1124, 256] on icon "collapse-category-row" at bounding box center [1149, 259] width 10 height 6
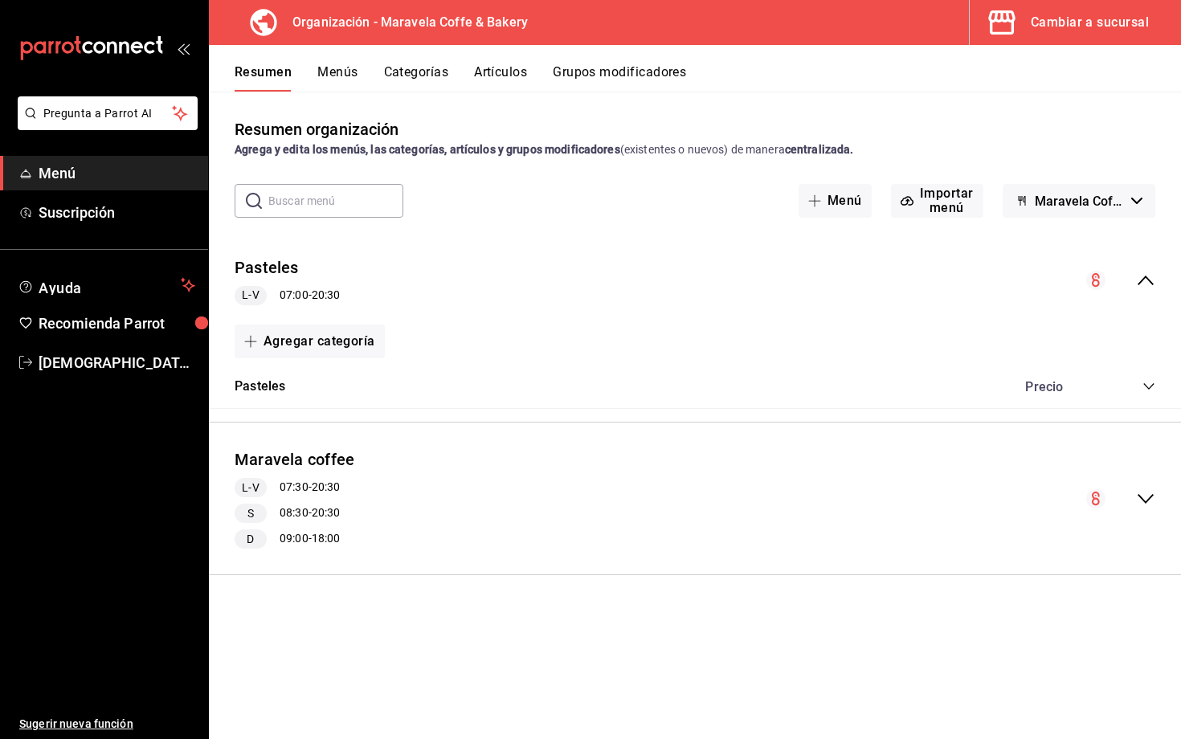
scroll to position [0, 0]
click at [1124, 492] on icon "collapse-menu-row" at bounding box center [1145, 498] width 19 height 19
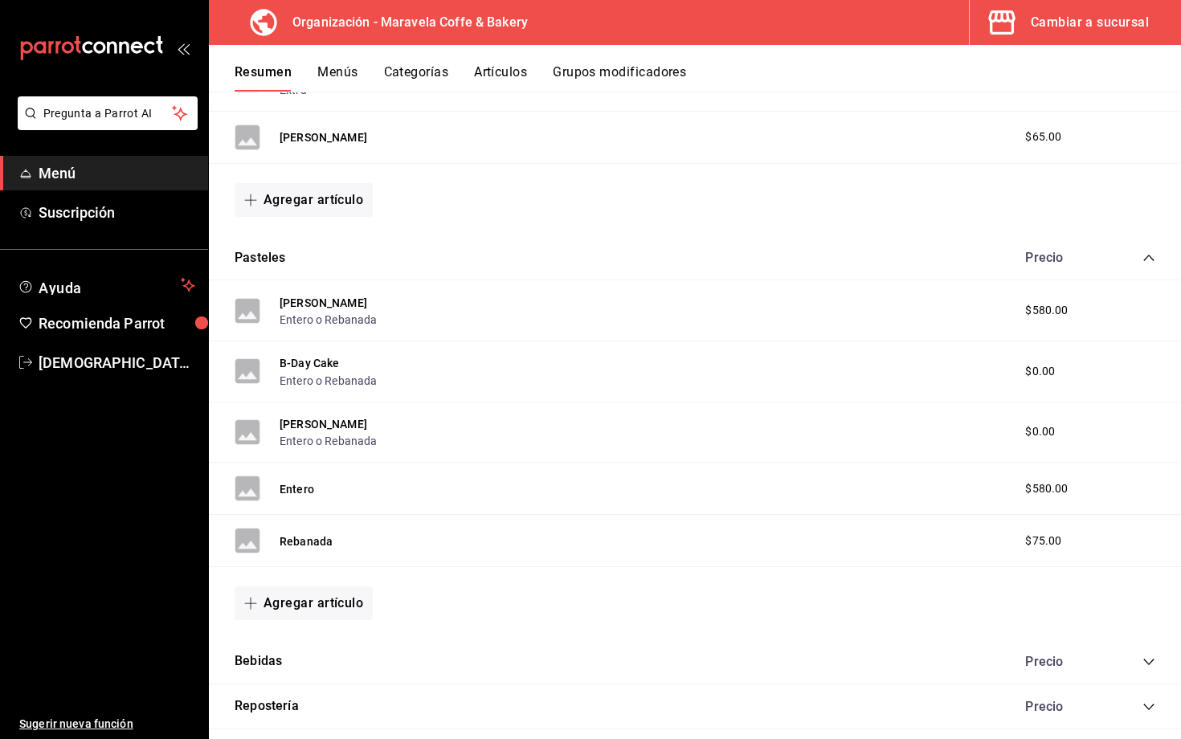
scroll to position [589, 0]
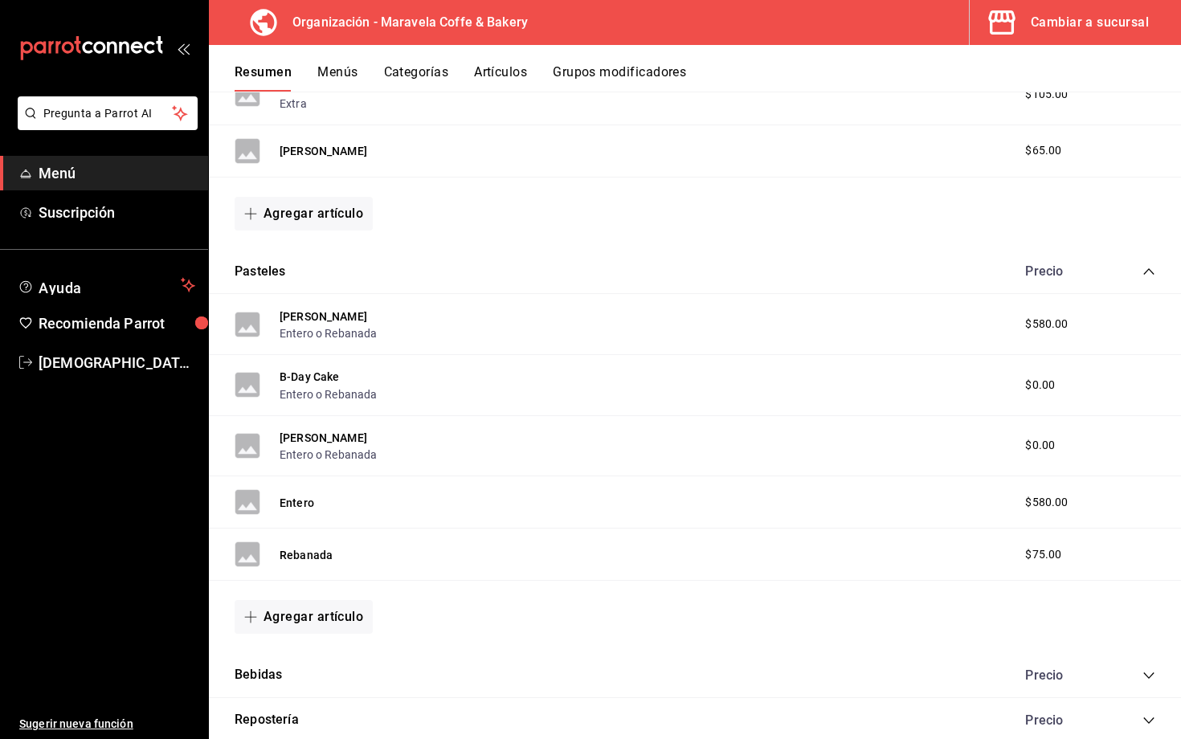
click at [1124, 268] on icon "collapse-category-row" at bounding box center [1149, 271] width 13 height 13
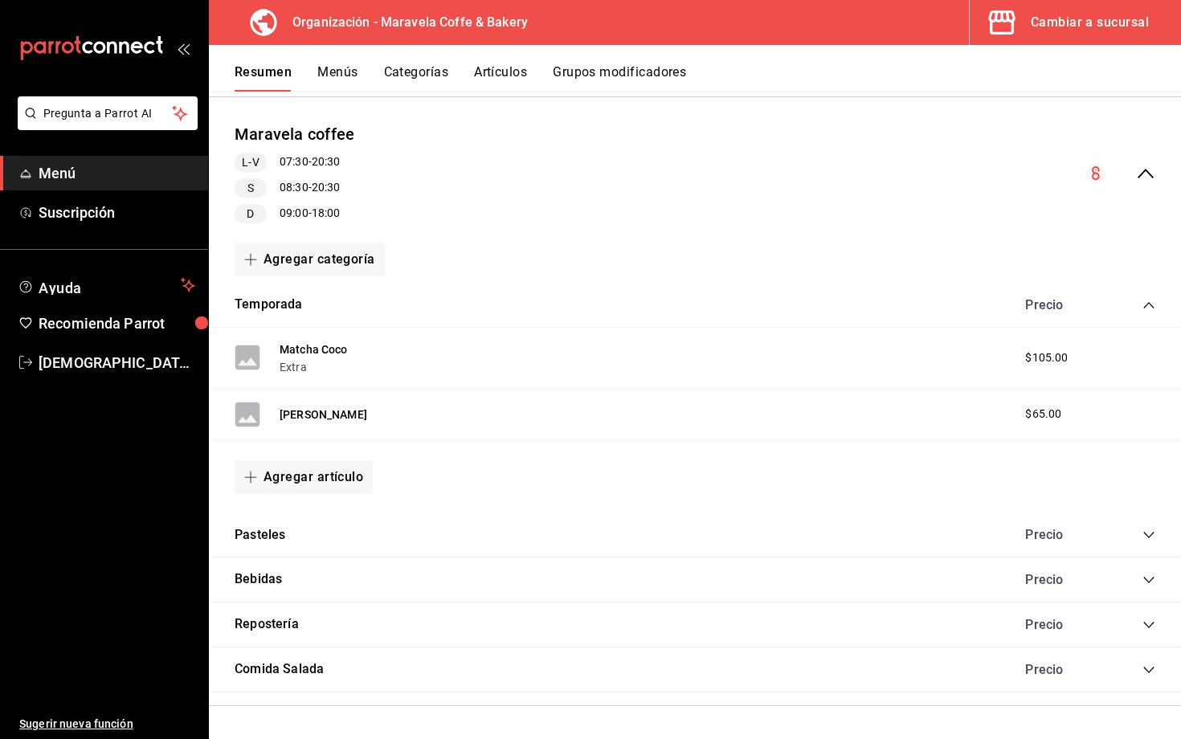
scroll to position [321, 0]
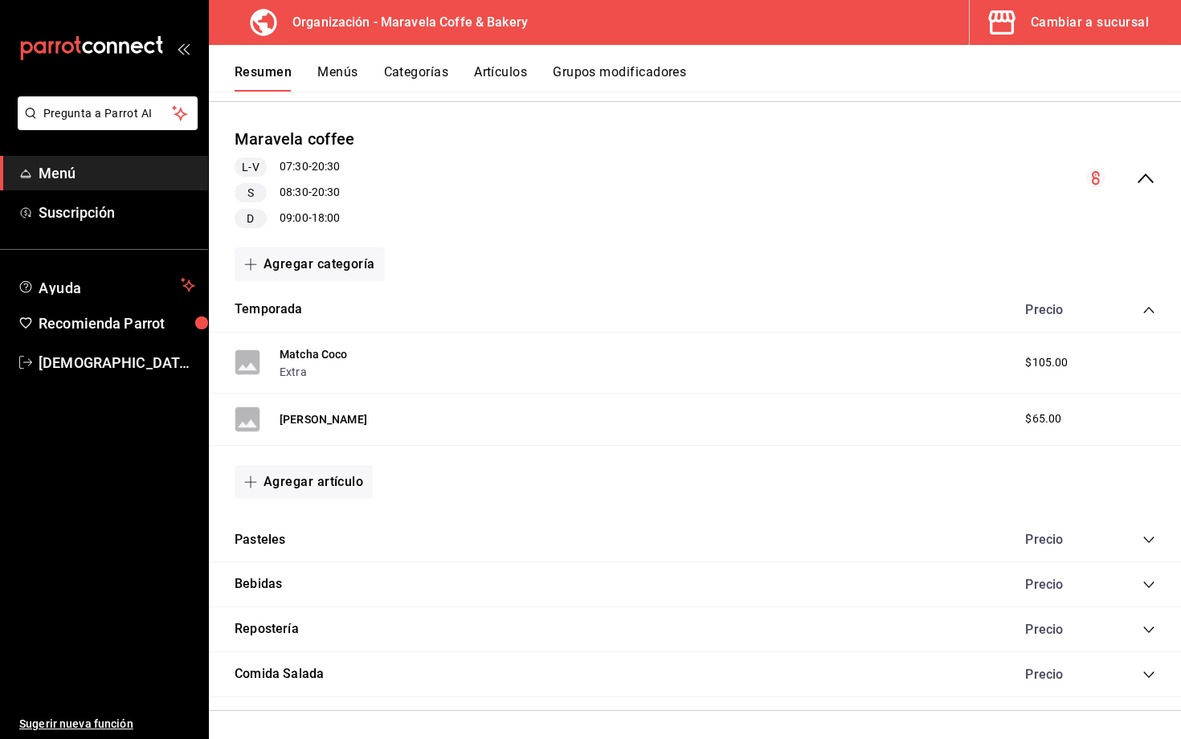
click at [1124, 306] on icon "collapse-category-row" at bounding box center [1149, 310] width 13 height 13
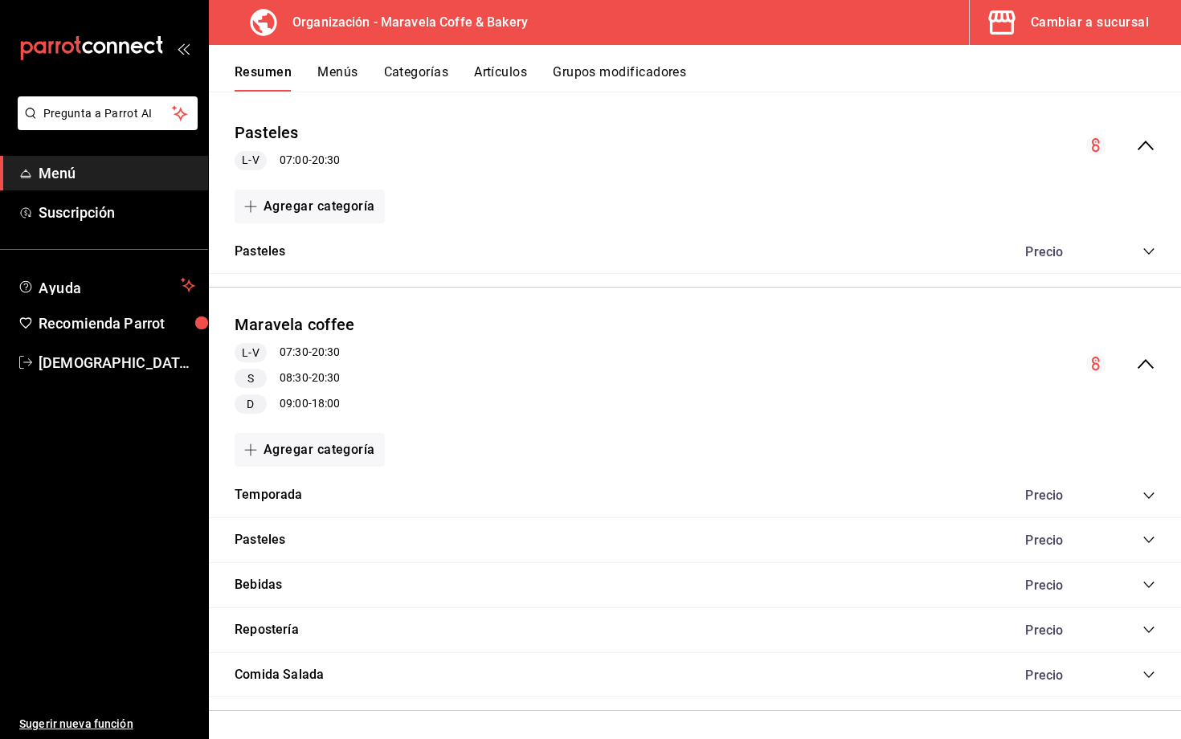
scroll to position [0, 0]
